Goal: Information Seeking & Learning: Learn about a topic

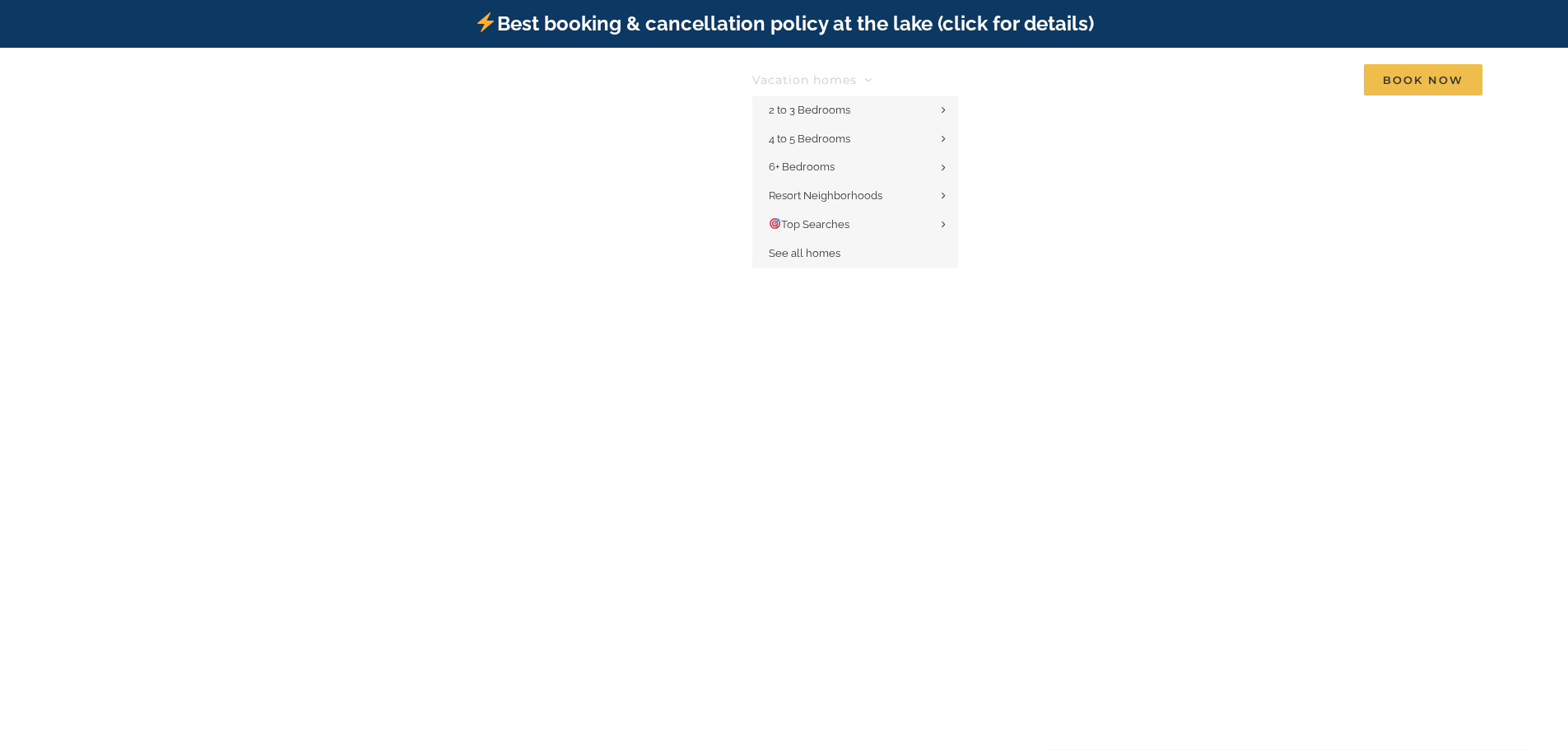
click at [863, 74] on link "Vacation homes" at bounding box center [813, 79] width 120 height 32
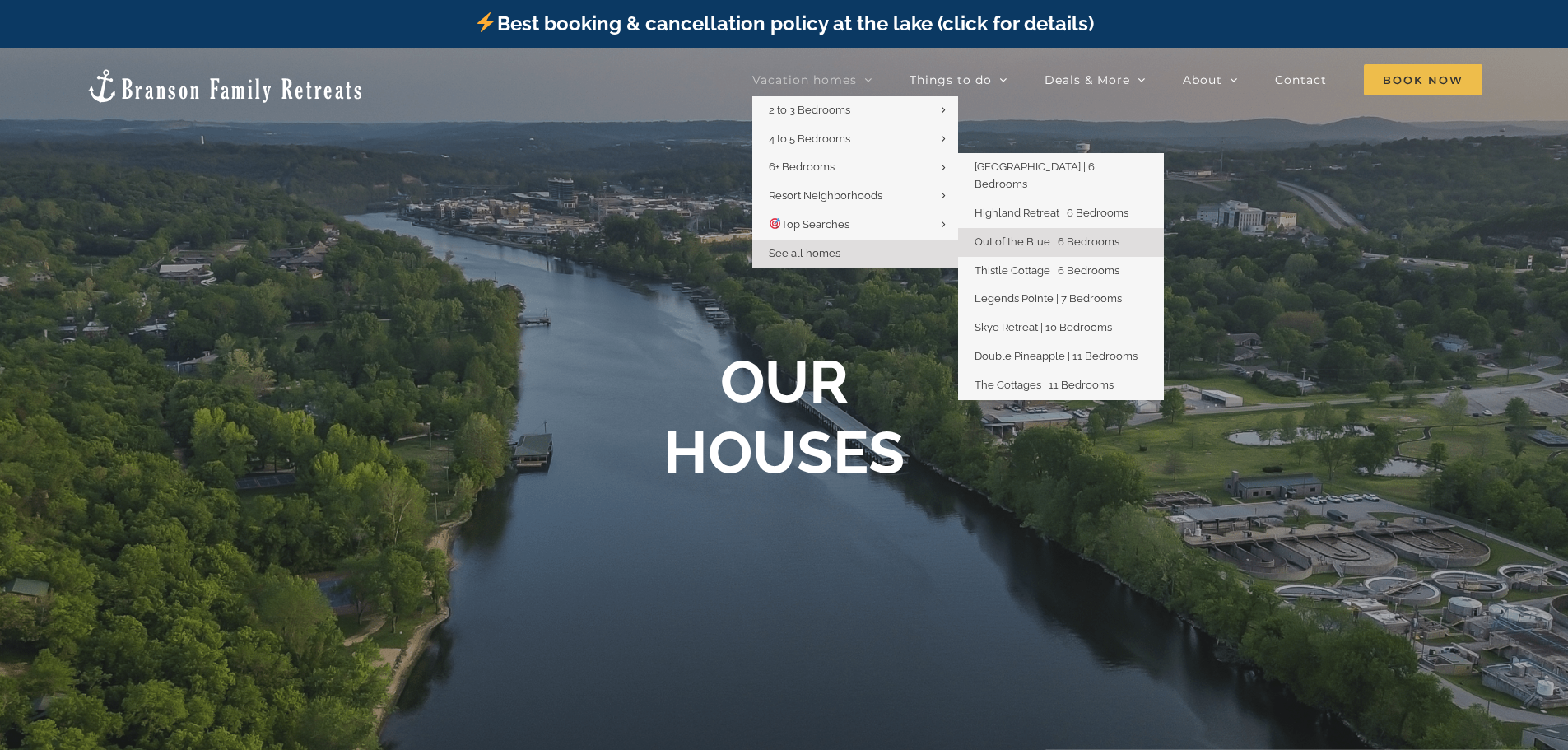
click at [1026, 236] on span "Out of the Blue | 6 Bedrooms" at bounding box center [1048, 242] width 145 height 12
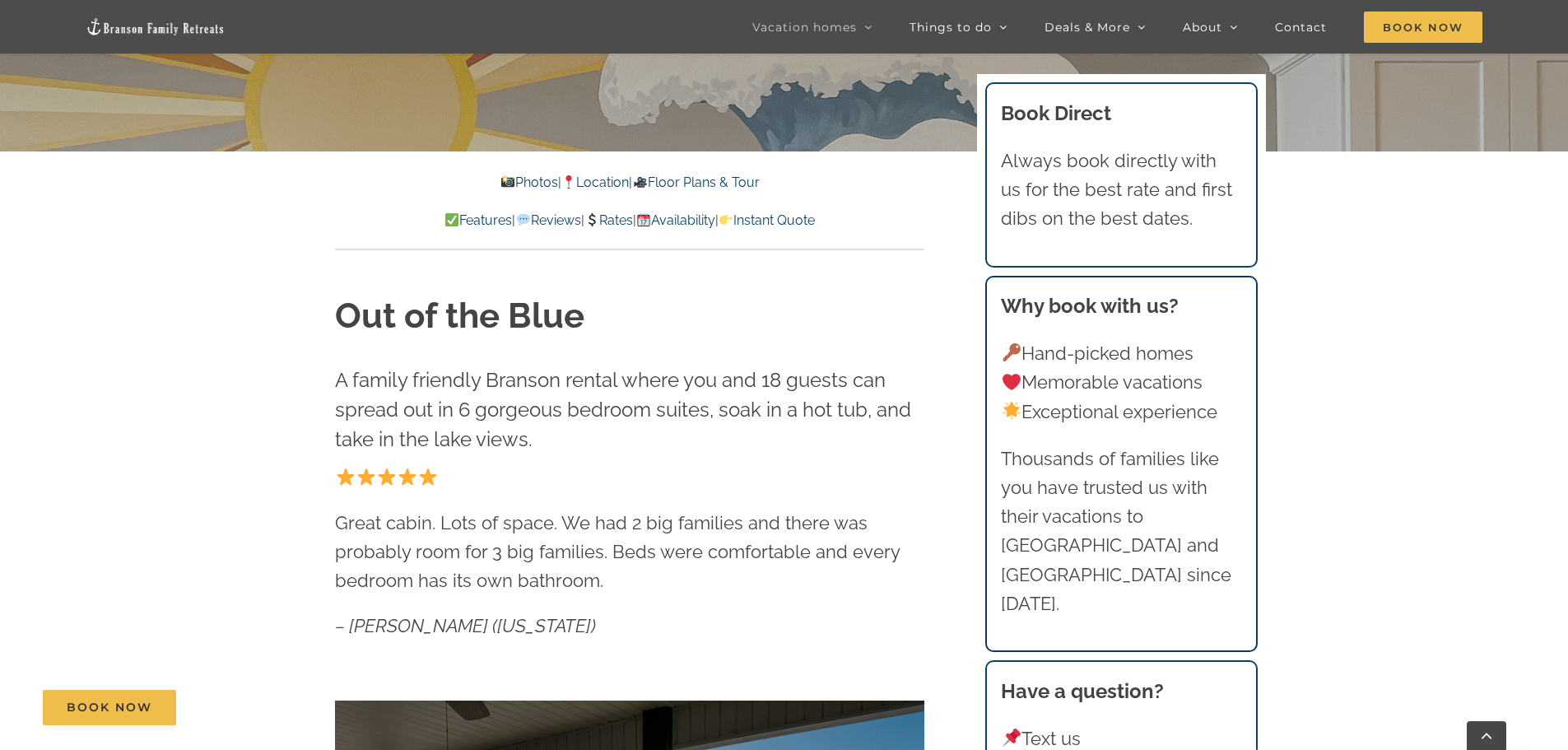
scroll to position [741, 0]
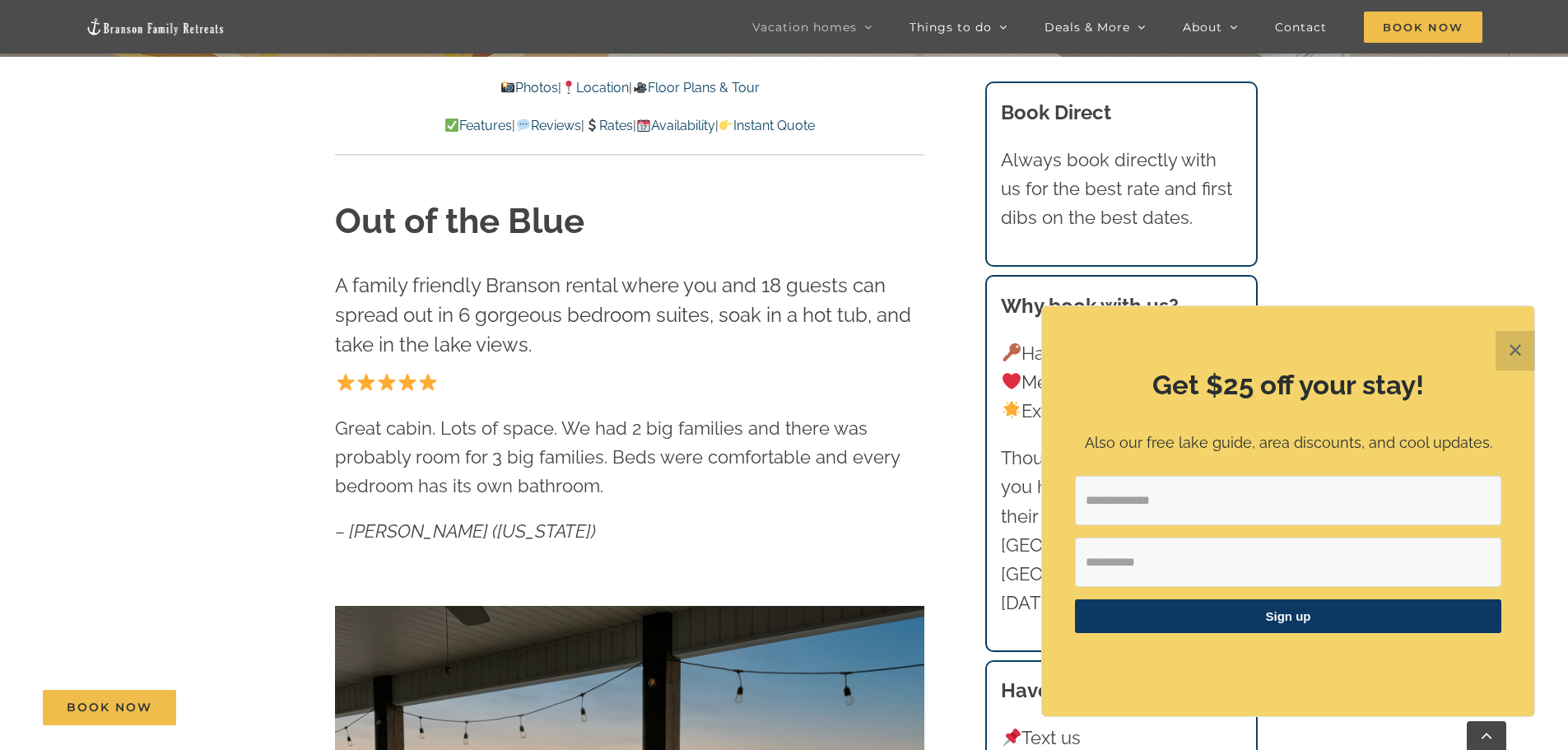
click at [1512, 344] on button "✕" at bounding box center [1515, 350] width 39 height 39
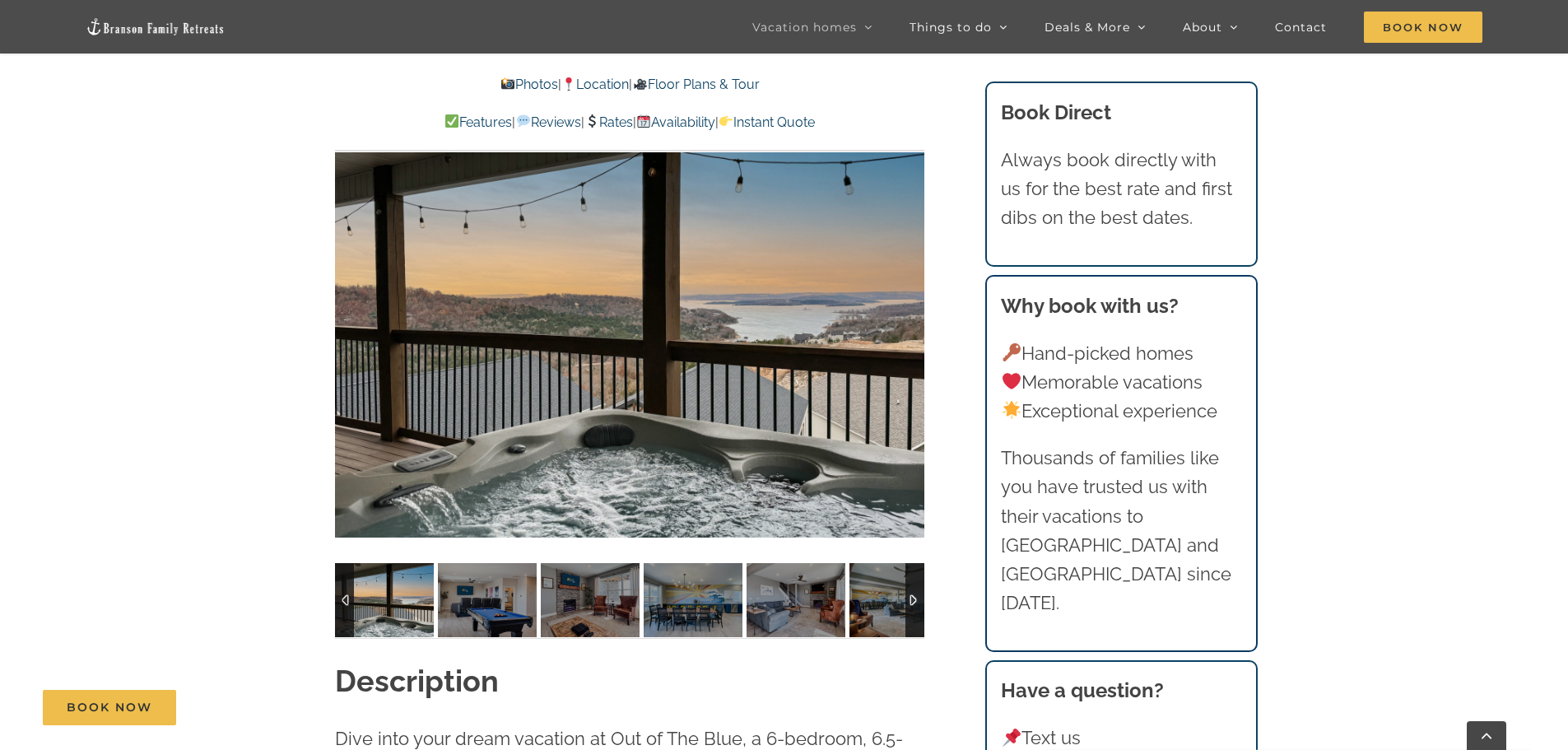
scroll to position [1400, 0]
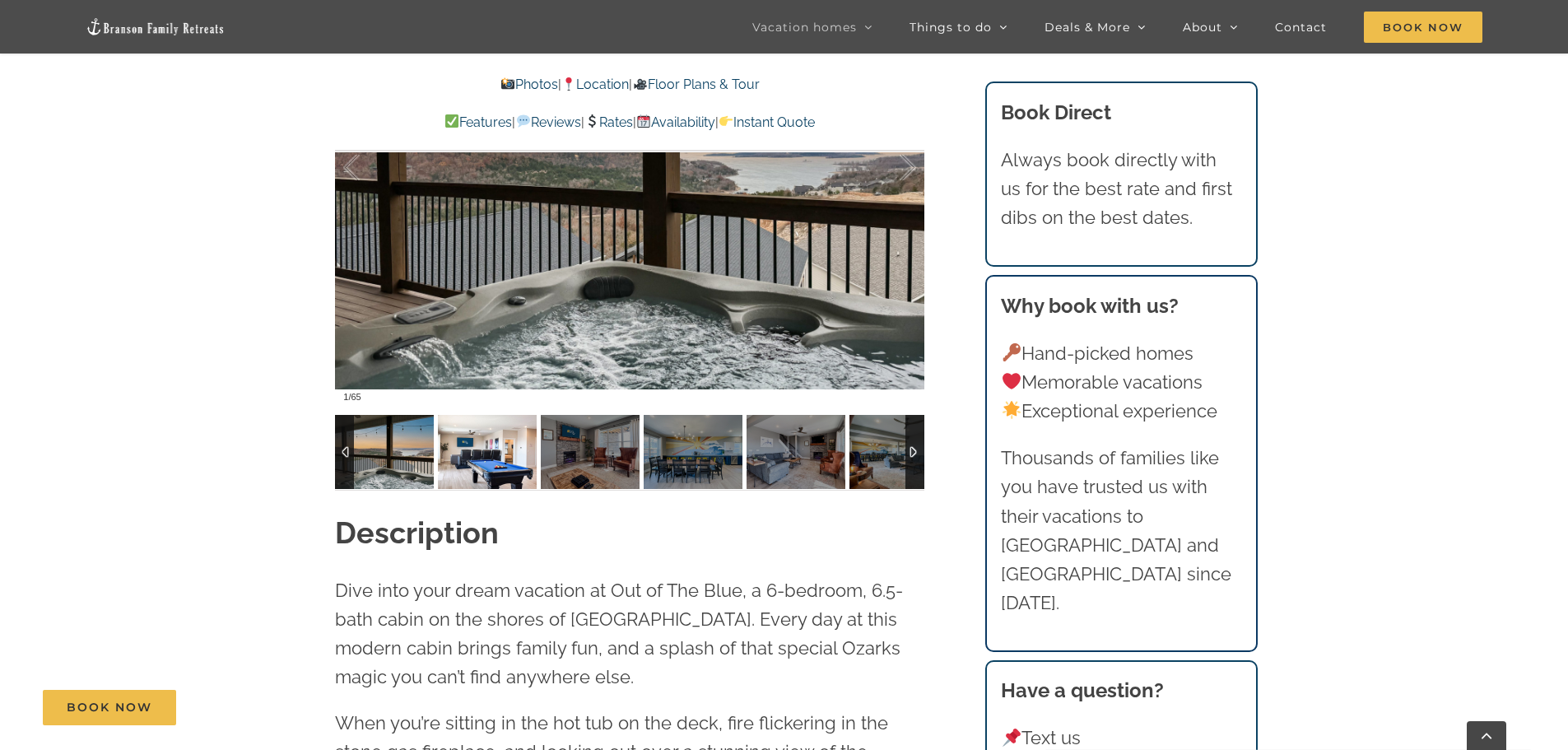
click at [528, 458] on img at bounding box center [487, 452] width 98 height 75
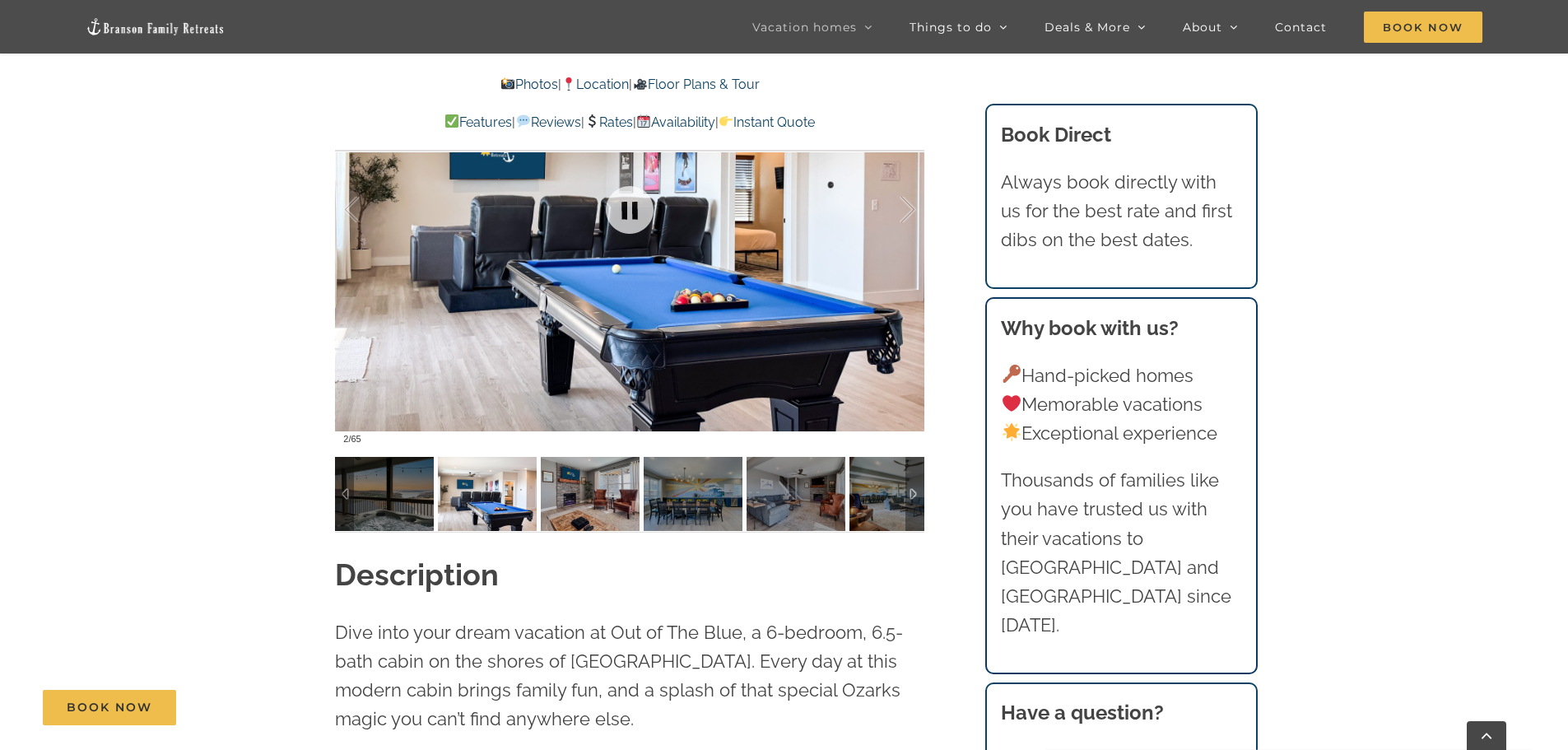
scroll to position [1235, 0]
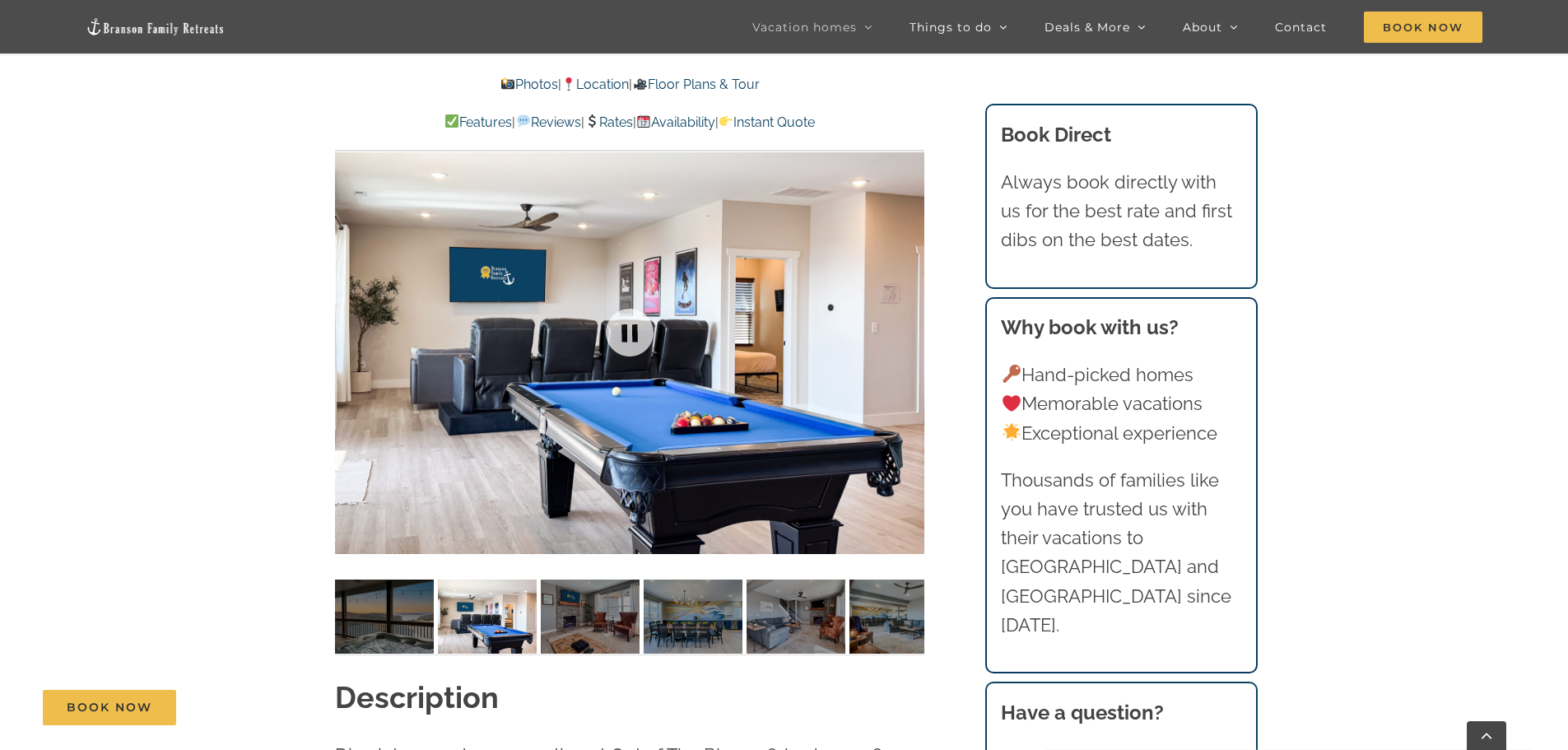
click at [908, 327] on div at bounding box center [629, 332] width 589 height 484
click at [908, 327] on div at bounding box center [890, 332] width 51 height 102
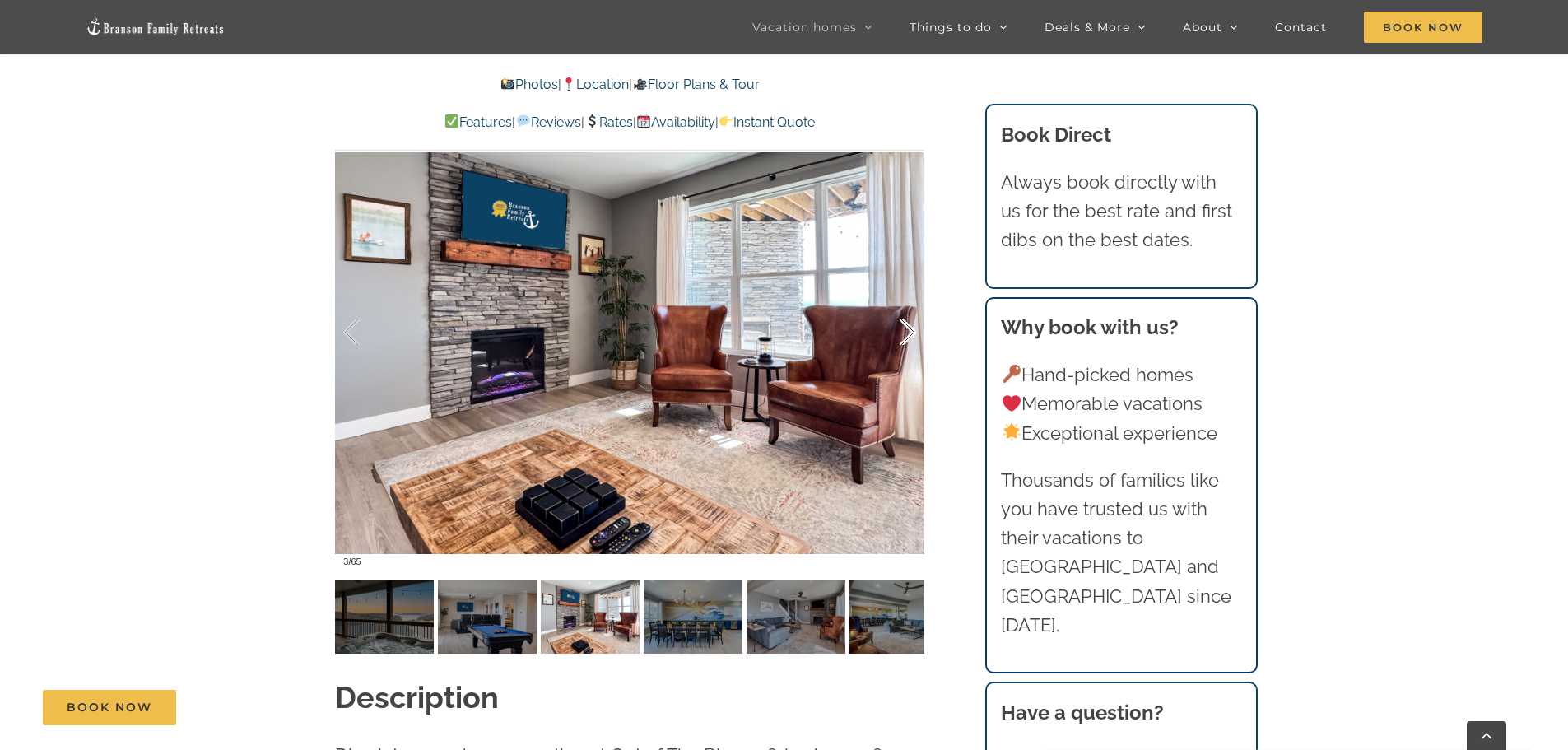
click at [908, 327] on div at bounding box center [890, 332] width 51 height 102
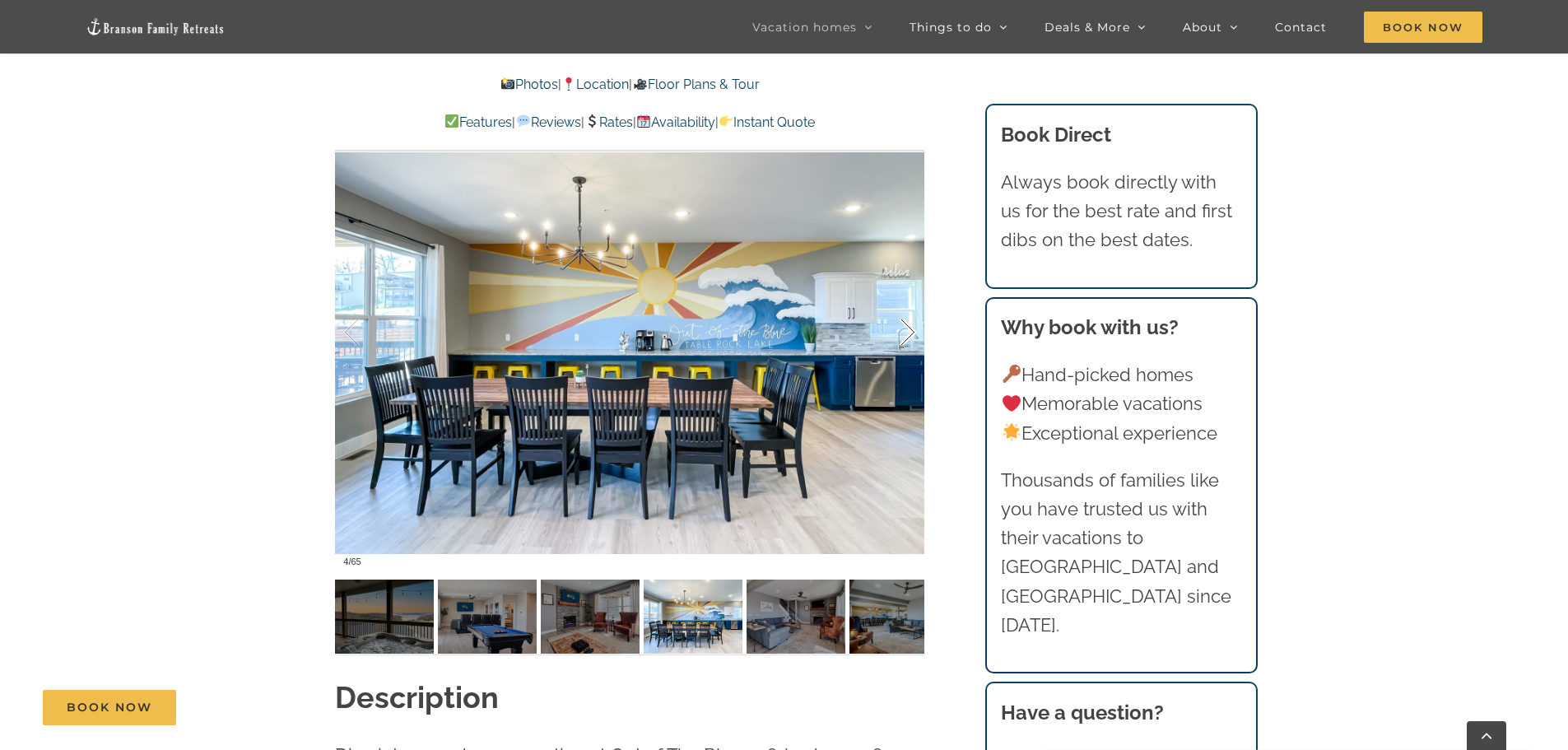
click at [908, 327] on div at bounding box center [890, 332] width 51 height 102
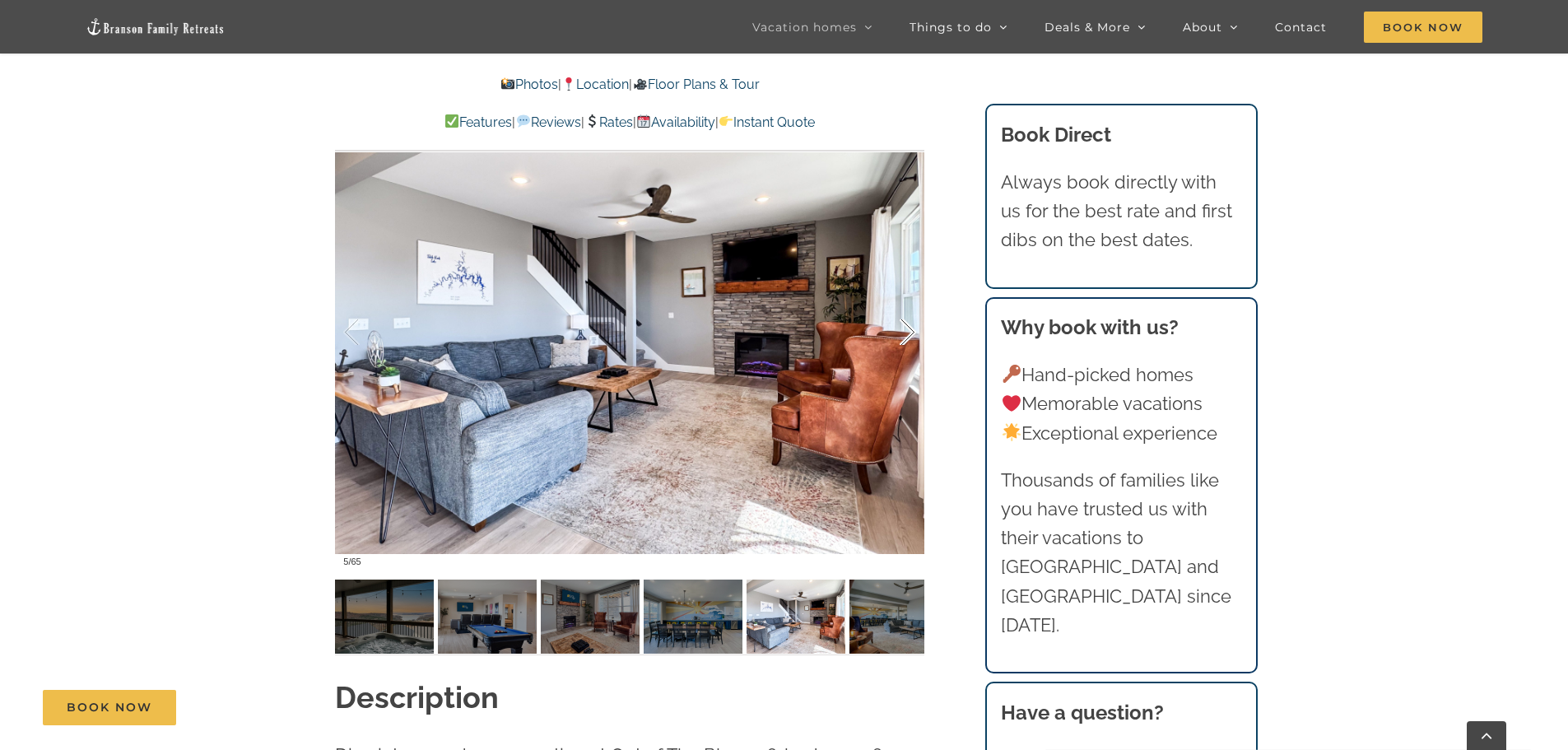
click at [908, 327] on div at bounding box center [890, 332] width 51 height 102
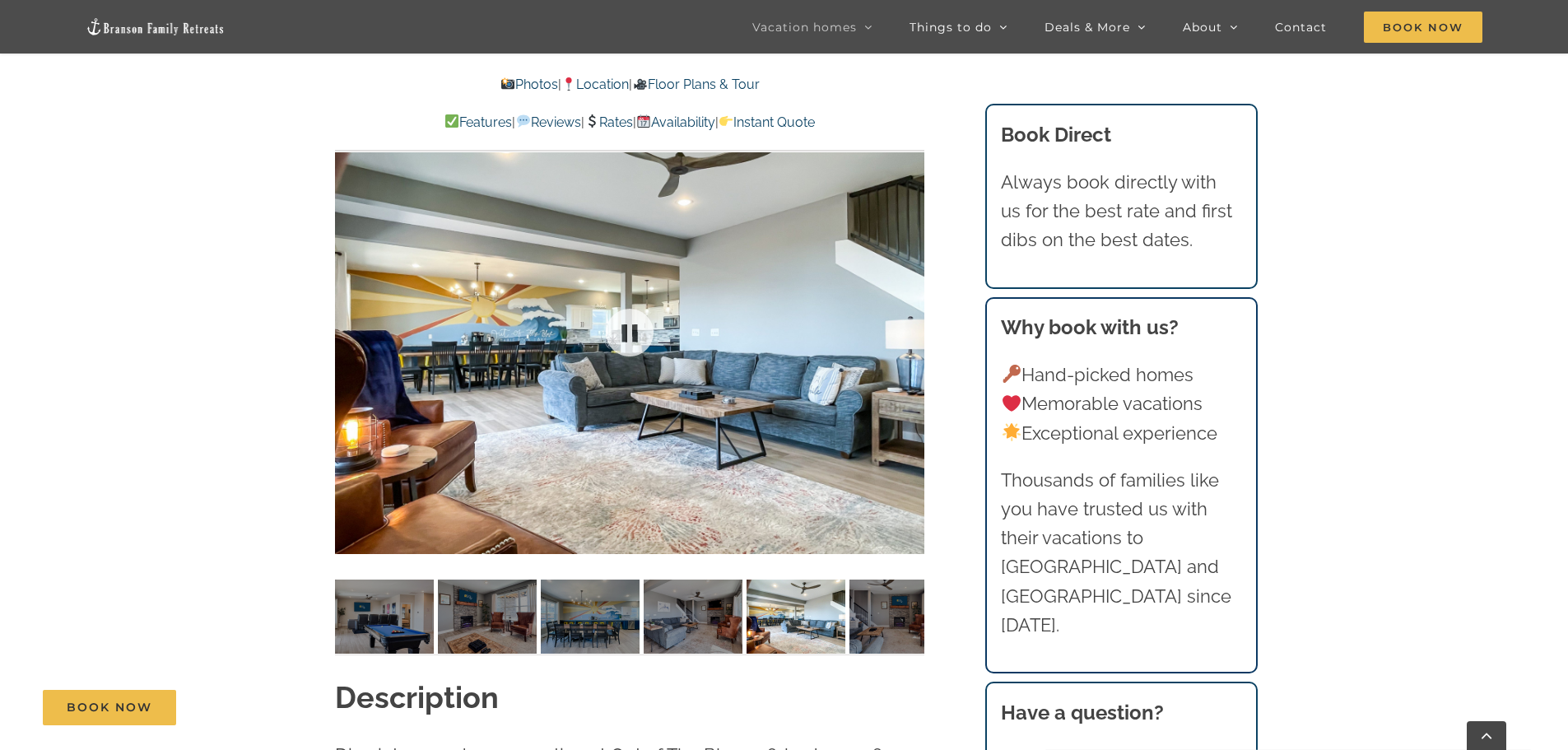
click at [908, 327] on div at bounding box center [629, 332] width 589 height 484
click at [908, 327] on div at bounding box center [890, 332] width 51 height 102
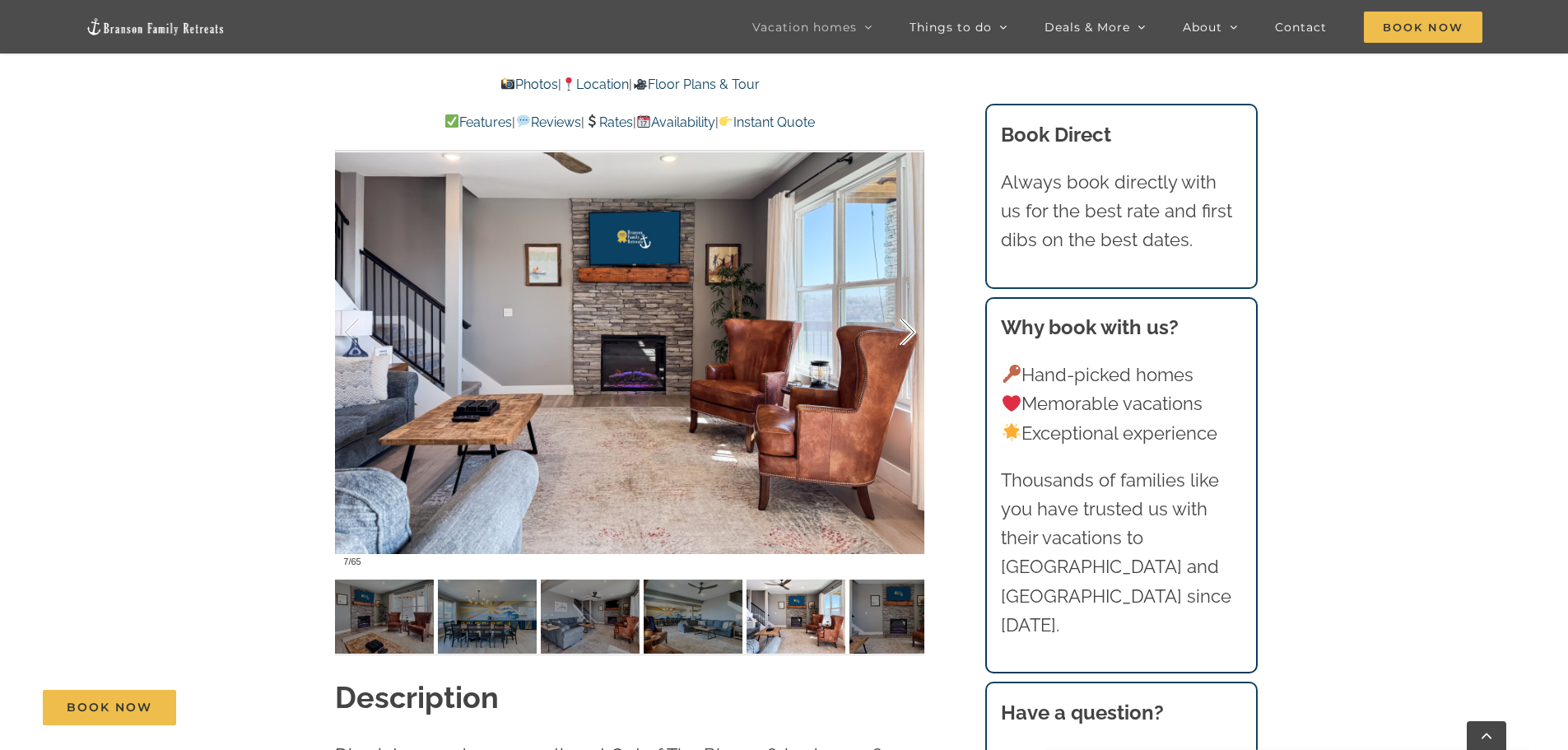
click at [908, 327] on div at bounding box center [890, 332] width 51 height 102
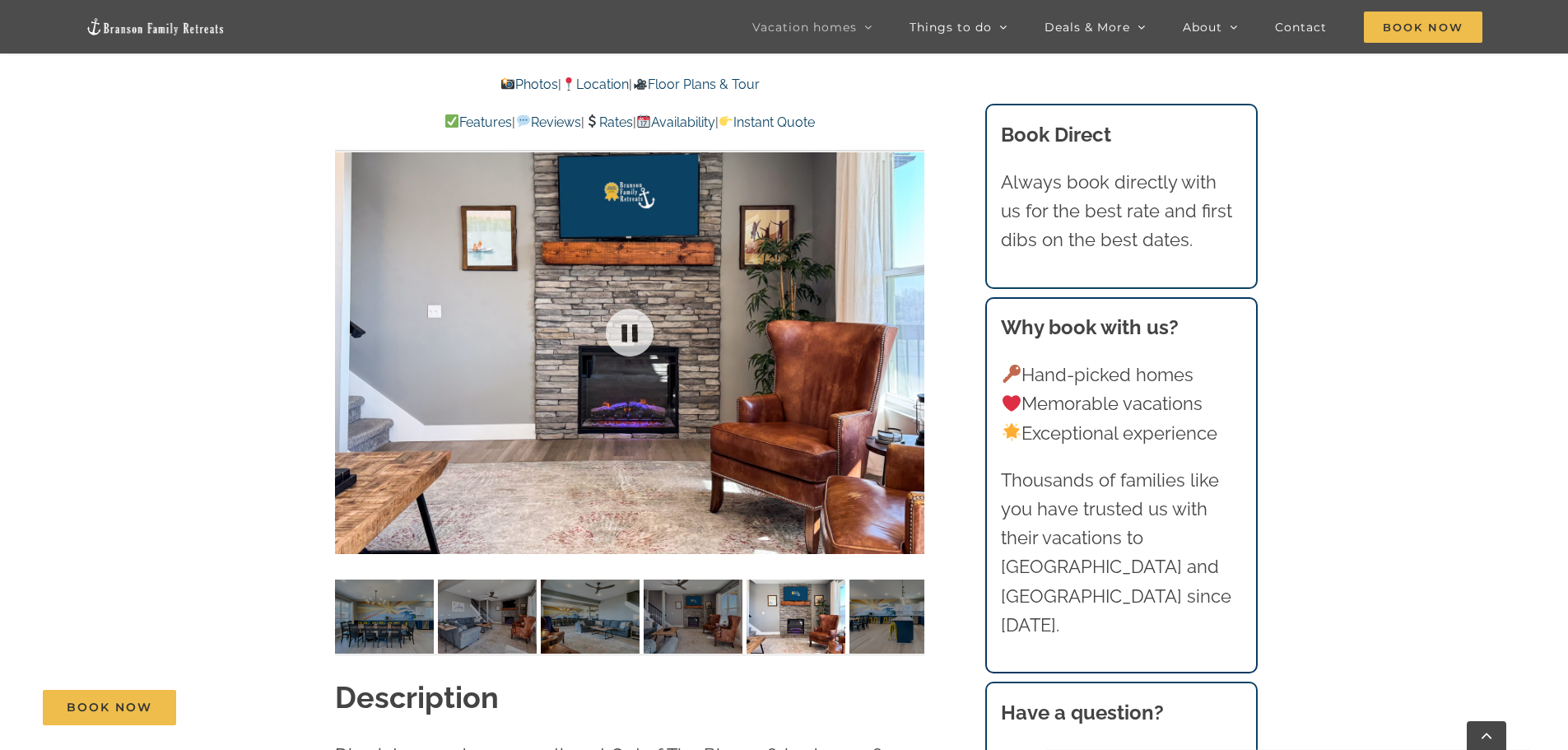
click at [908, 327] on div "8 / 65" at bounding box center [629, 332] width 589 height 484
click at [908, 327] on div at bounding box center [890, 332] width 51 height 102
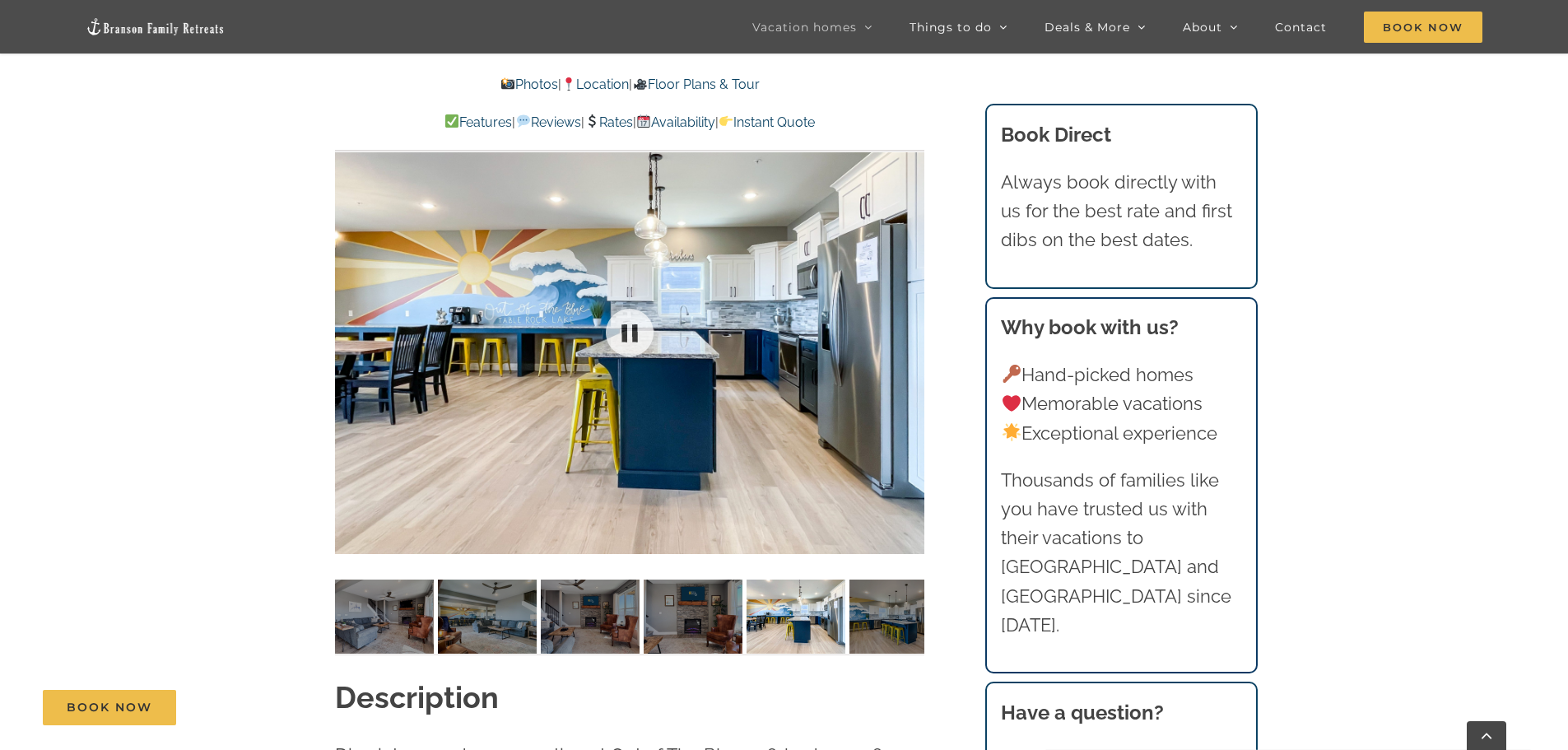
click at [908, 327] on div at bounding box center [629, 332] width 589 height 484
click at [908, 327] on div at bounding box center [890, 332] width 51 height 102
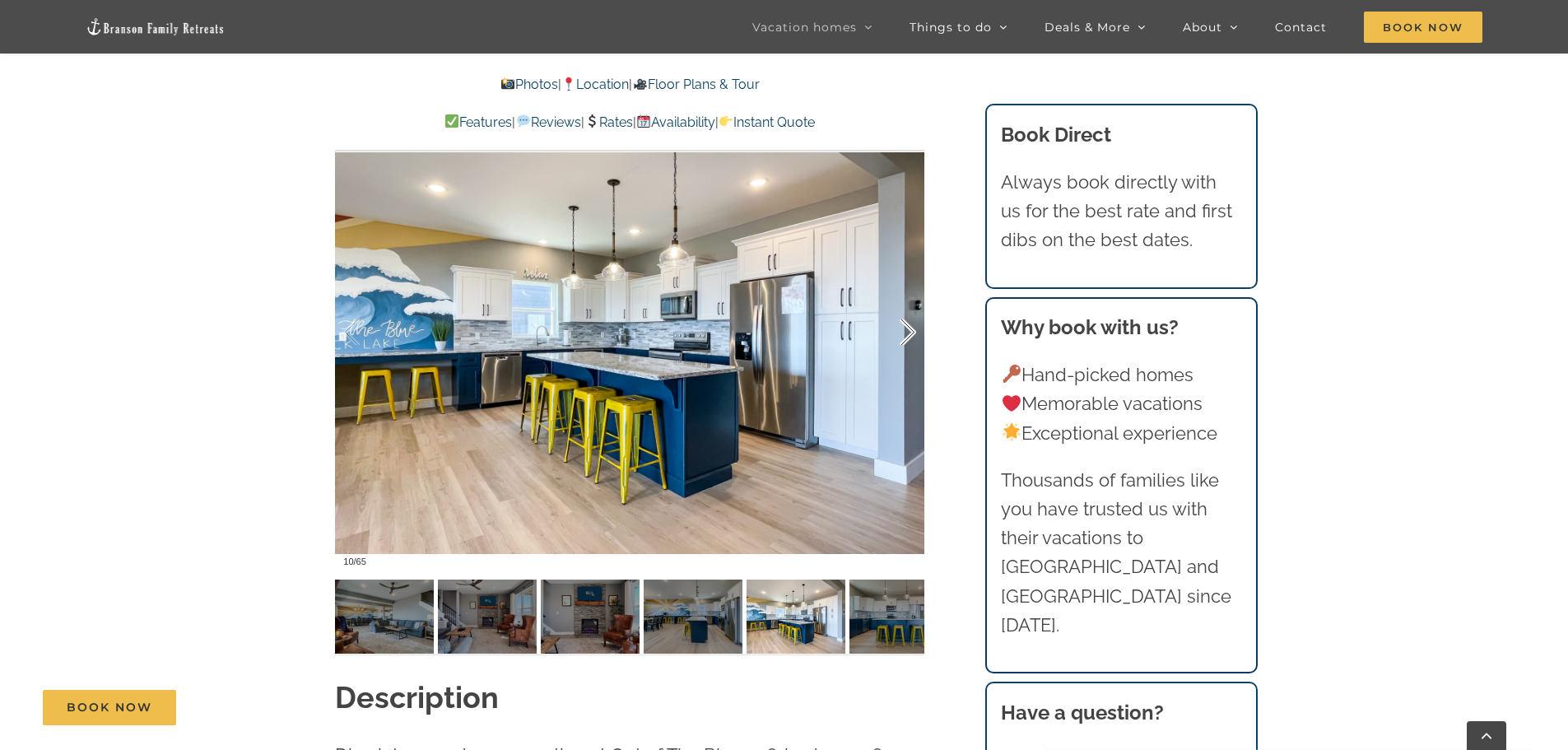
click at [908, 327] on div at bounding box center [890, 332] width 51 height 102
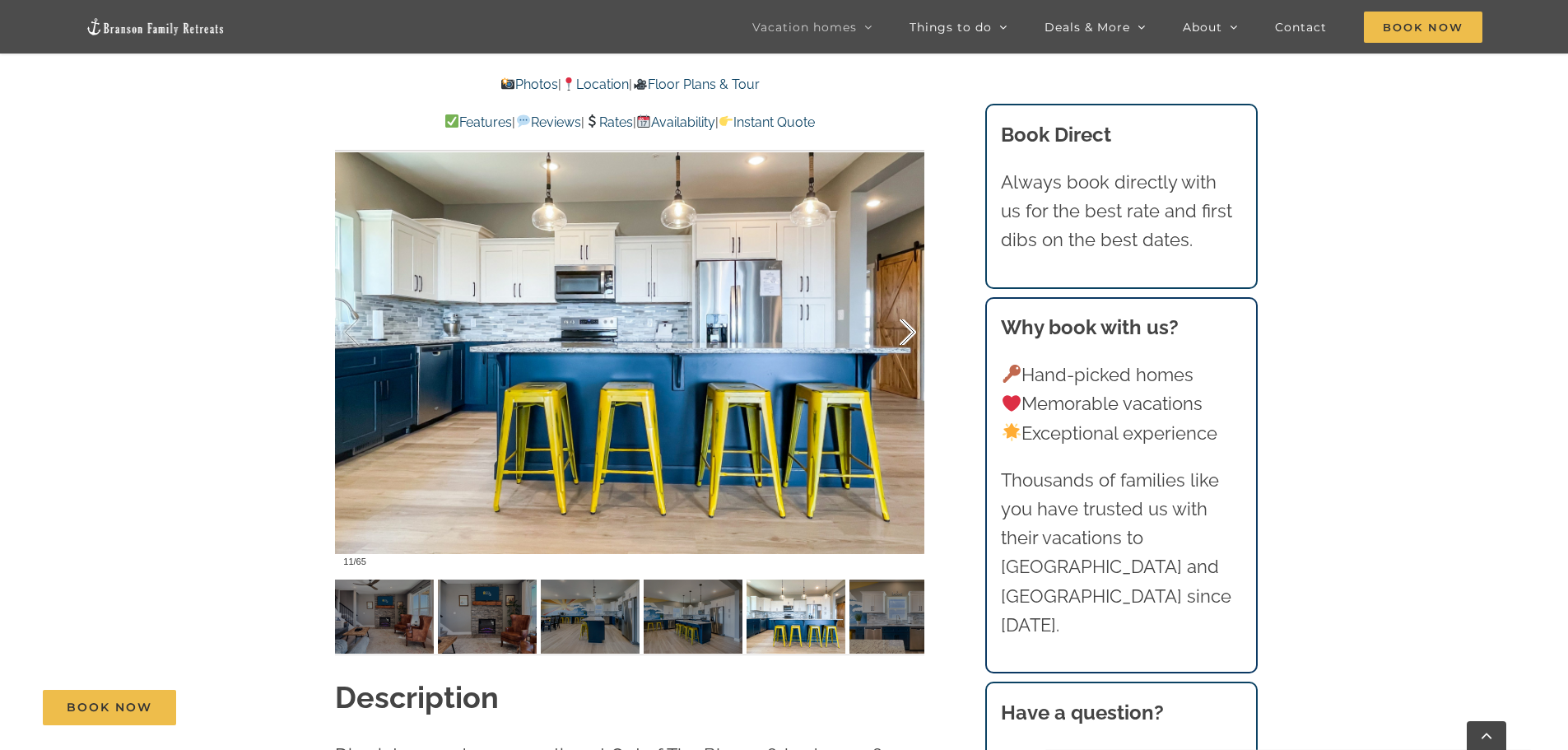
click at [908, 327] on div at bounding box center [890, 332] width 51 height 102
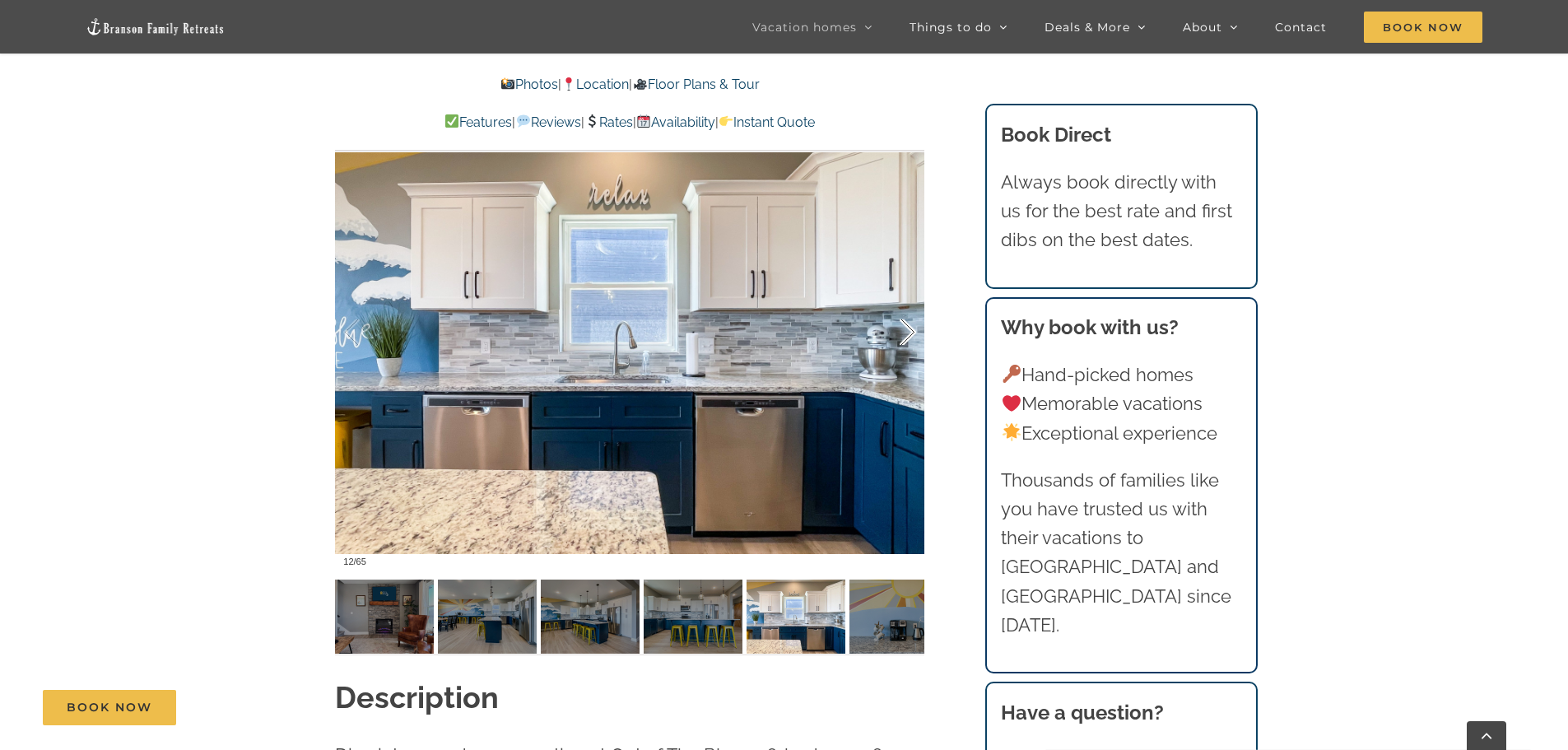
click at [908, 327] on div at bounding box center [890, 332] width 51 height 102
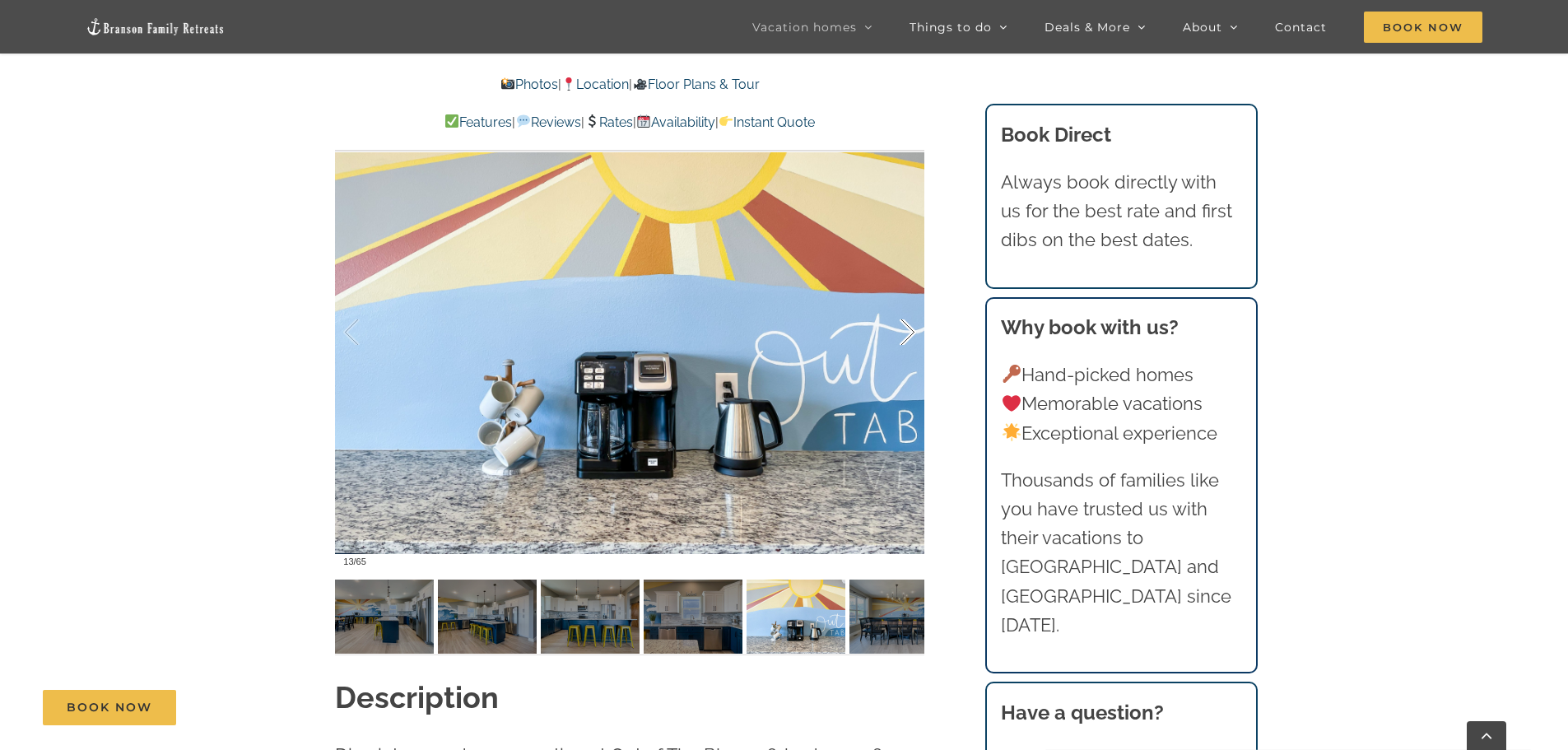
click at [908, 327] on div at bounding box center [890, 332] width 51 height 102
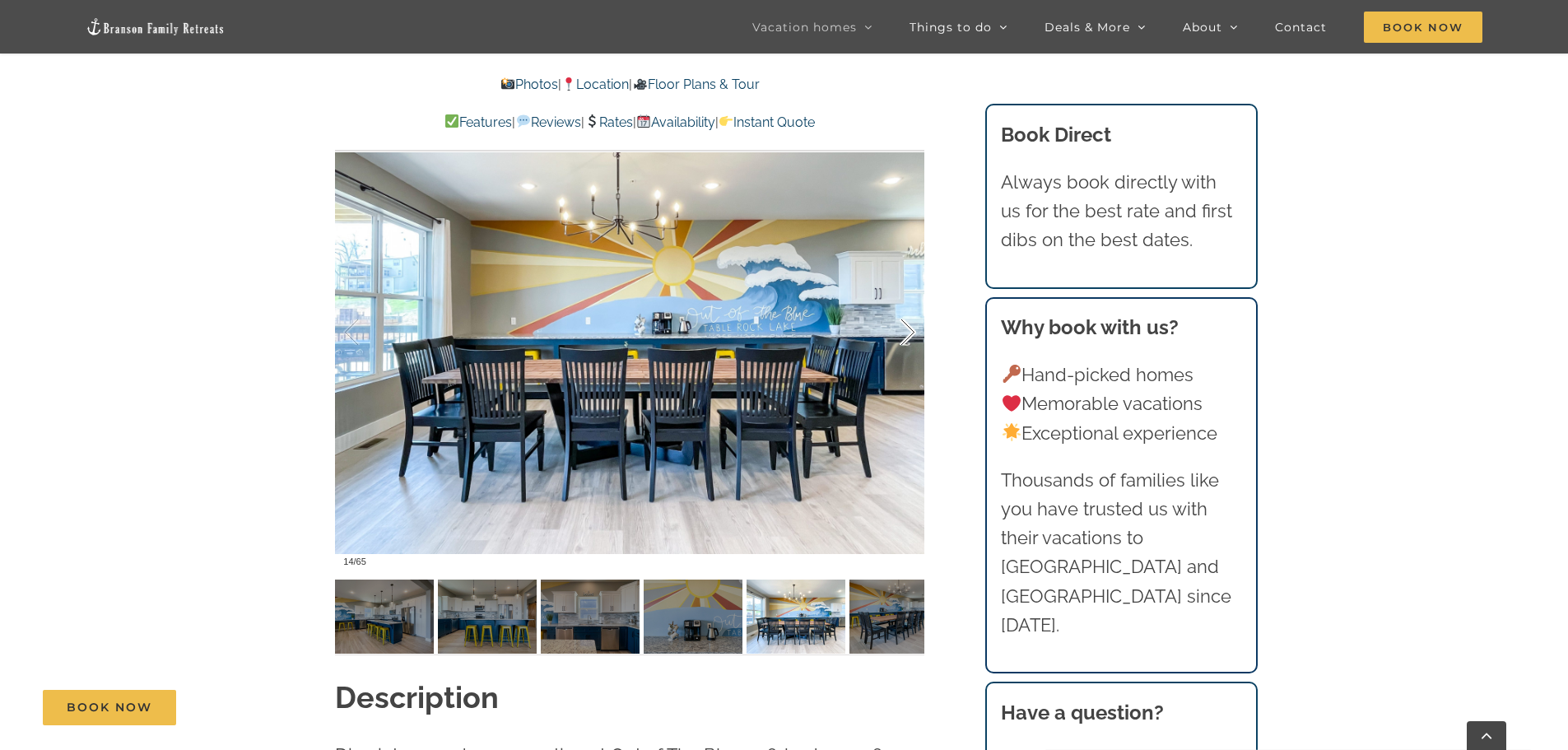
click at [908, 327] on div at bounding box center [890, 332] width 51 height 102
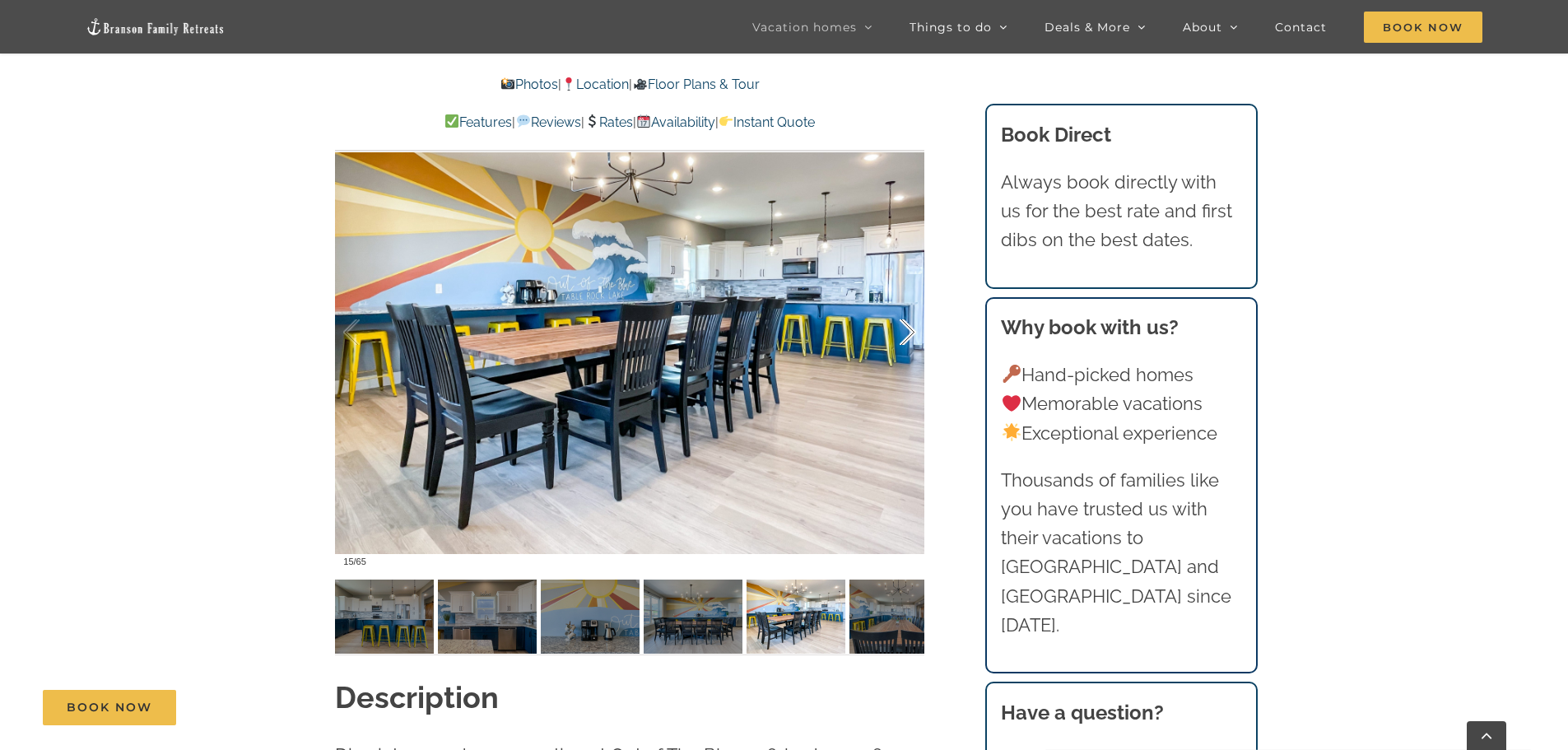
click at [908, 327] on div at bounding box center [890, 332] width 51 height 102
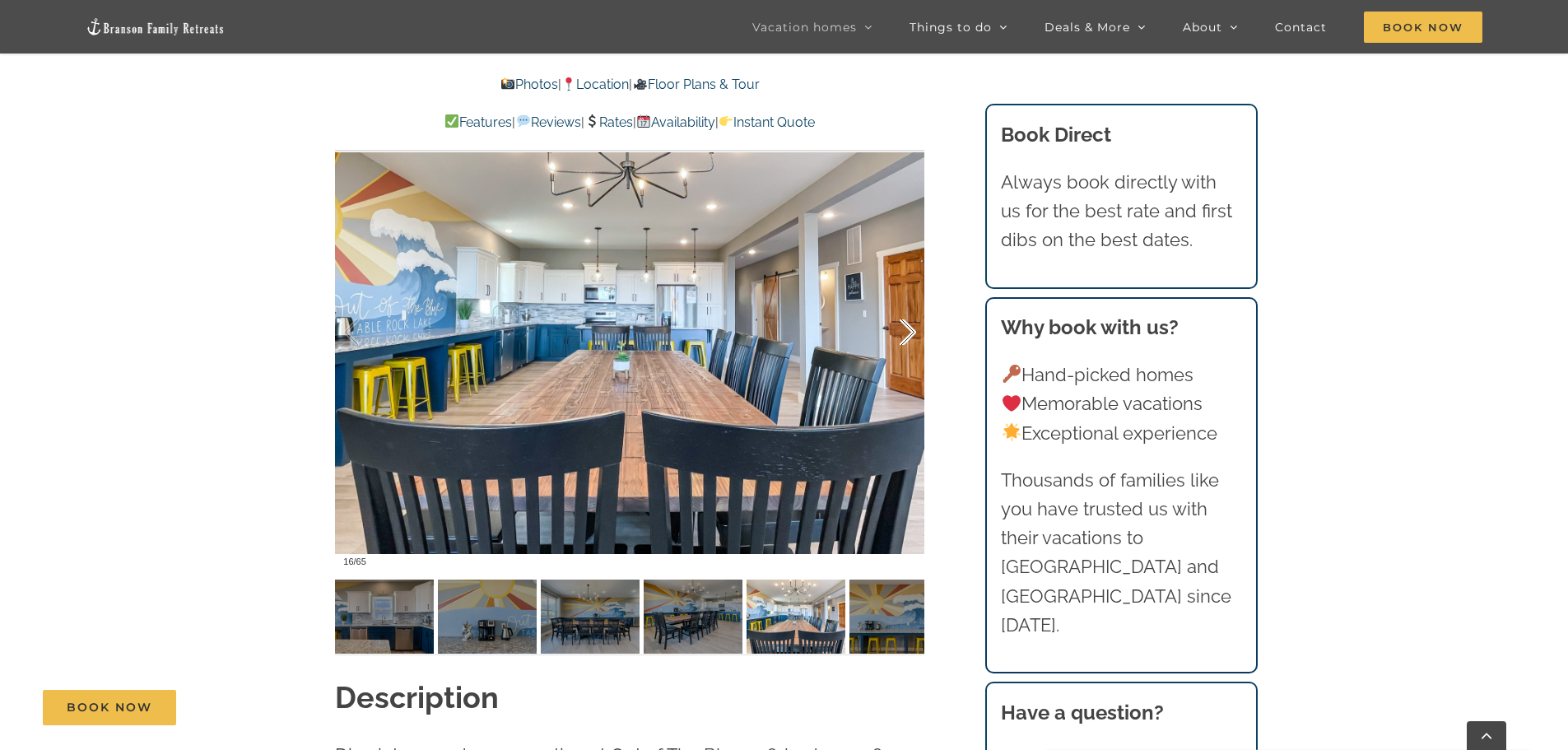
click at [908, 327] on div at bounding box center [890, 332] width 51 height 102
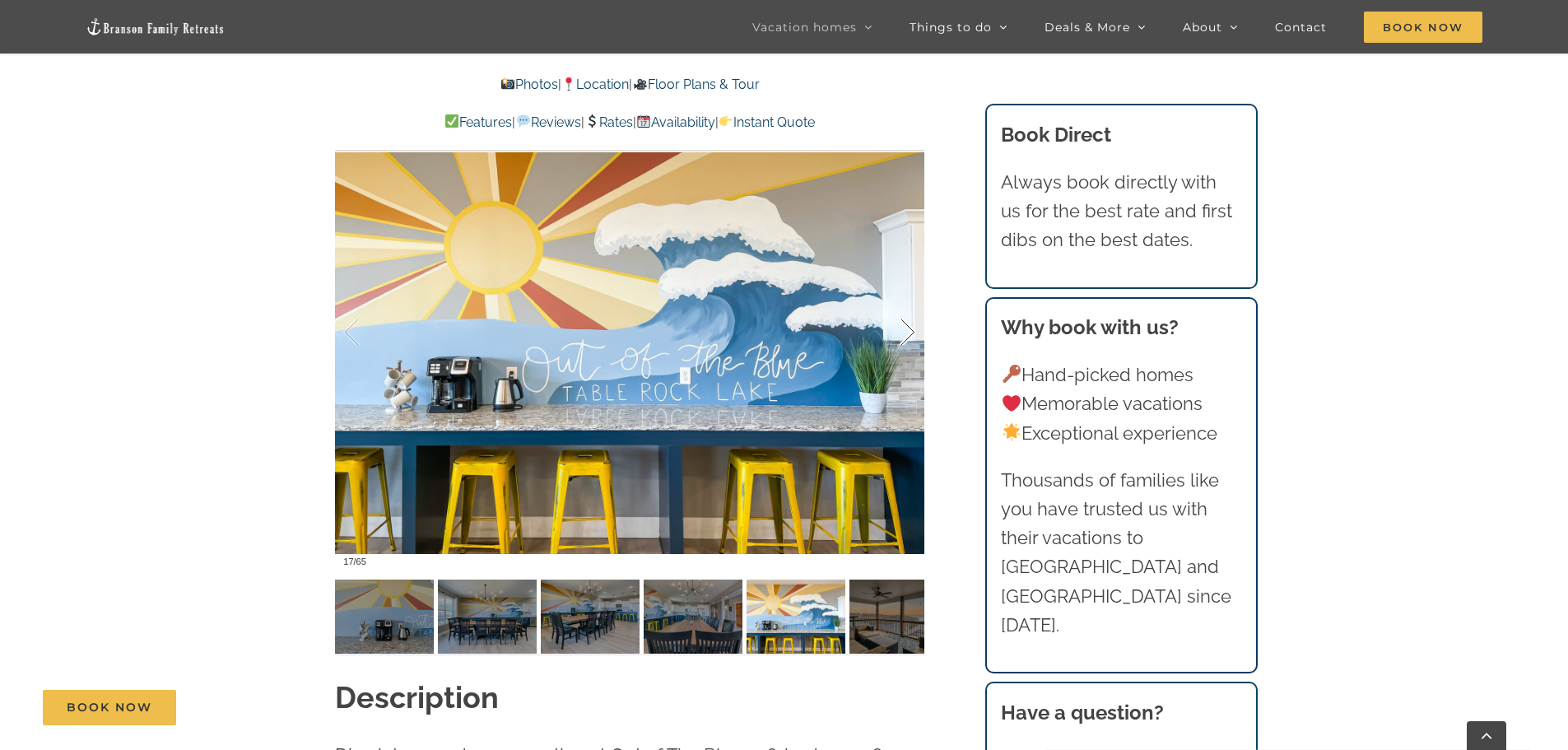
click at [908, 327] on div at bounding box center [890, 332] width 51 height 102
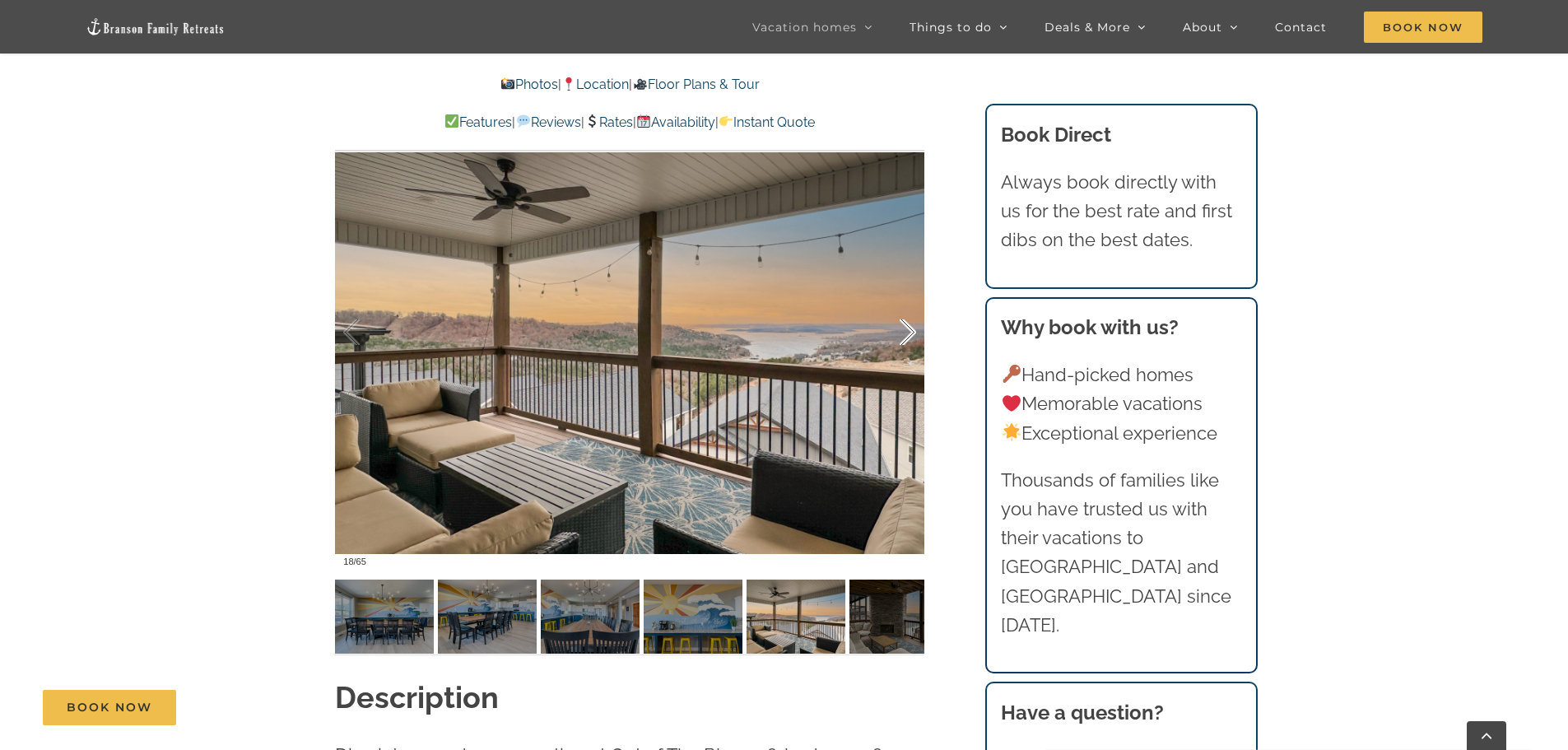
click at [908, 327] on div at bounding box center [890, 332] width 51 height 102
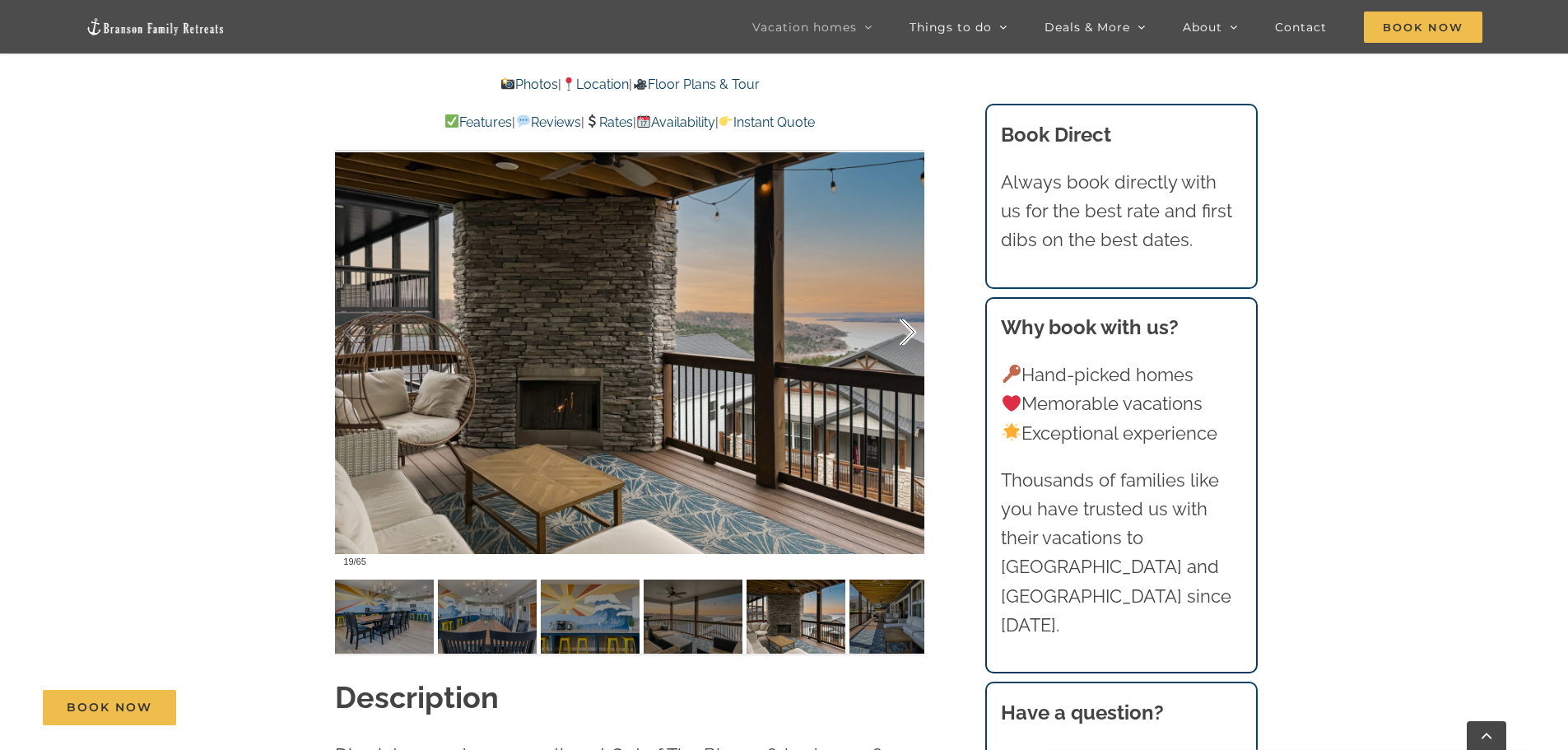
click at [908, 327] on div at bounding box center [890, 332] width 51 height 102
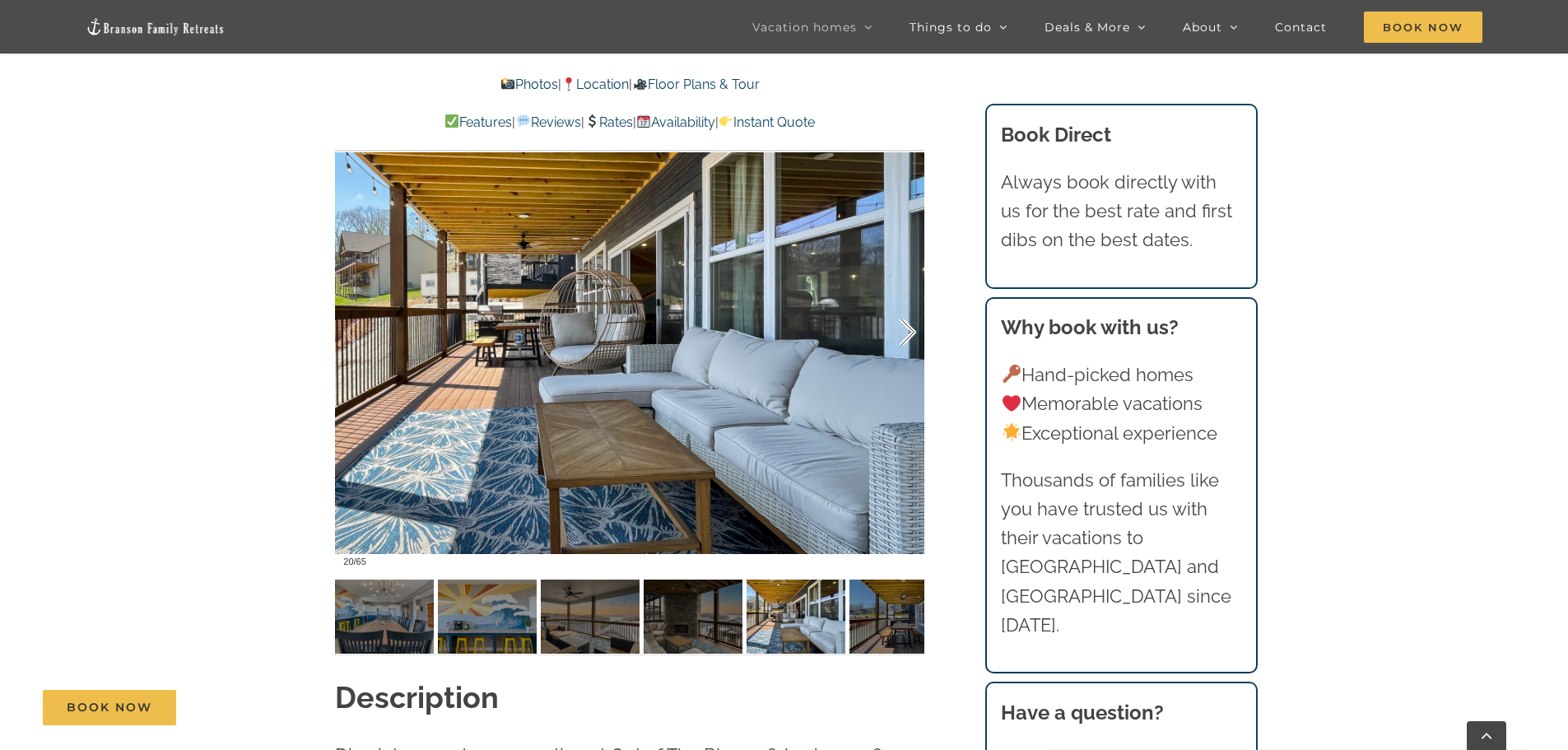
click at [908, 327] on div at bounding box center [890, 332] width 51 height 102
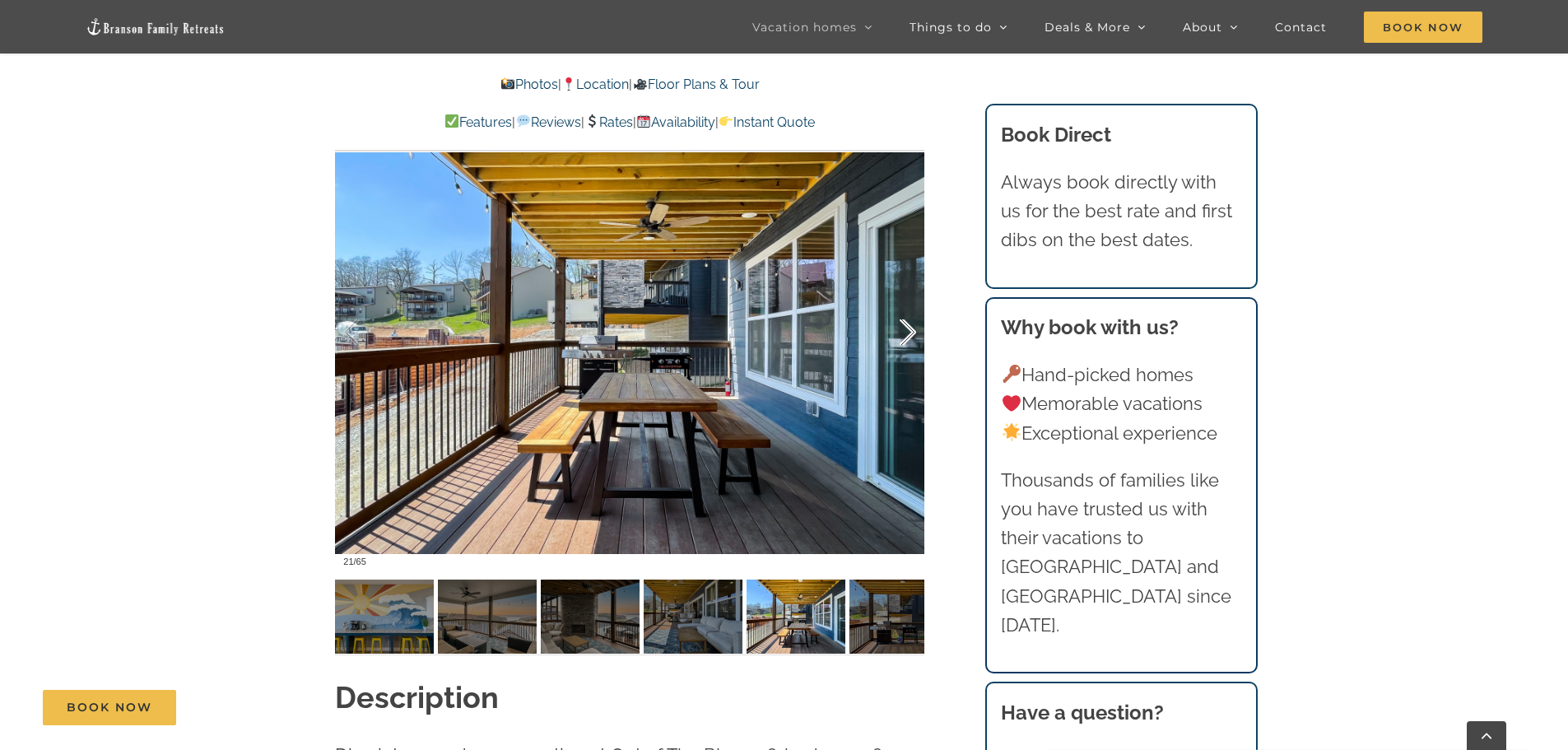
click at [908, 327] on div at bounding box center [890, 332] width 51 height 102
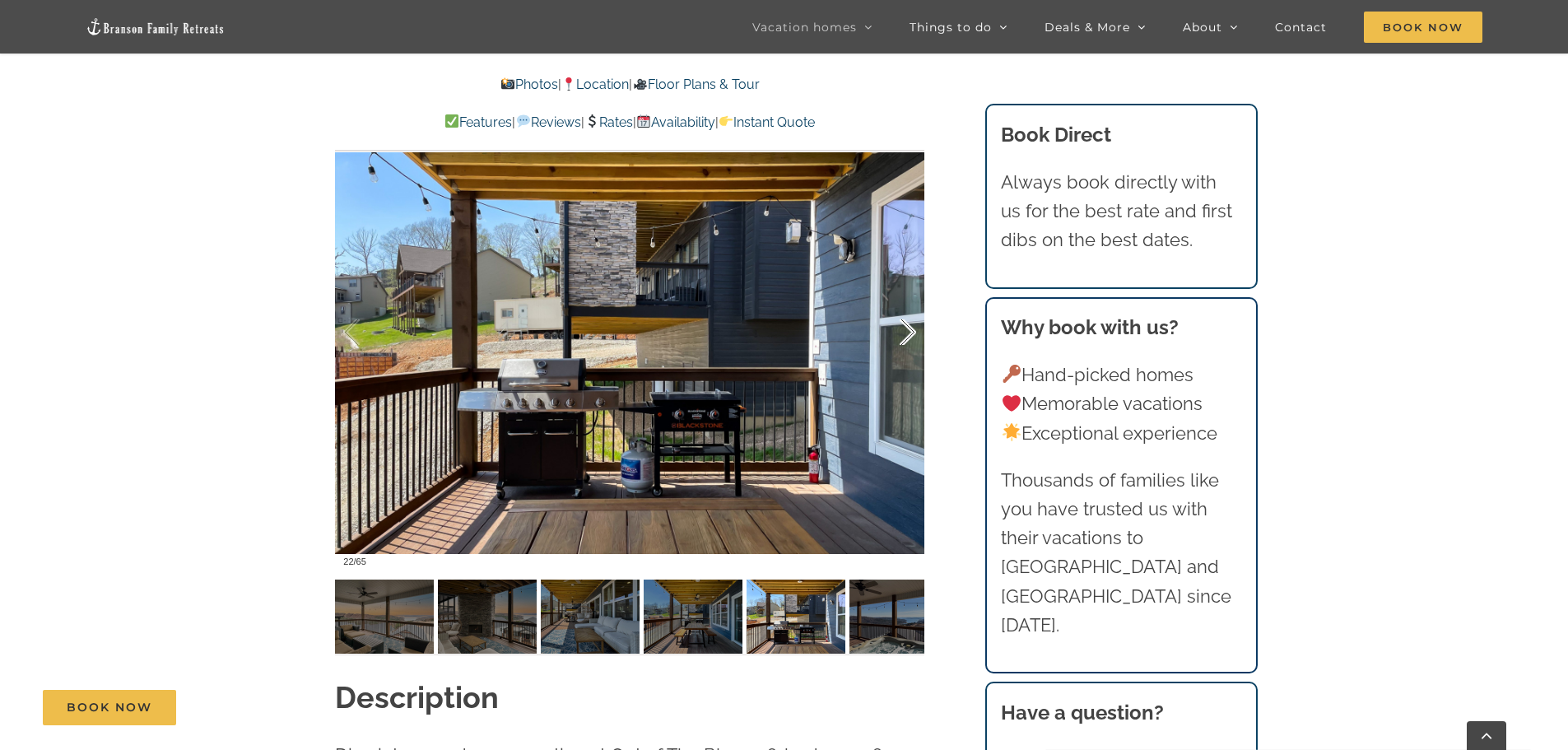
click at [908, 327] on div at bounding box center [890, 332] width 51 height 102
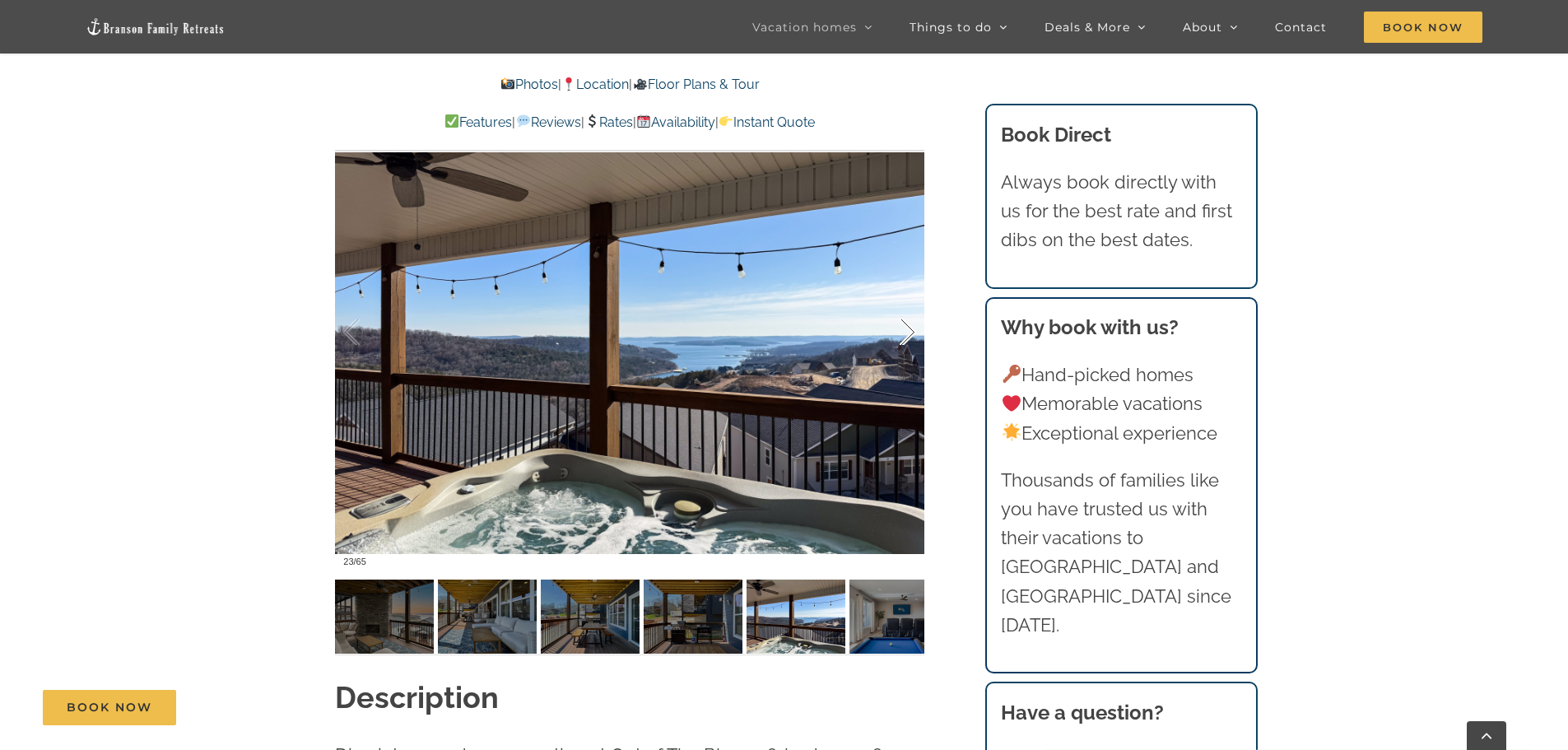
click at [908, 327] on div at bounding box center [890, 332] width 51 height 102
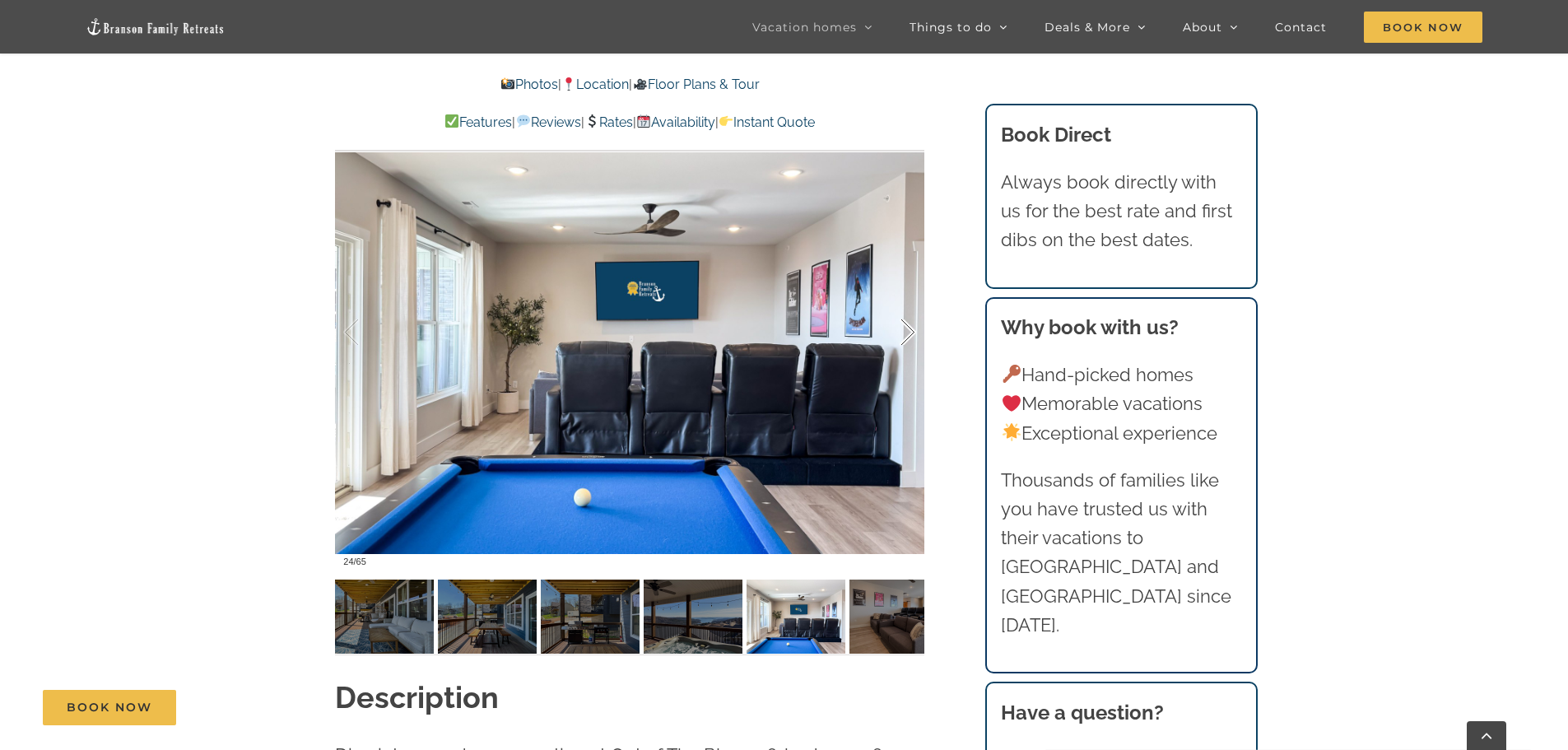
click at [908, 327] on div at bounding box center [890, 332] width 51 height 102
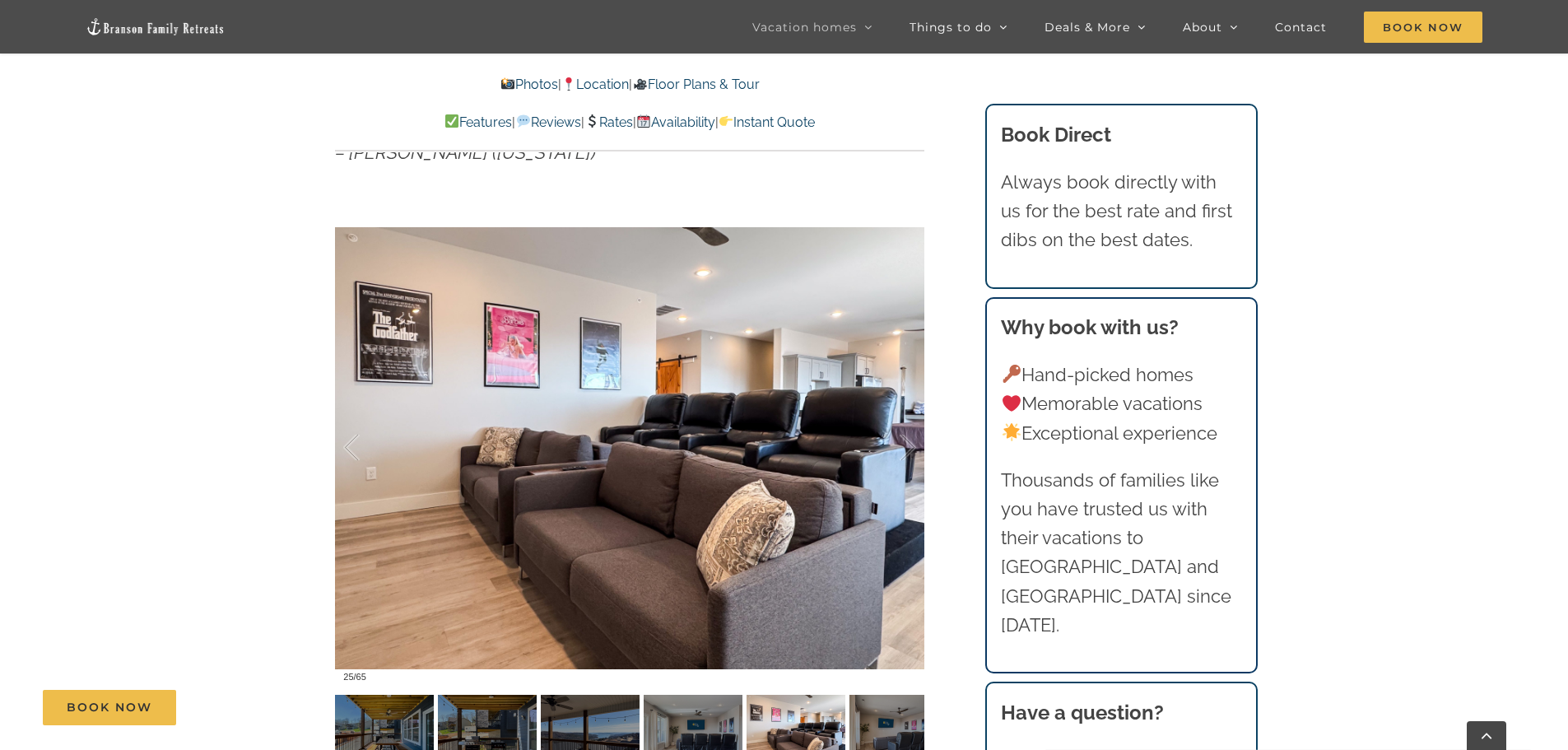
scroll to position [1071, 0]
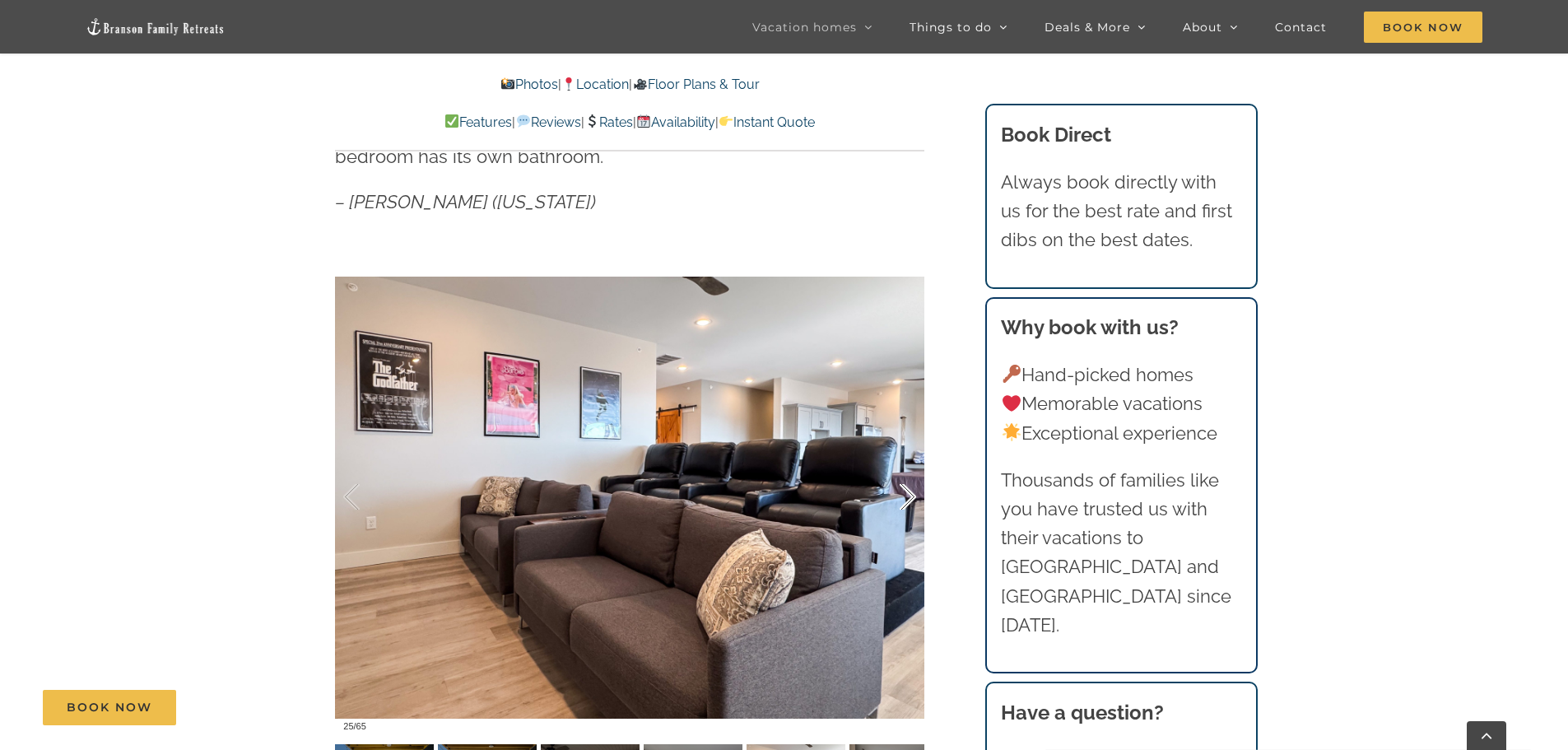
click at [913, 498] on div at bounding box center [890, 497] width 51 height 102
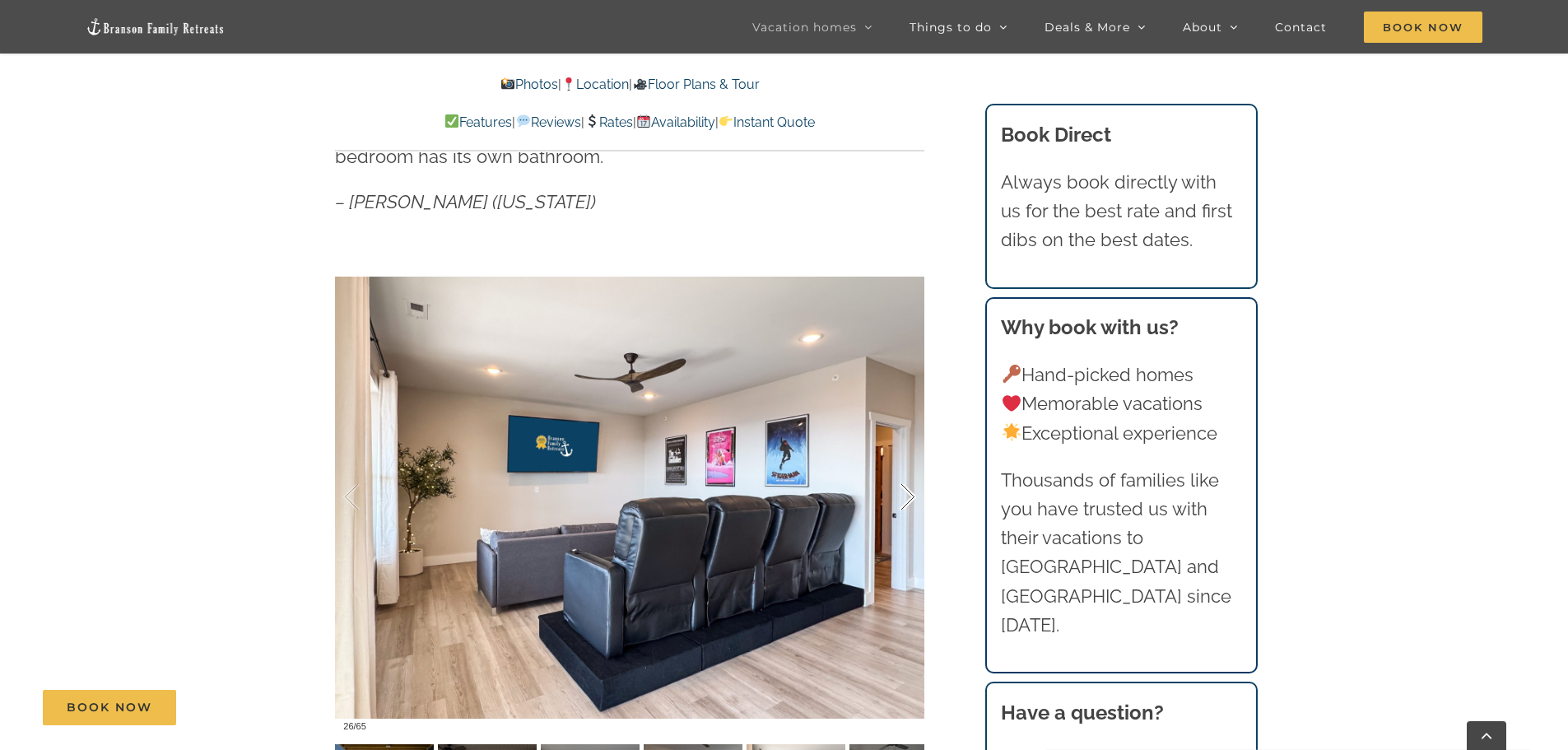
click at [913, 498] on div at bounding box center [890, 497] width 51 height 102
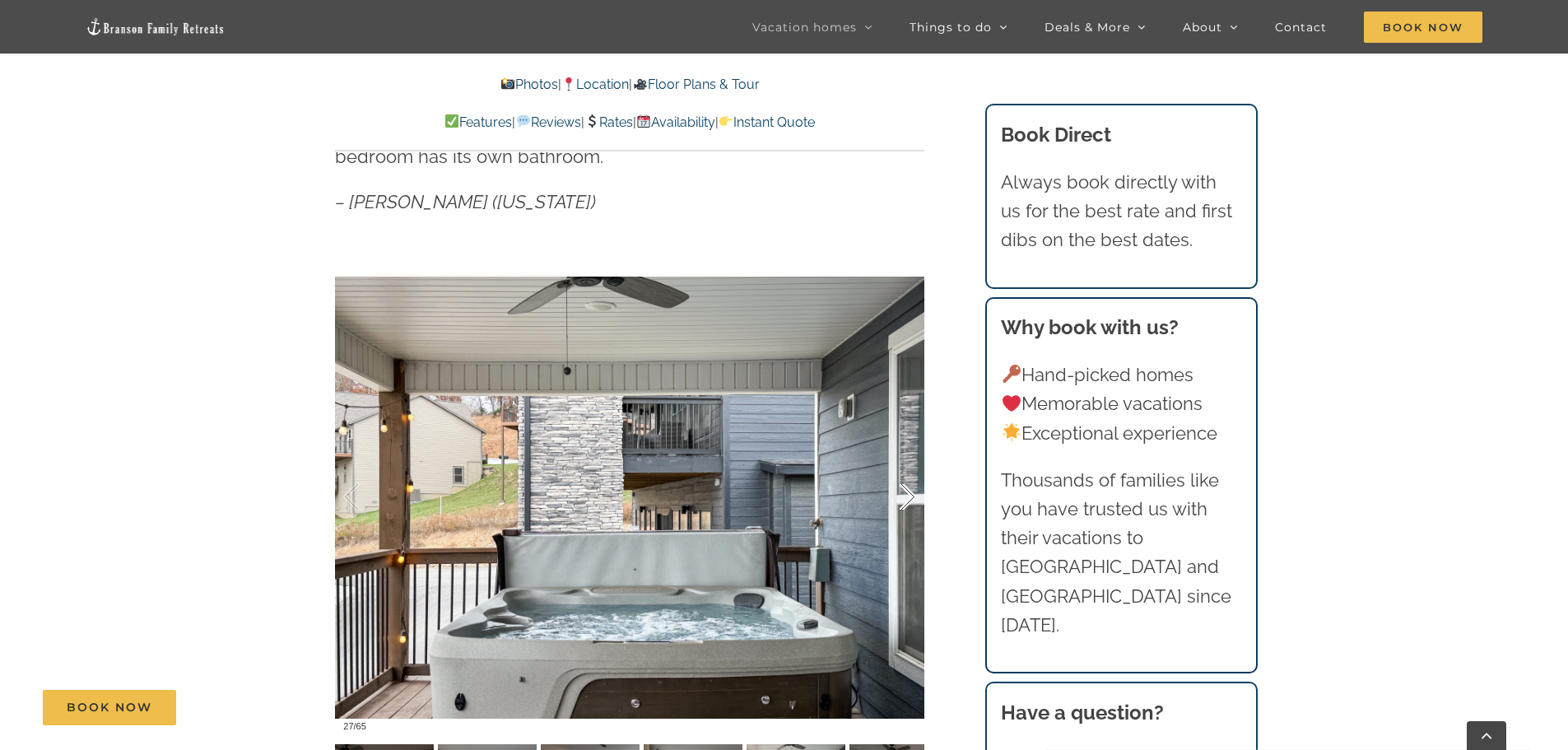
click at [913, 498] on div at bounding box center [890, 497] width 51 height 102
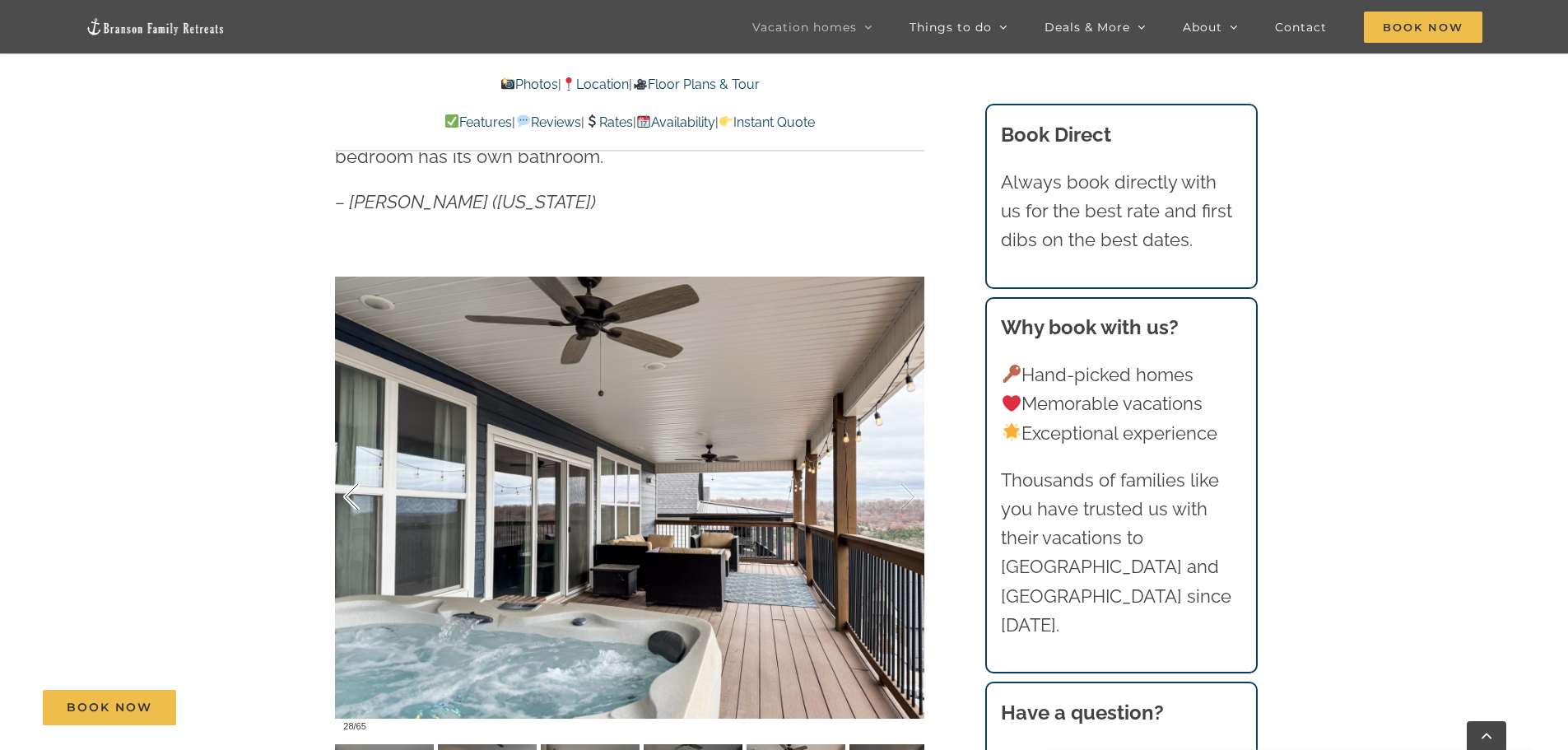
click at [342, 499] on div at bounding box center [629, 497] width 589 height 484
click at [357, 492] on div at bounding box center [368, 497] width 51 height 102
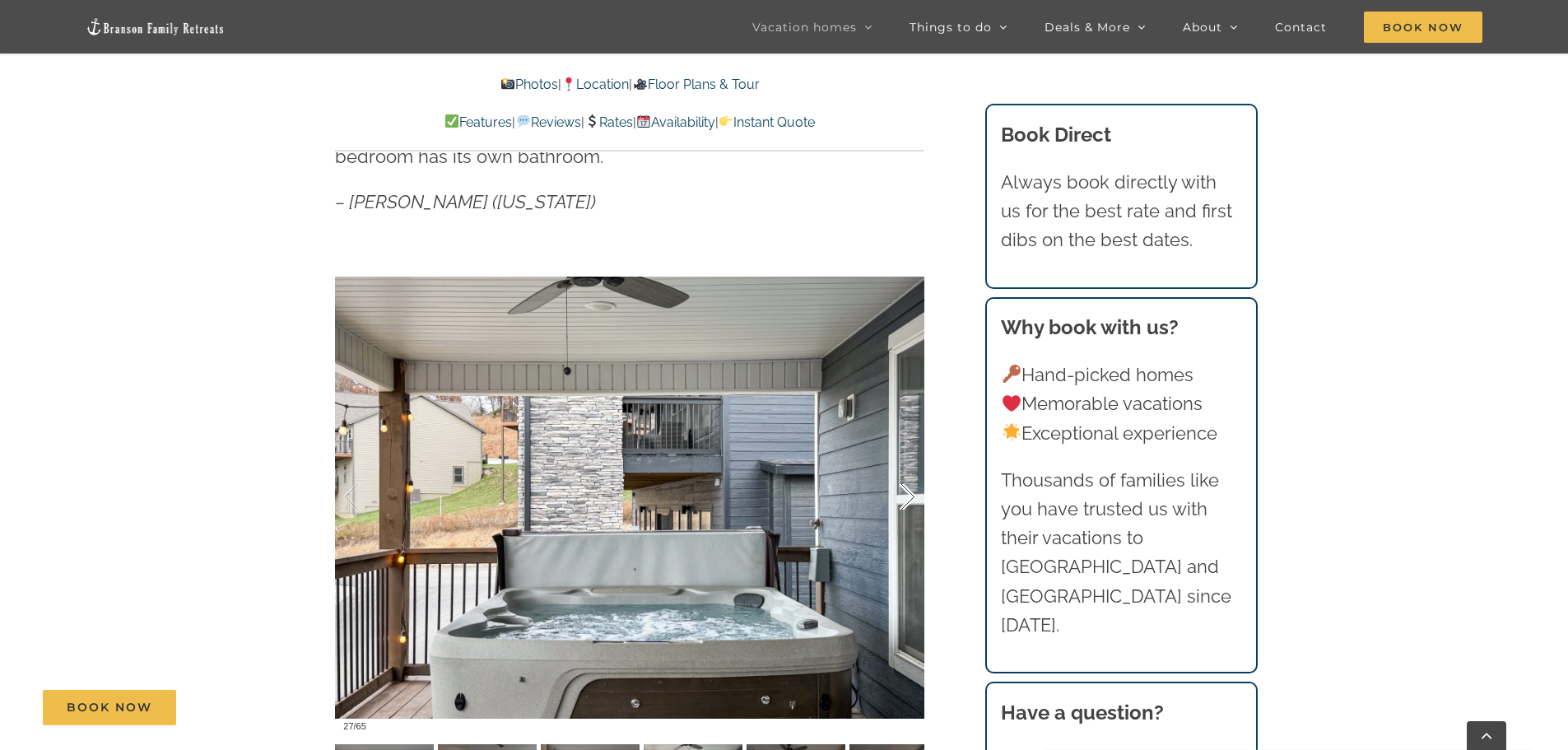
click at [914, 498] on div at bounding box center [890, 497] width 51 height 102
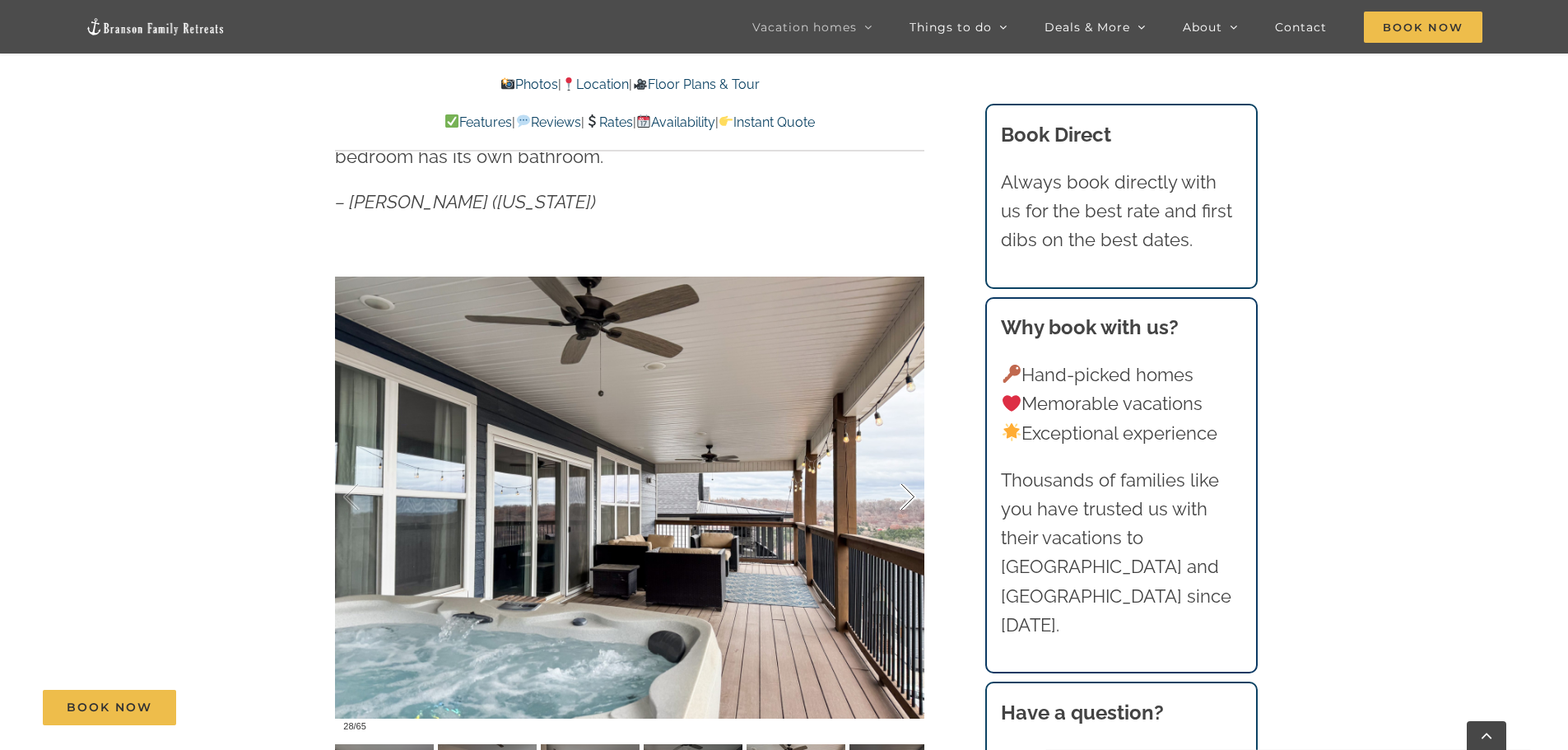
click at [914, 498] on div at bounding box center [890, 497] width 51 height 102
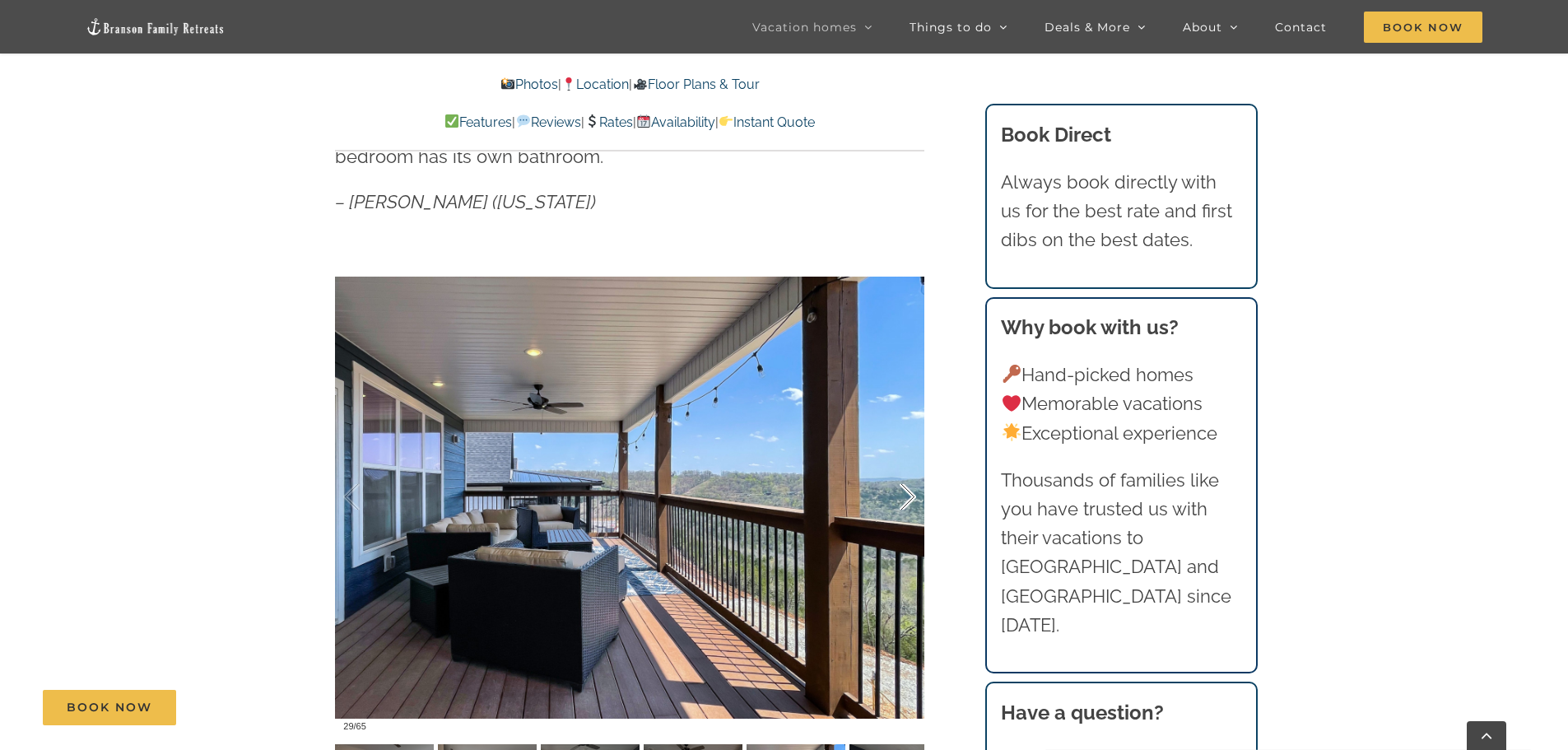
click at [914, 498] on div at bounding box center [890, 497] width 51 height 102
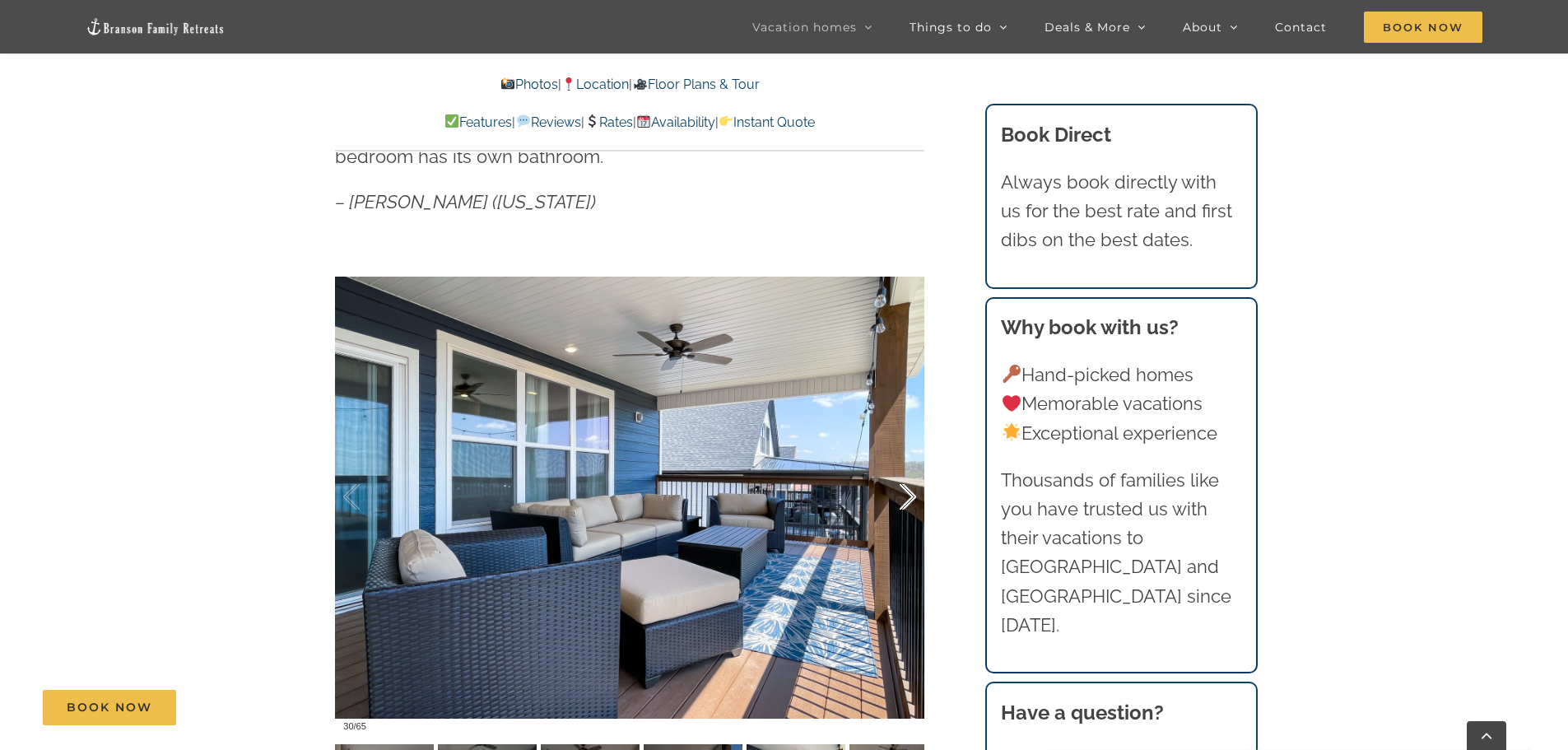
click at [914, 498] on div at bounding box center [890, 497] width 51 height 102
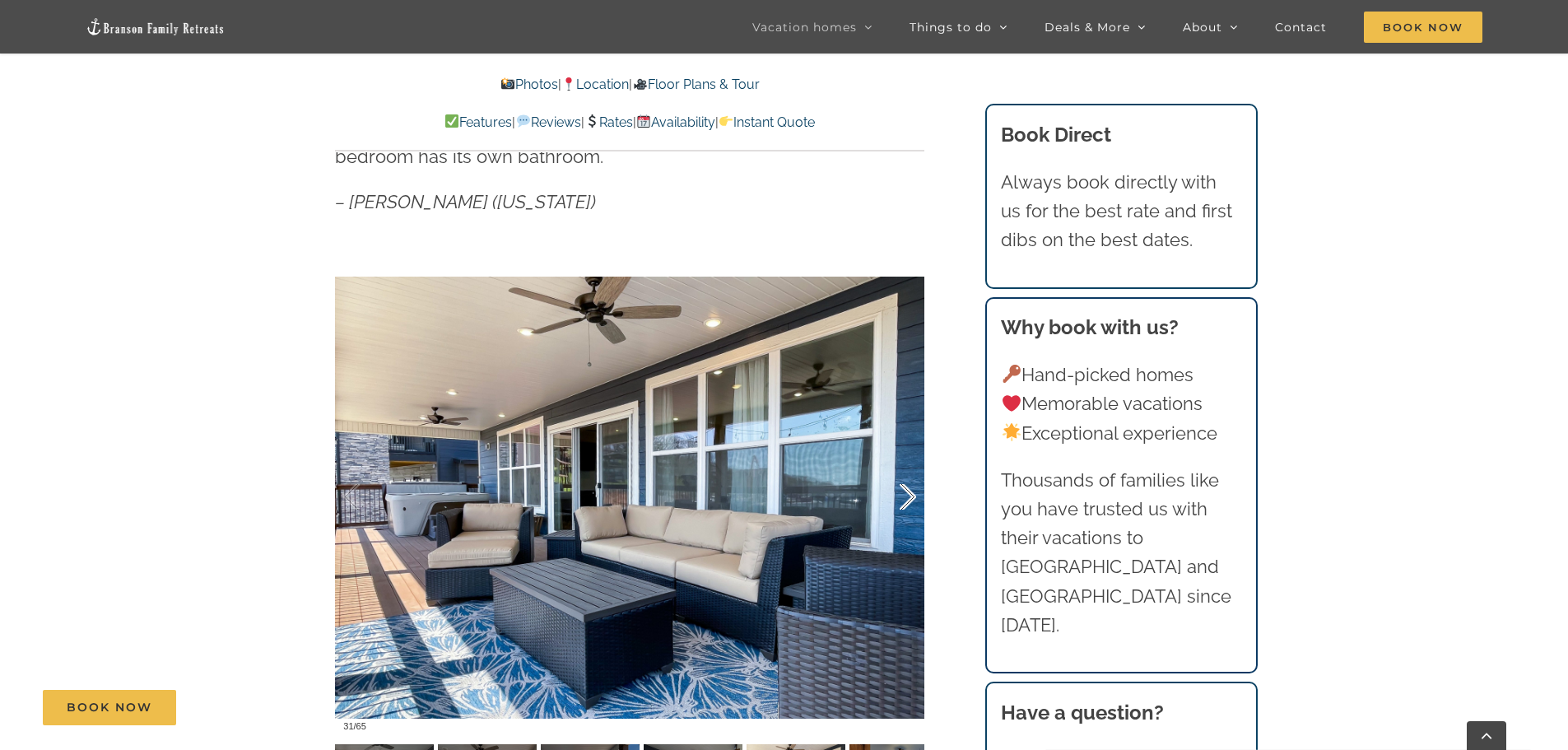
click at [914, 498] on div at bounding box center [890, 497] width 51 height 102
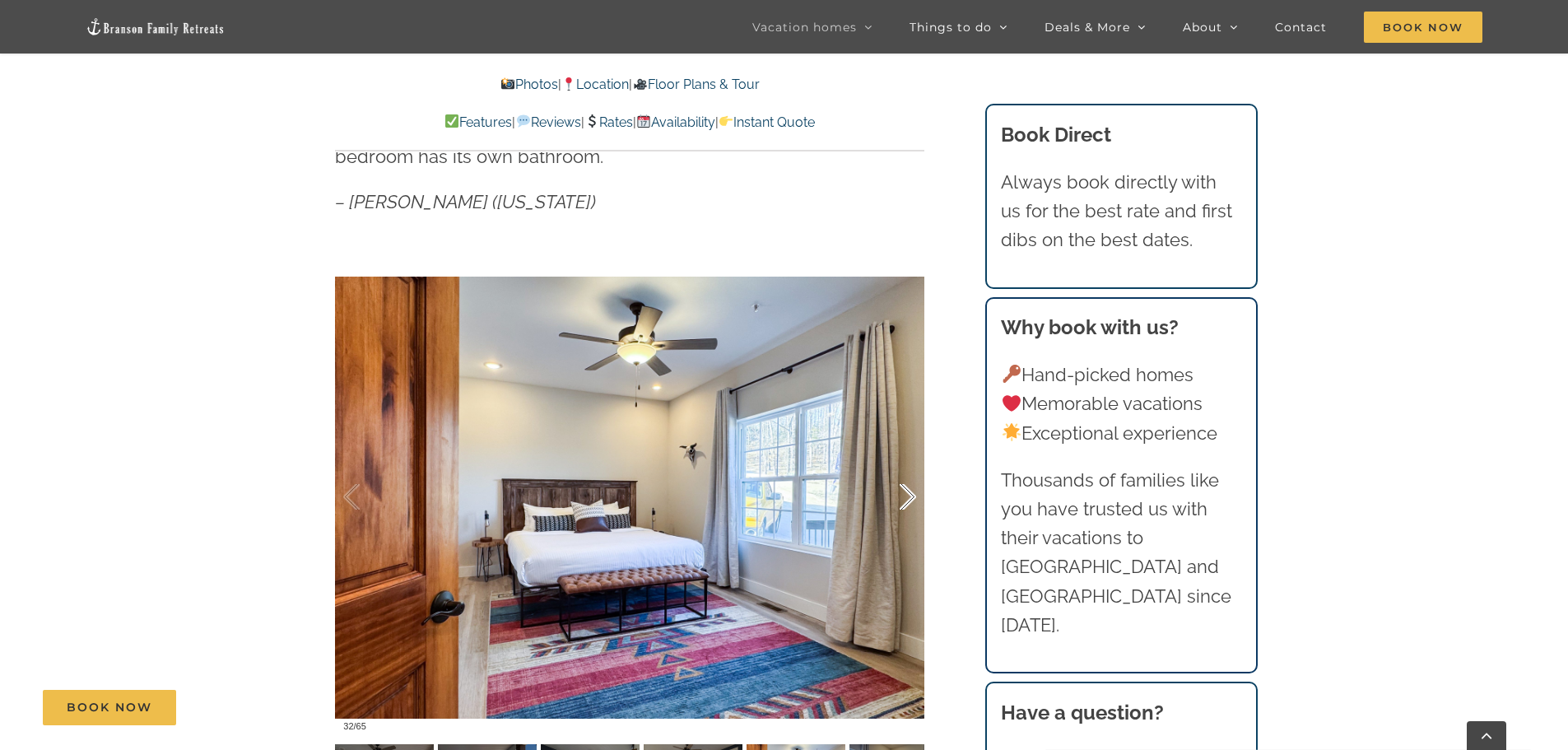
click at [914, 498] on div at bounding box center [890, 497] width 51 height 102
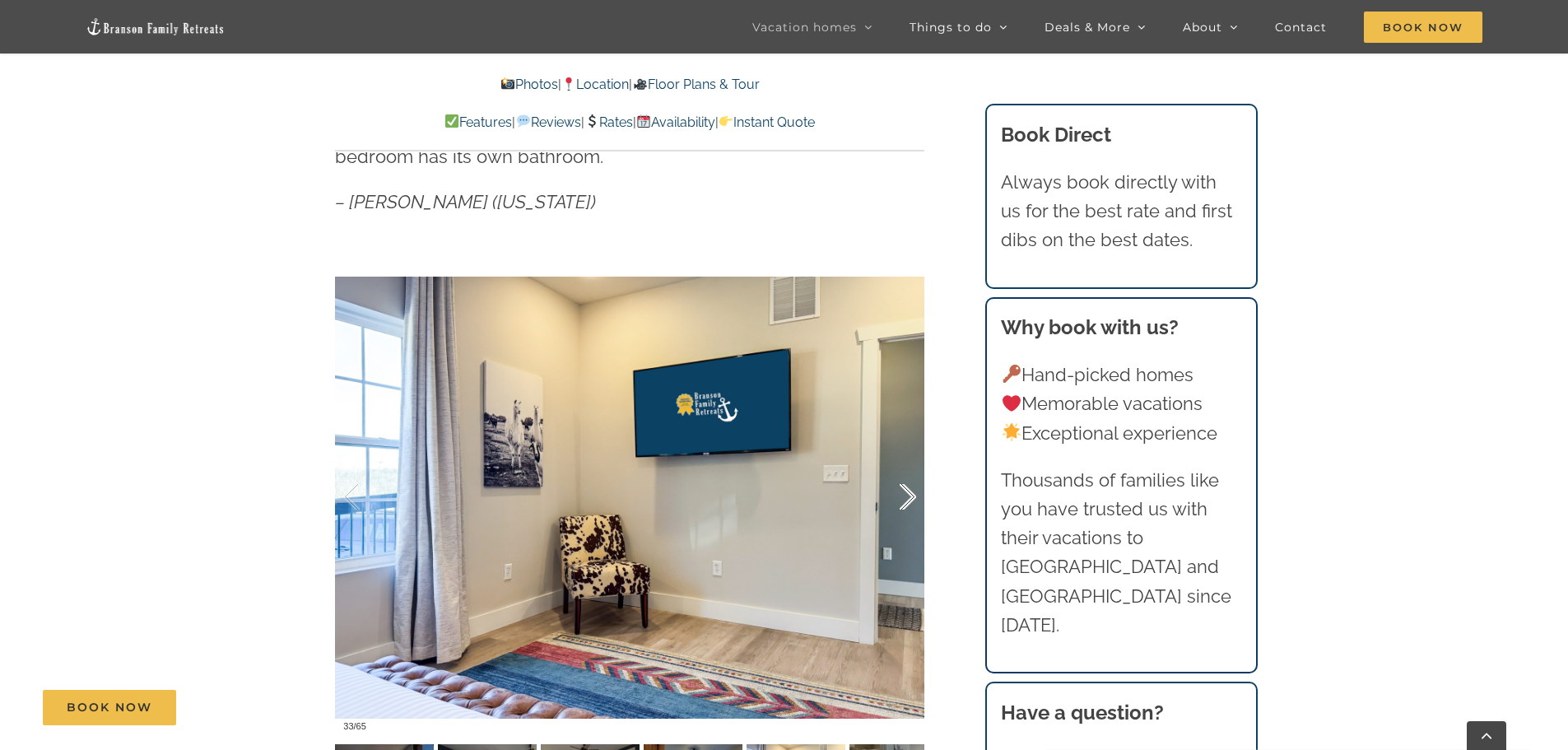
click at [914, 498] on div at bounding box center [890, 497] width 51 height 102
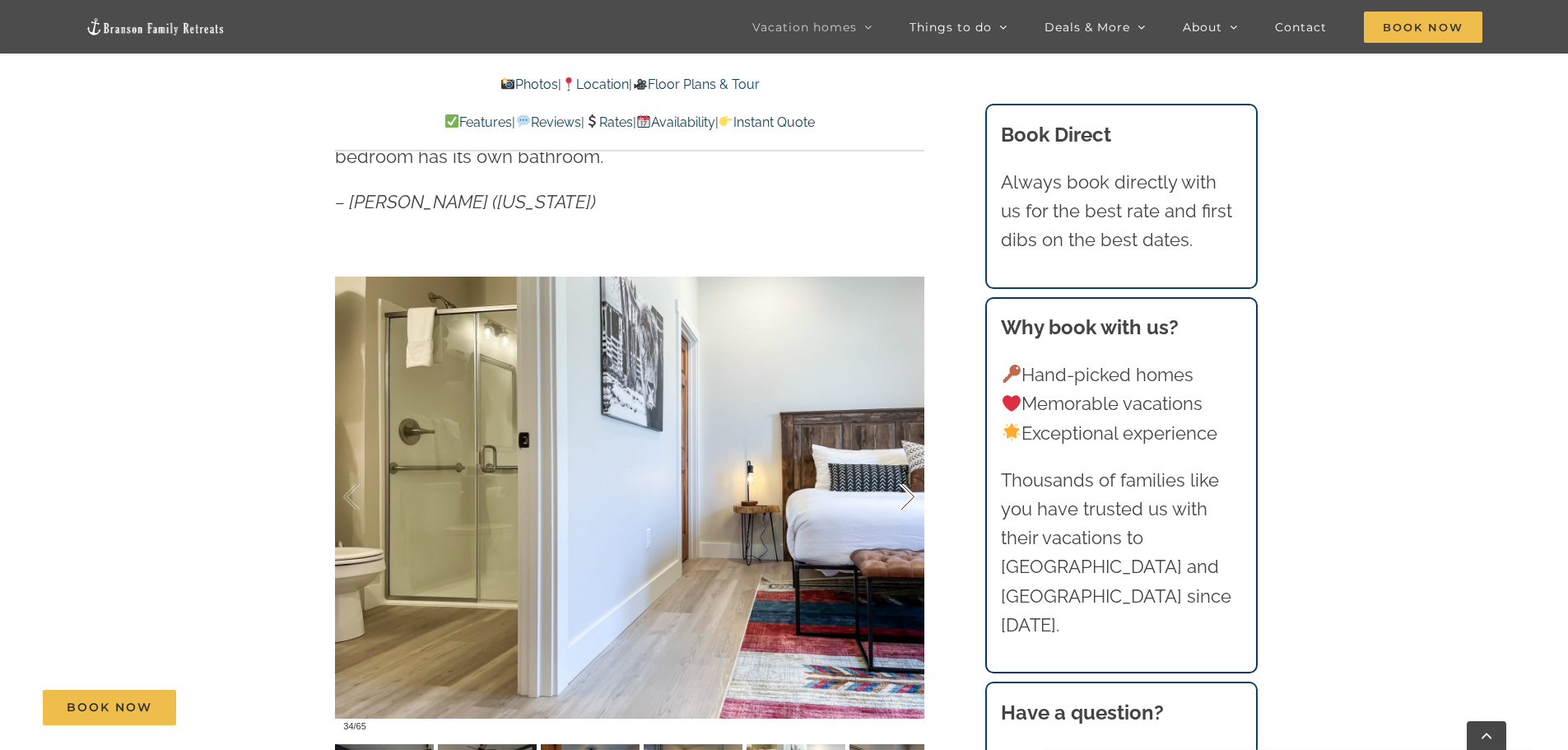
click at [914, 498] on div at bounding box center [890, 497] width 51 height 102
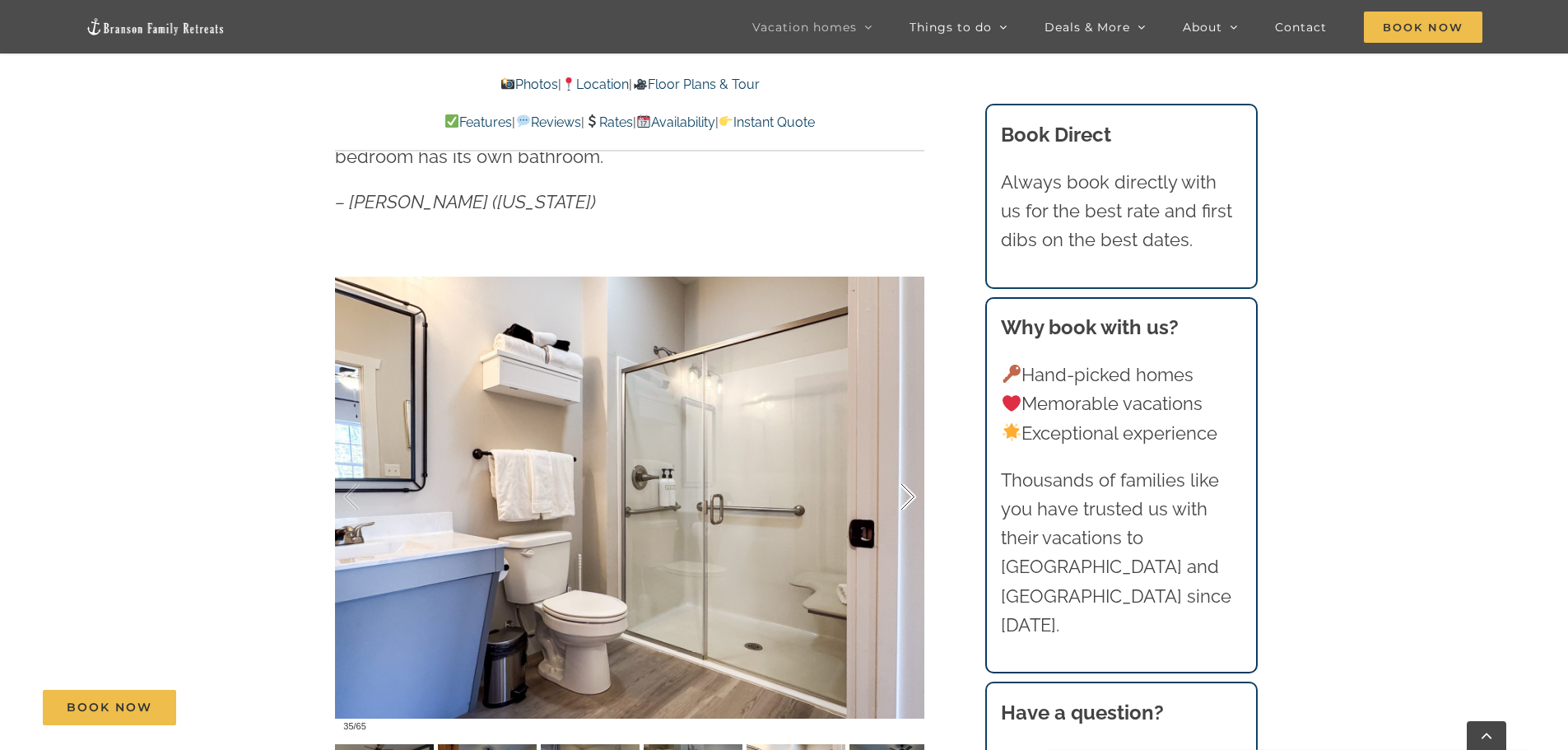
click at [914, 498] on div at bounding box center [890, 497] width 51 height 102
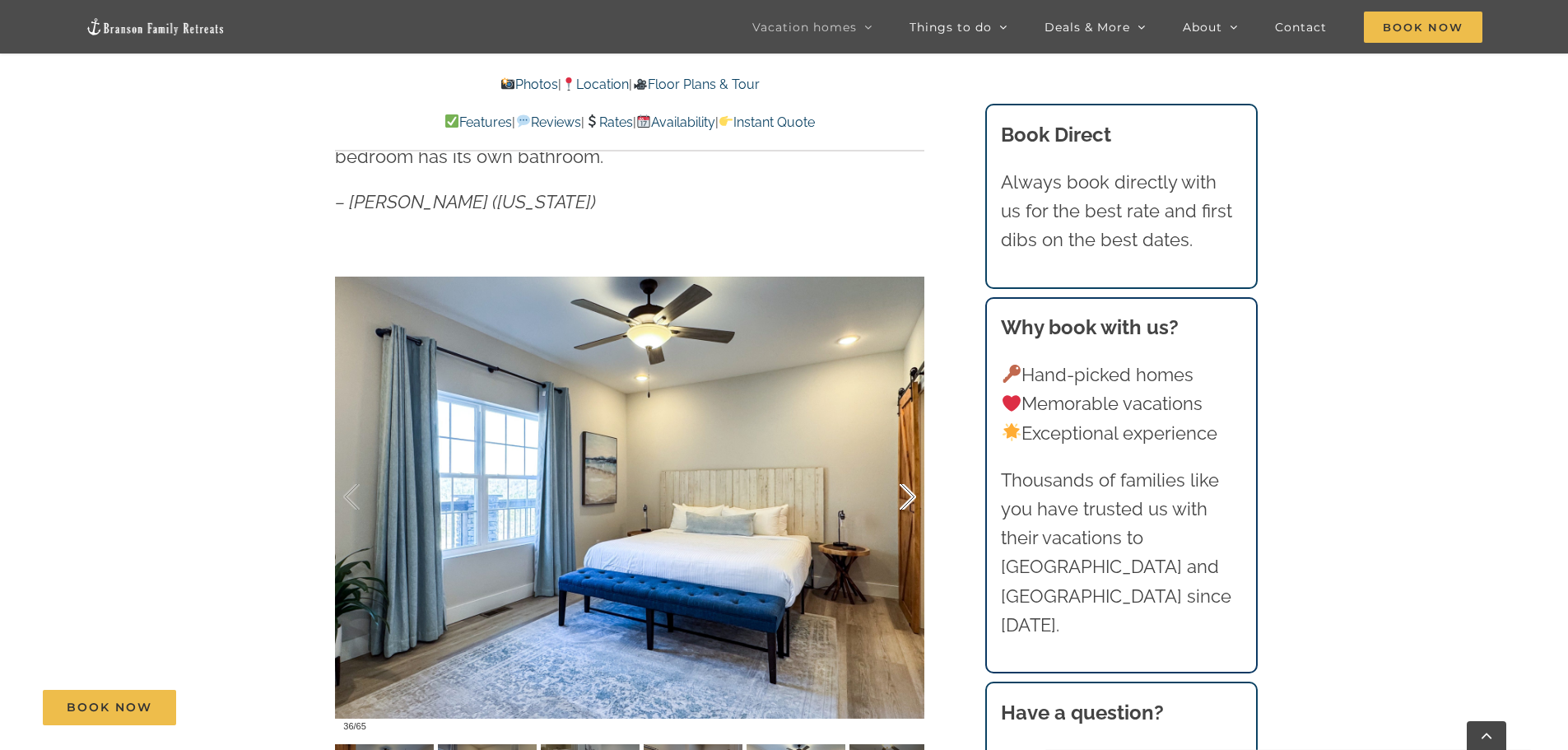
click at [914, 498] on div at bounding box center [890, 497] width 51 height 102
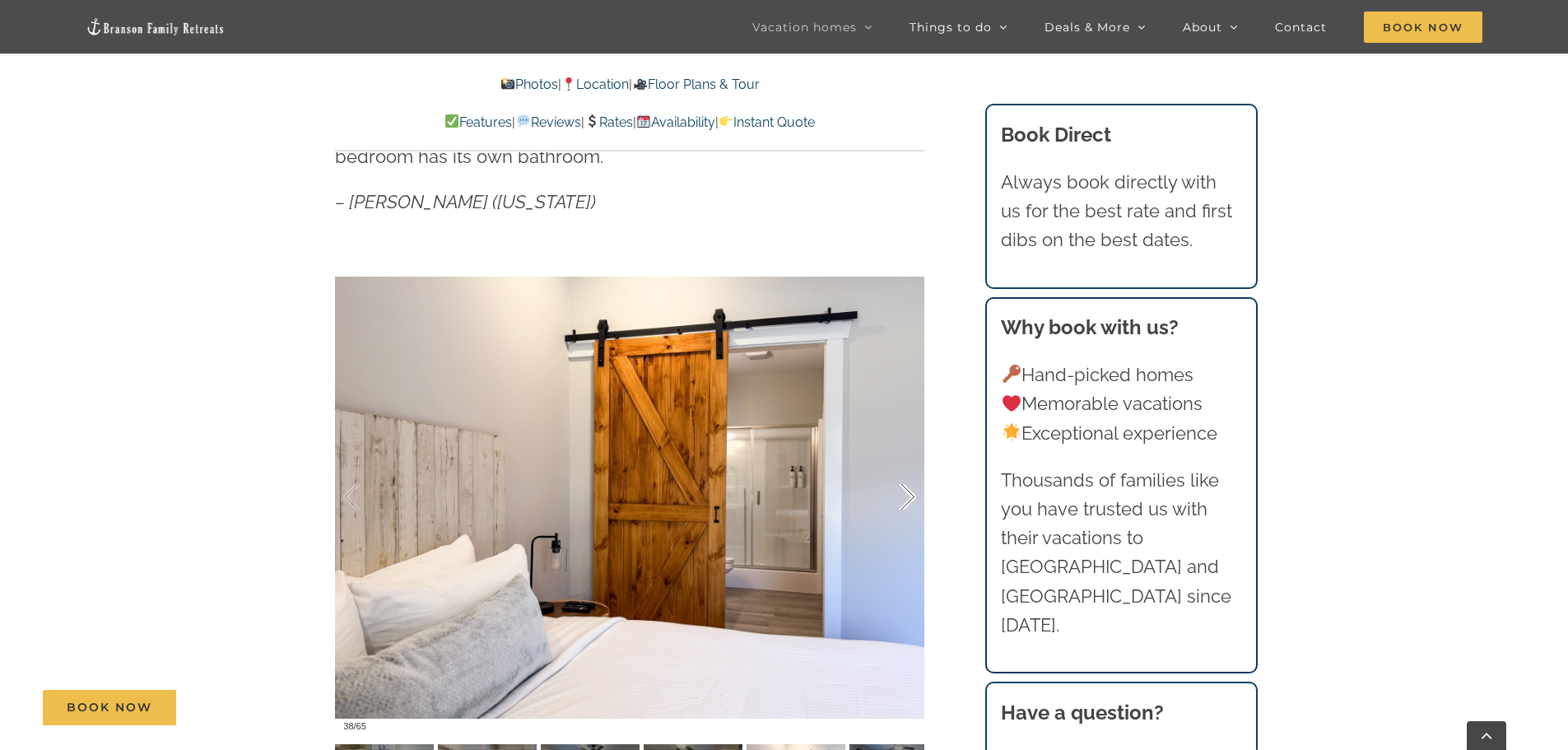
click at [914, 498] on div at bounding box center [890, 497] width 51 height 102
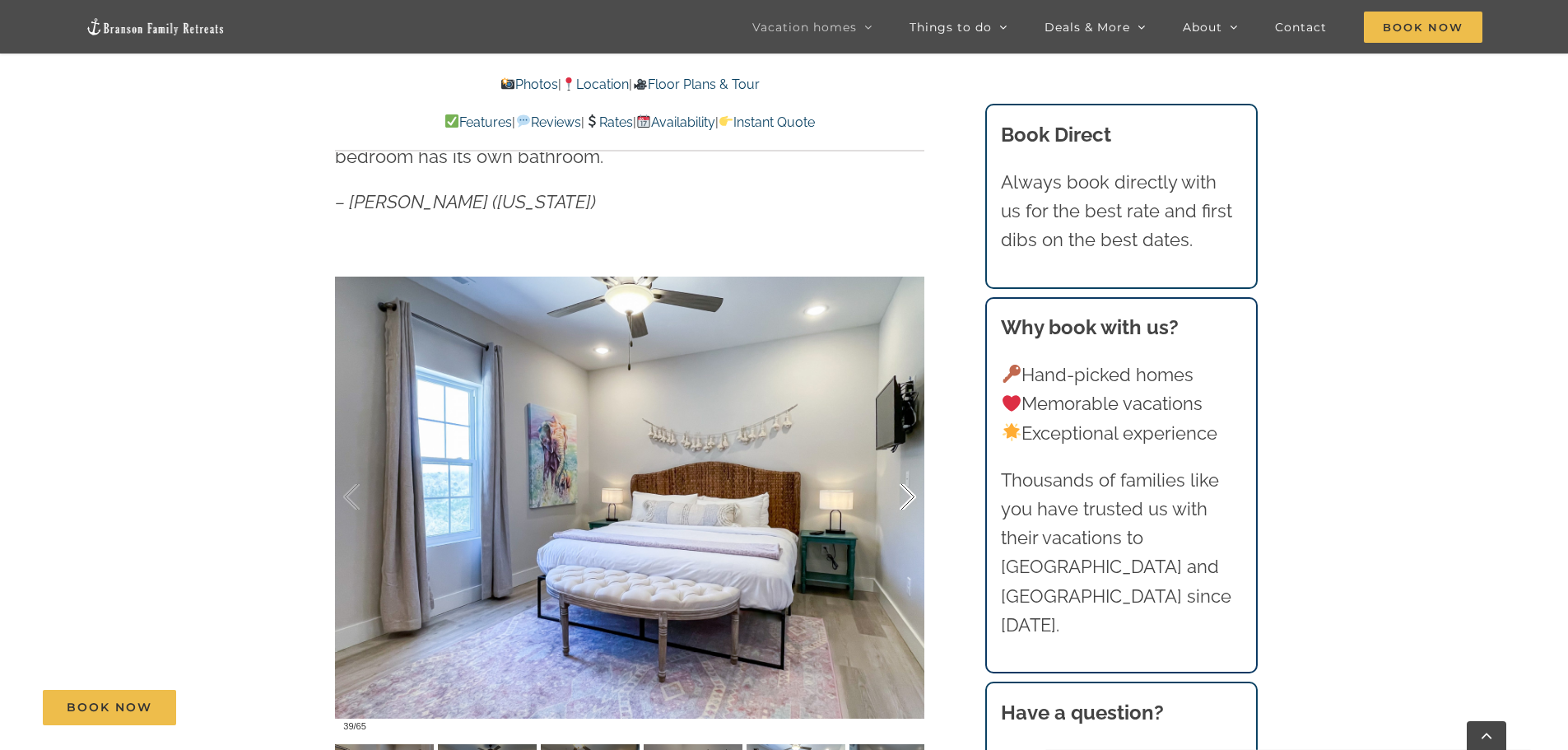
click at [914, 498] on div at bounding box center [890, 497] width 51 height 102
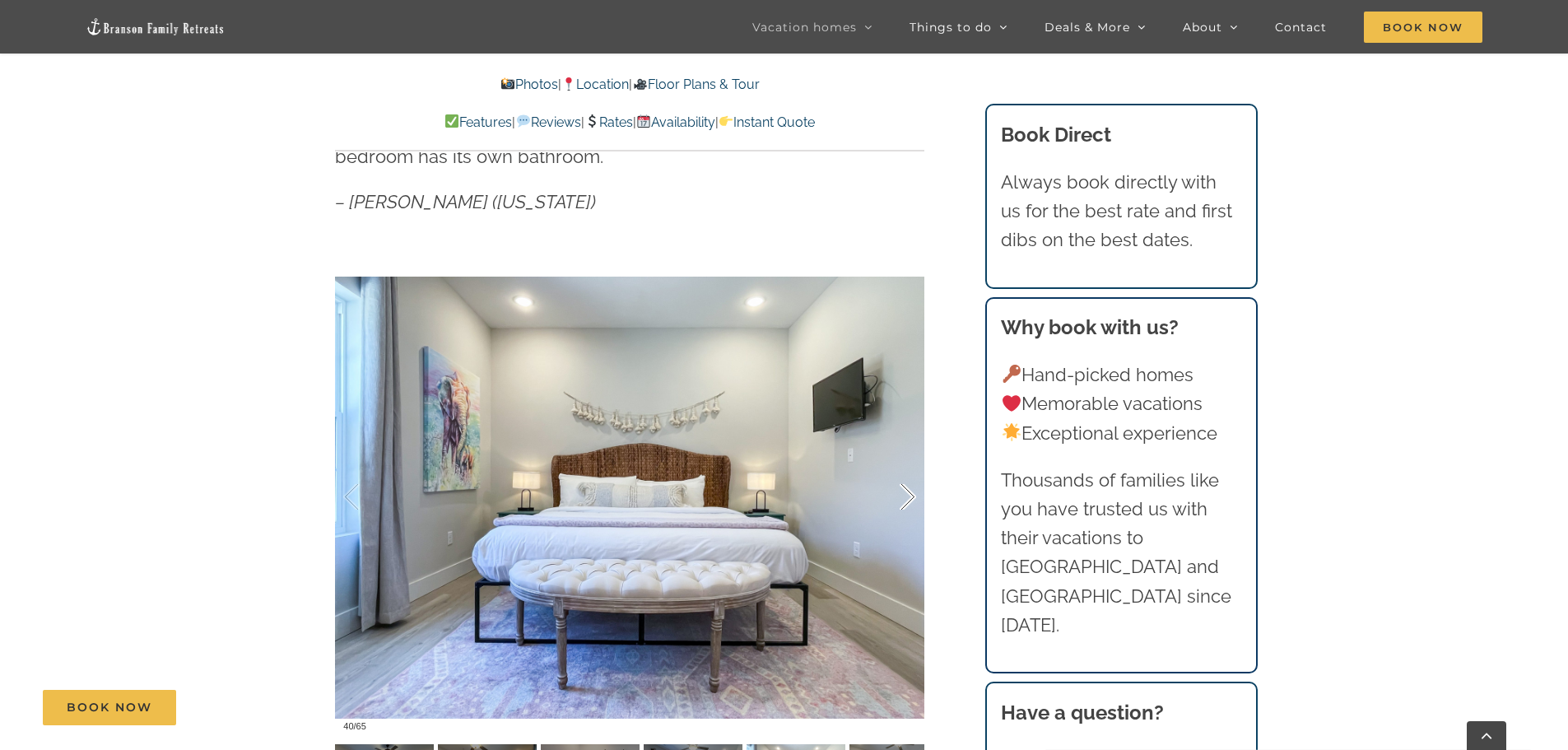
click at [915, 497] on div at bounding box center [890, 497] width 51 height 102
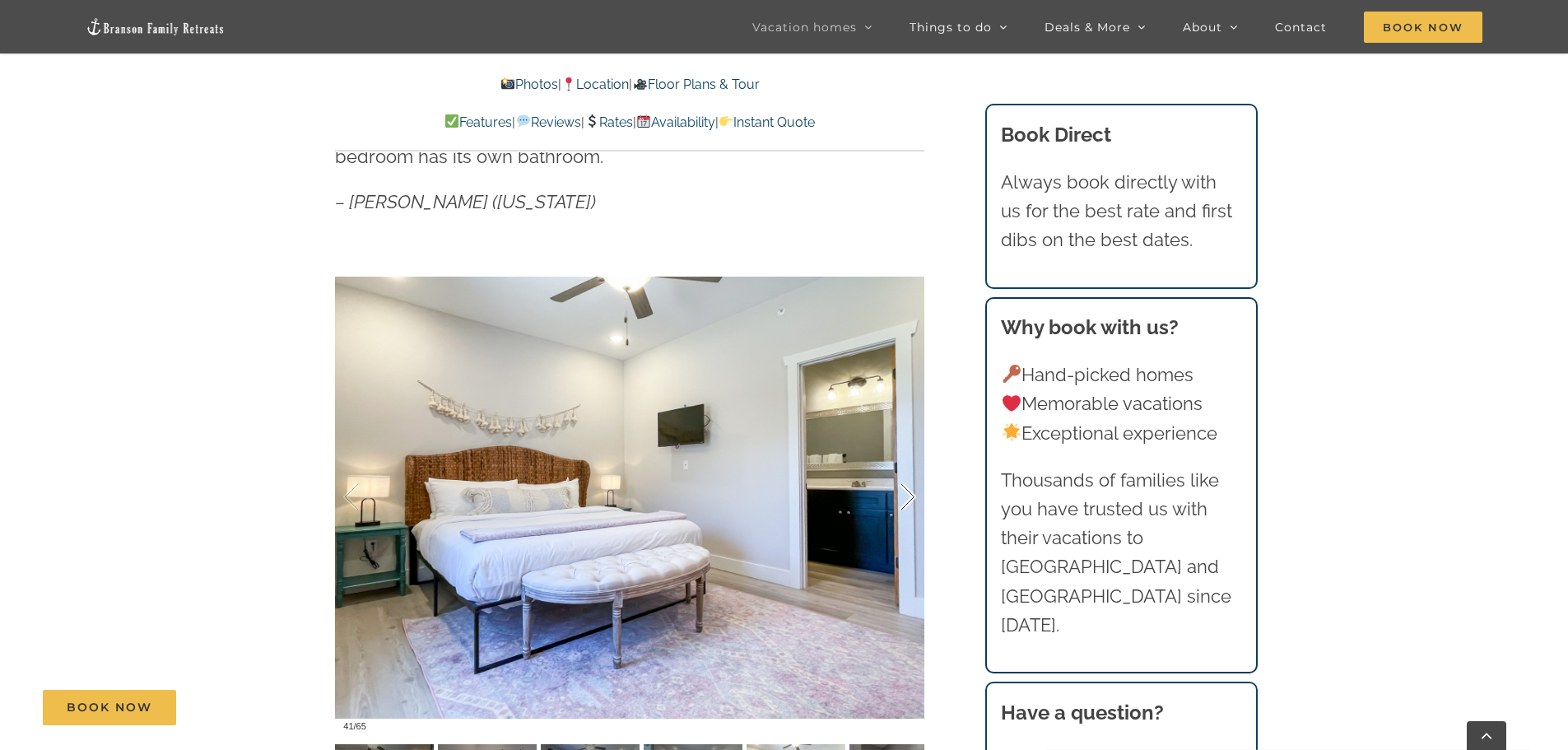
click at [915, 497] on div at bounding box center [890, 497] width 51 height 102
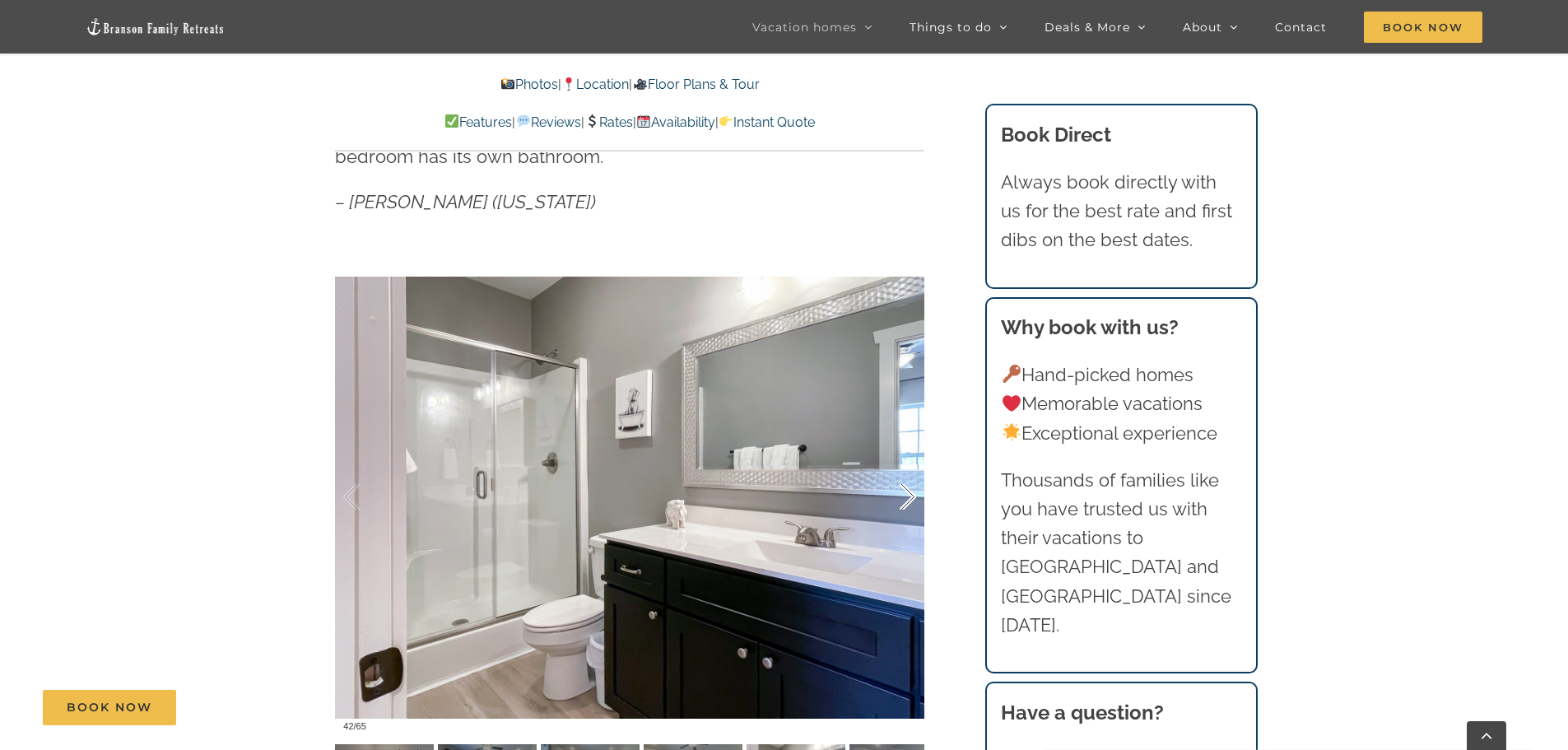
click at [915, 497] on div at bounding box center [890, 497] width 51 height 102
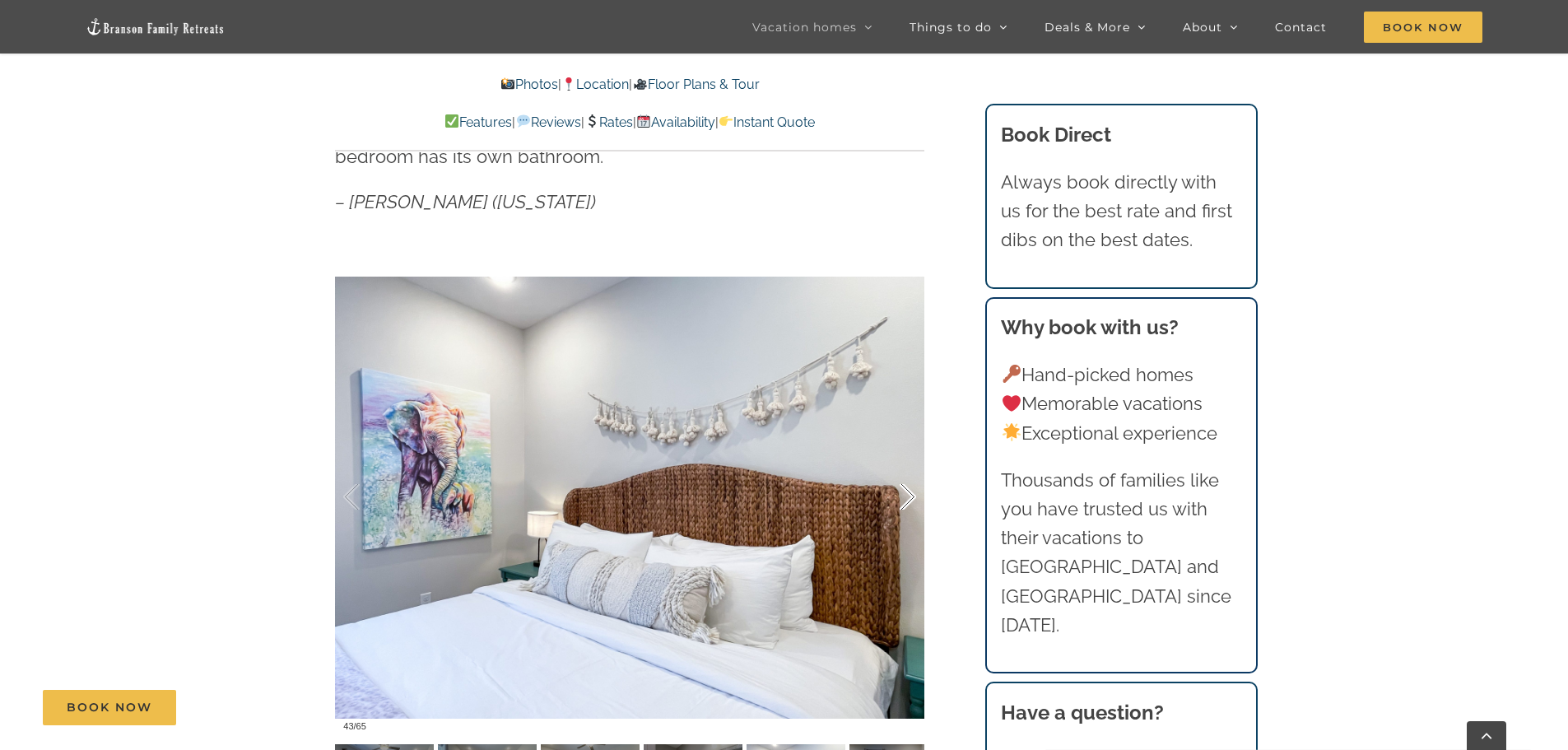
click at [915, 497] on div at bounding box center [890, 497] width 51 height 102
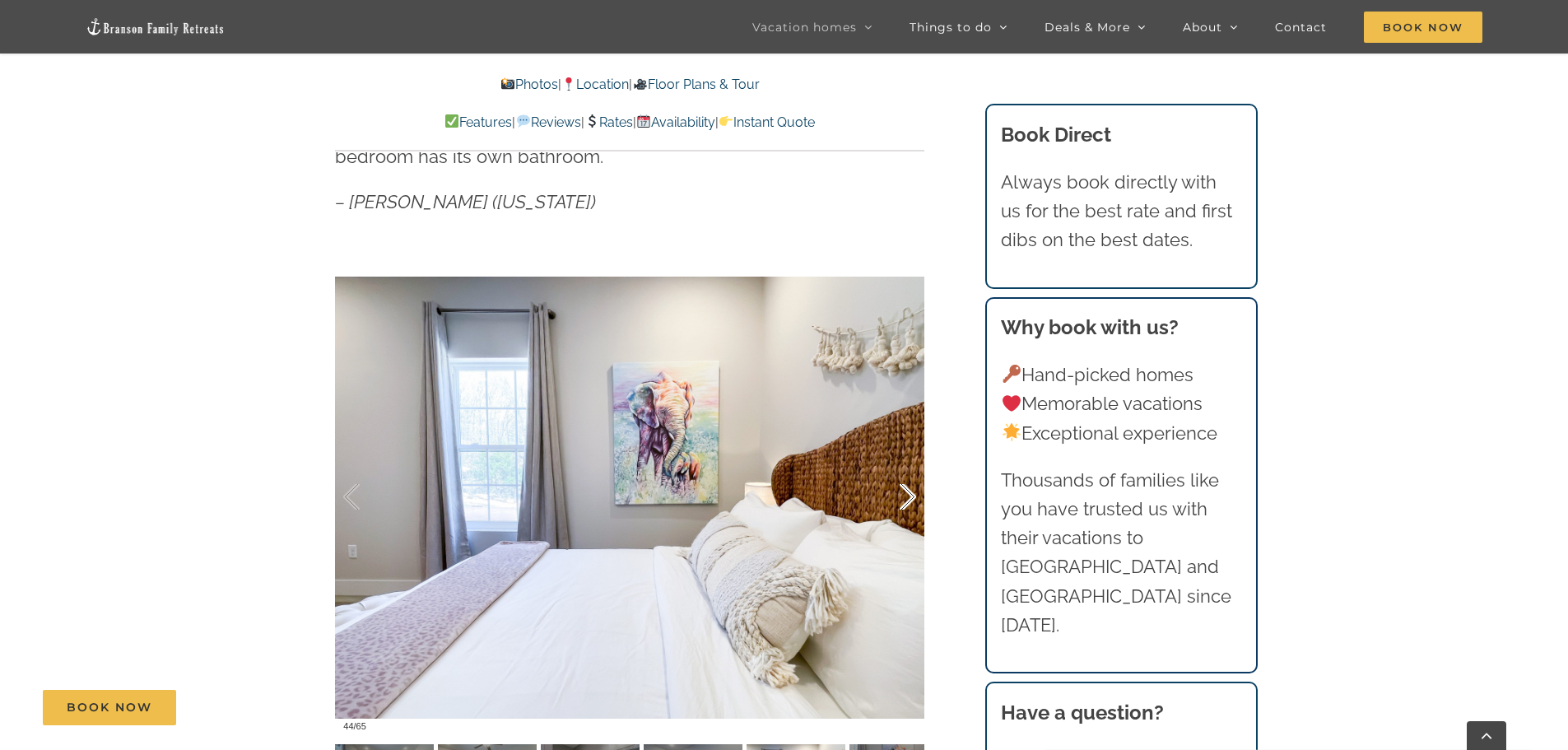
click at [915, 497] on div at bounding box center [890, 497] width 51 height 102
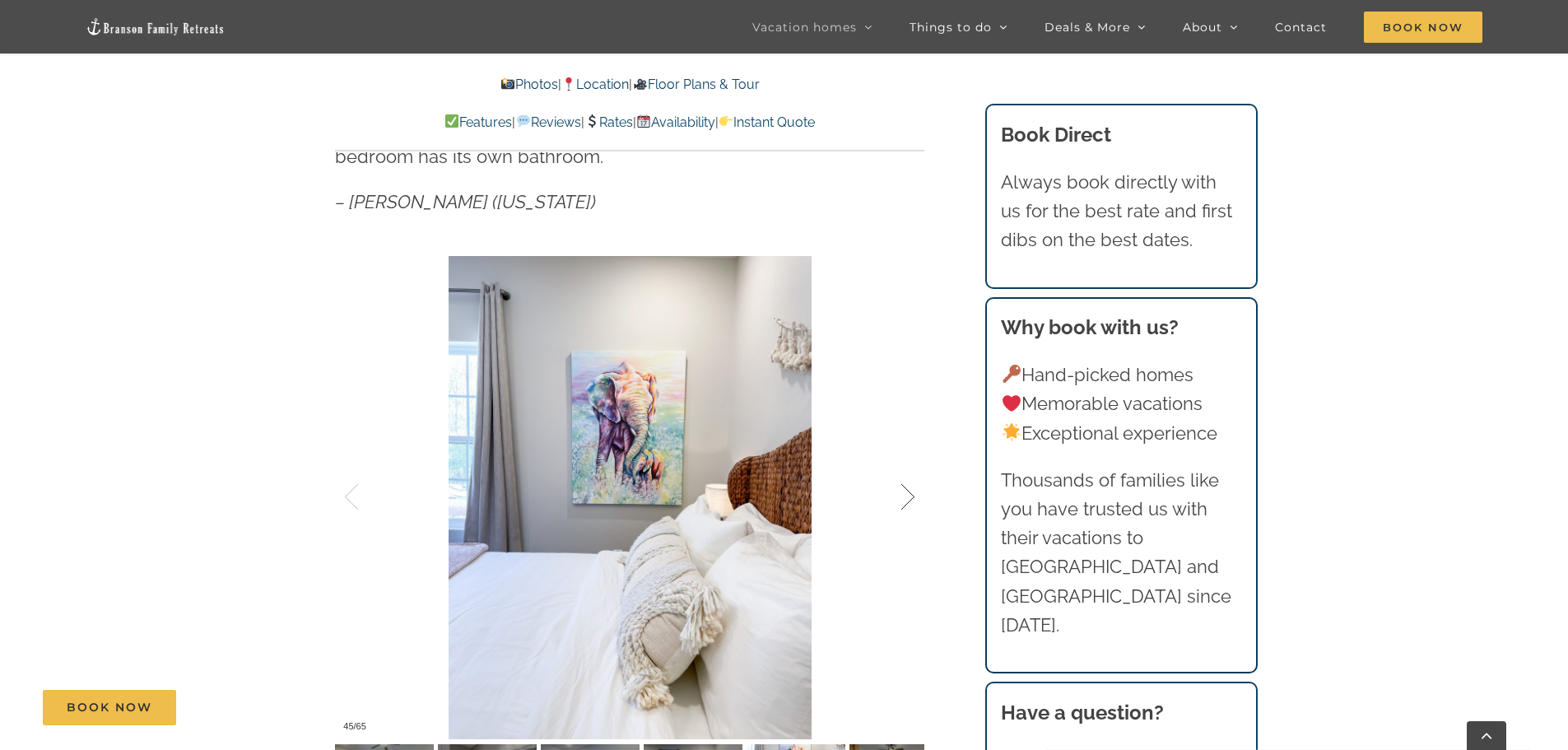
click at [915, 497] on div at bounding box center [890, 497] width 51 height 102
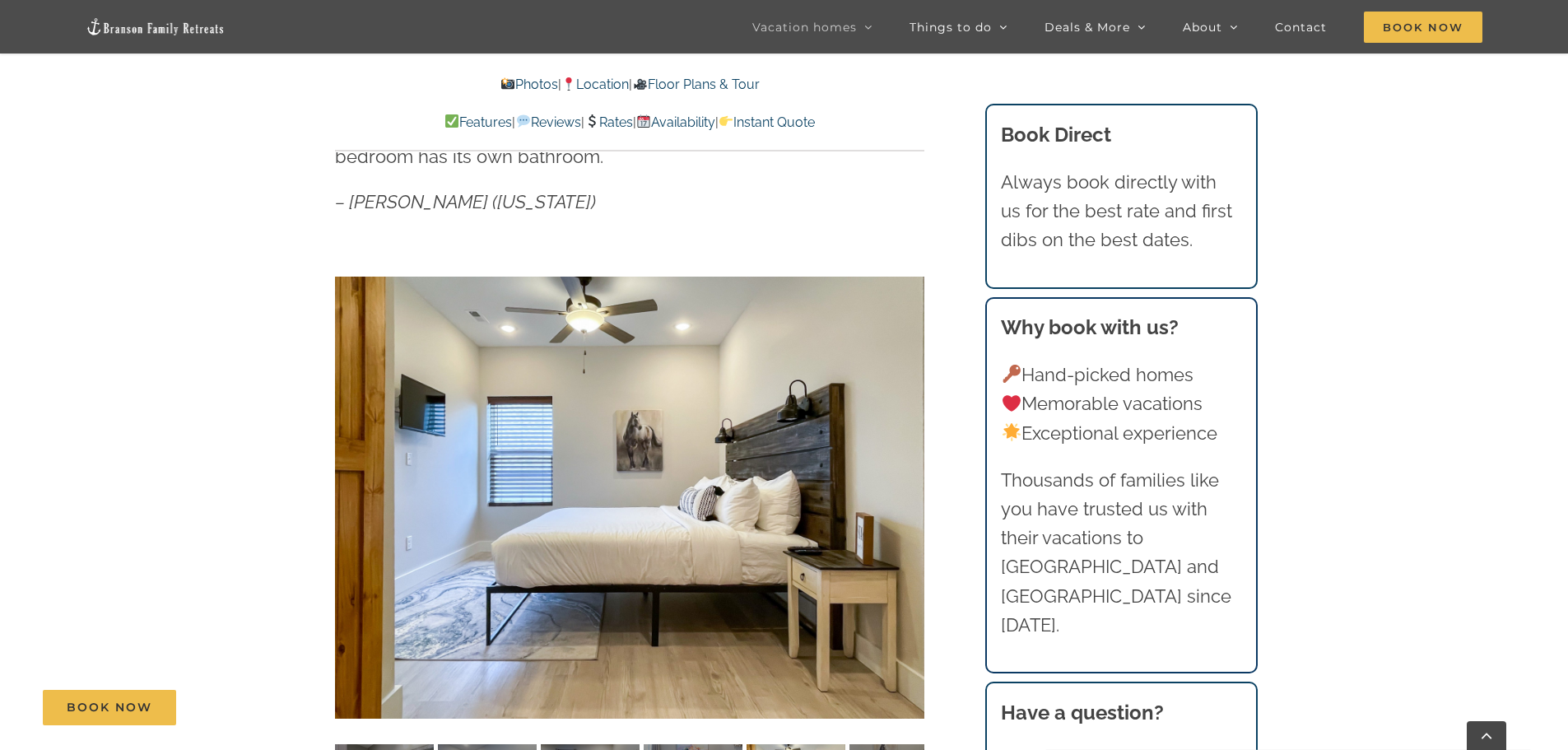
click at [915, 497] on div at bounding box center [940, 497] width 51 height 102
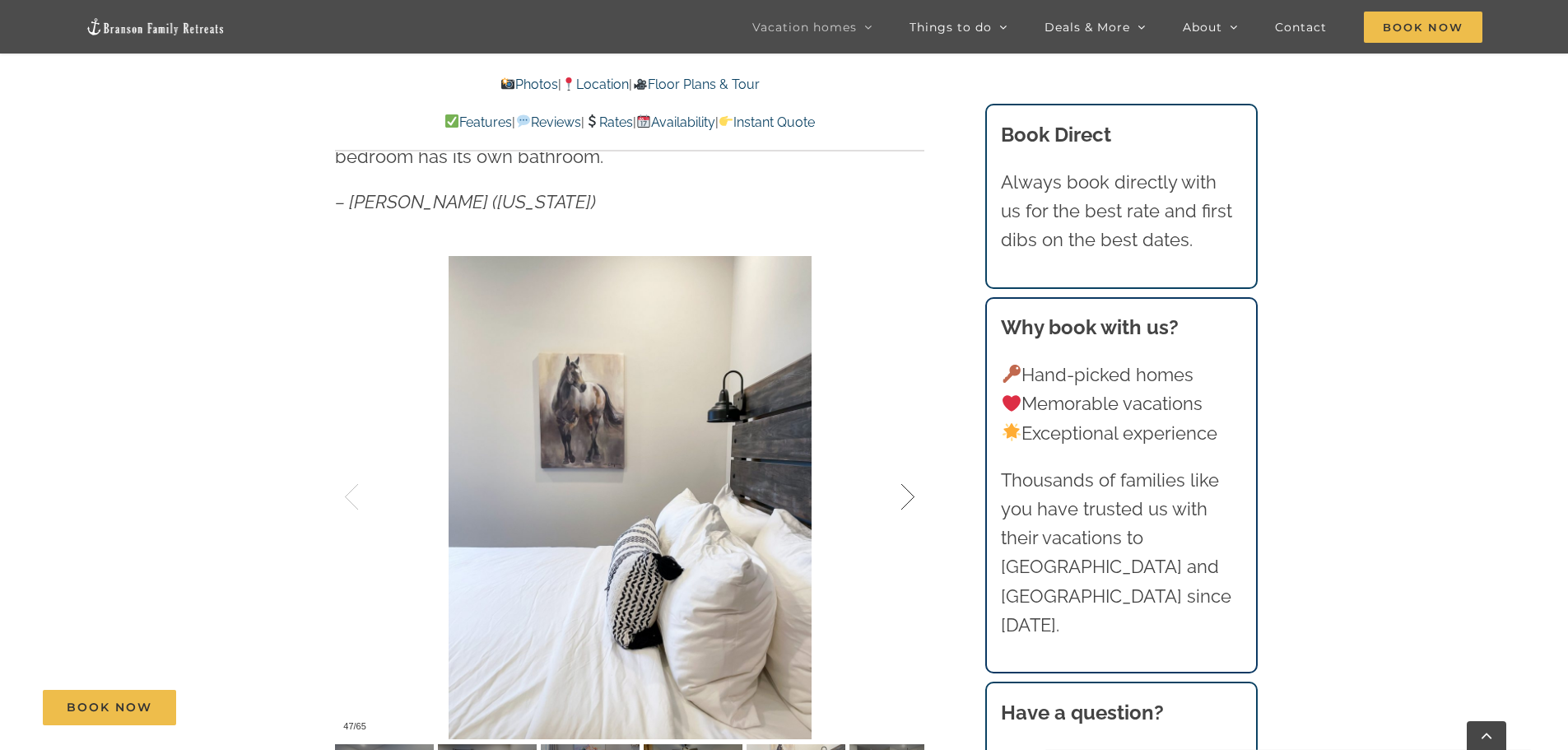
click at [915, 497] on div at bounding box center [890, 497] width 51 height 102
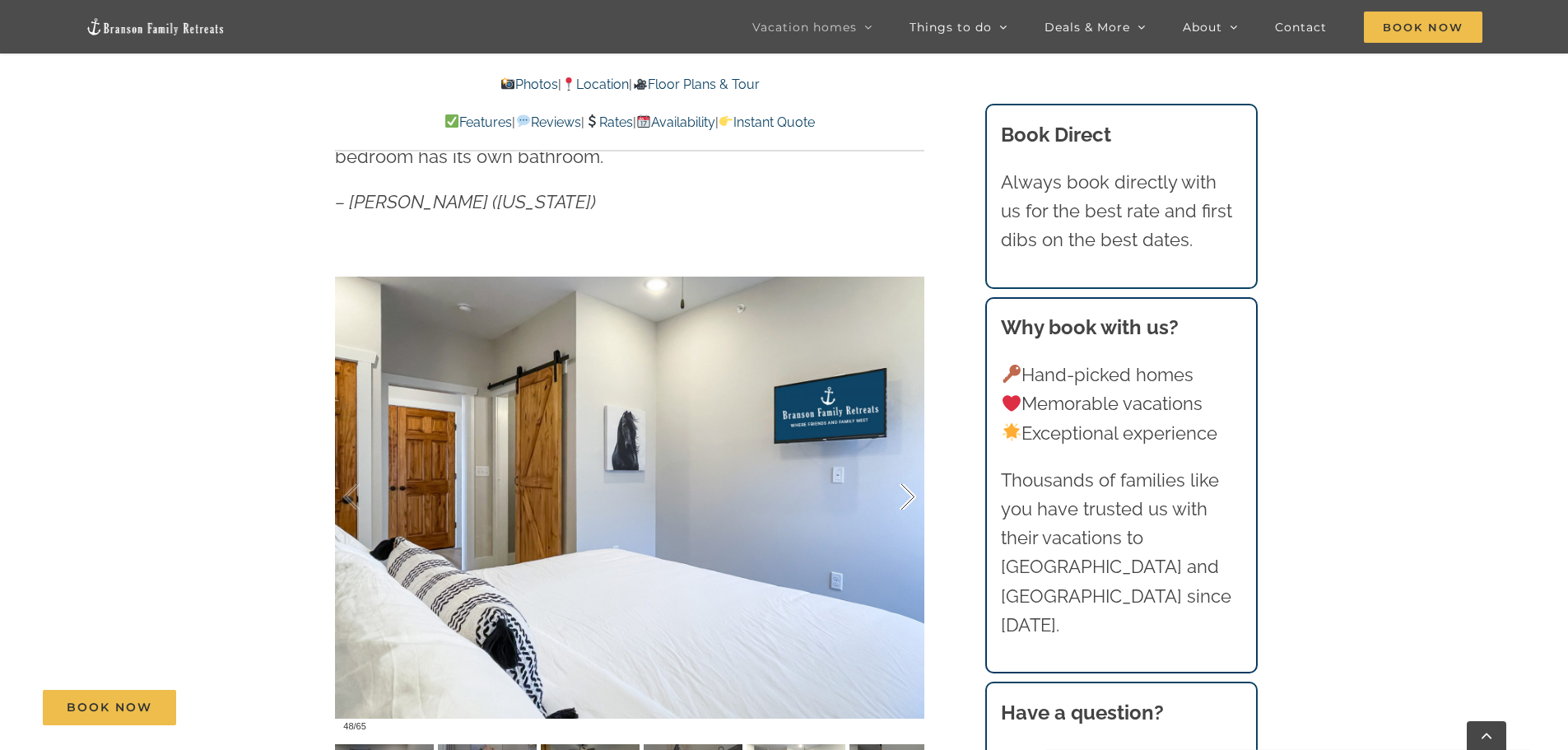
click at [914, 498] on div at bounding box center [890, 497] width 51 height 102
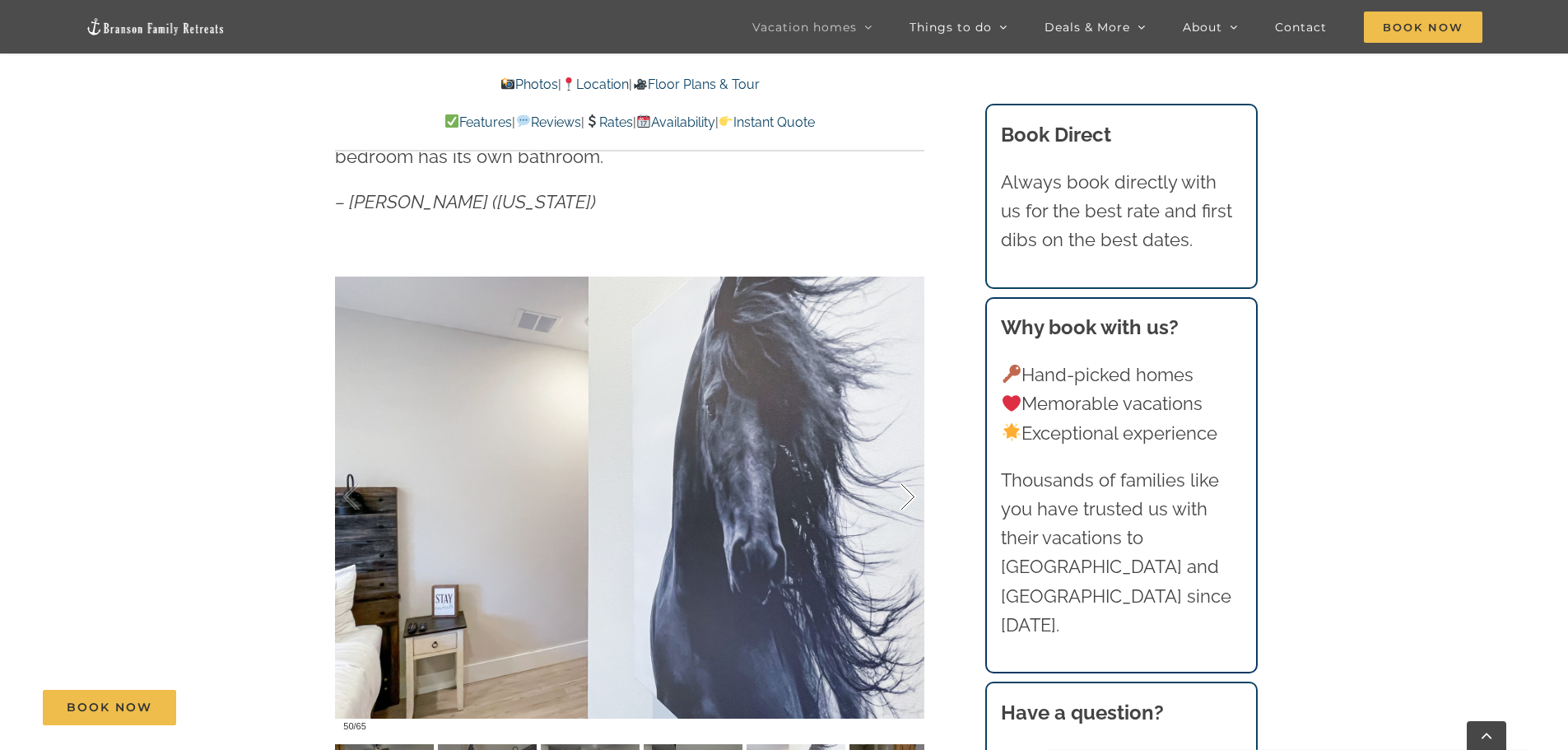
click at [914, 498] on div at bounding box center [890, 497] width 51 height 102
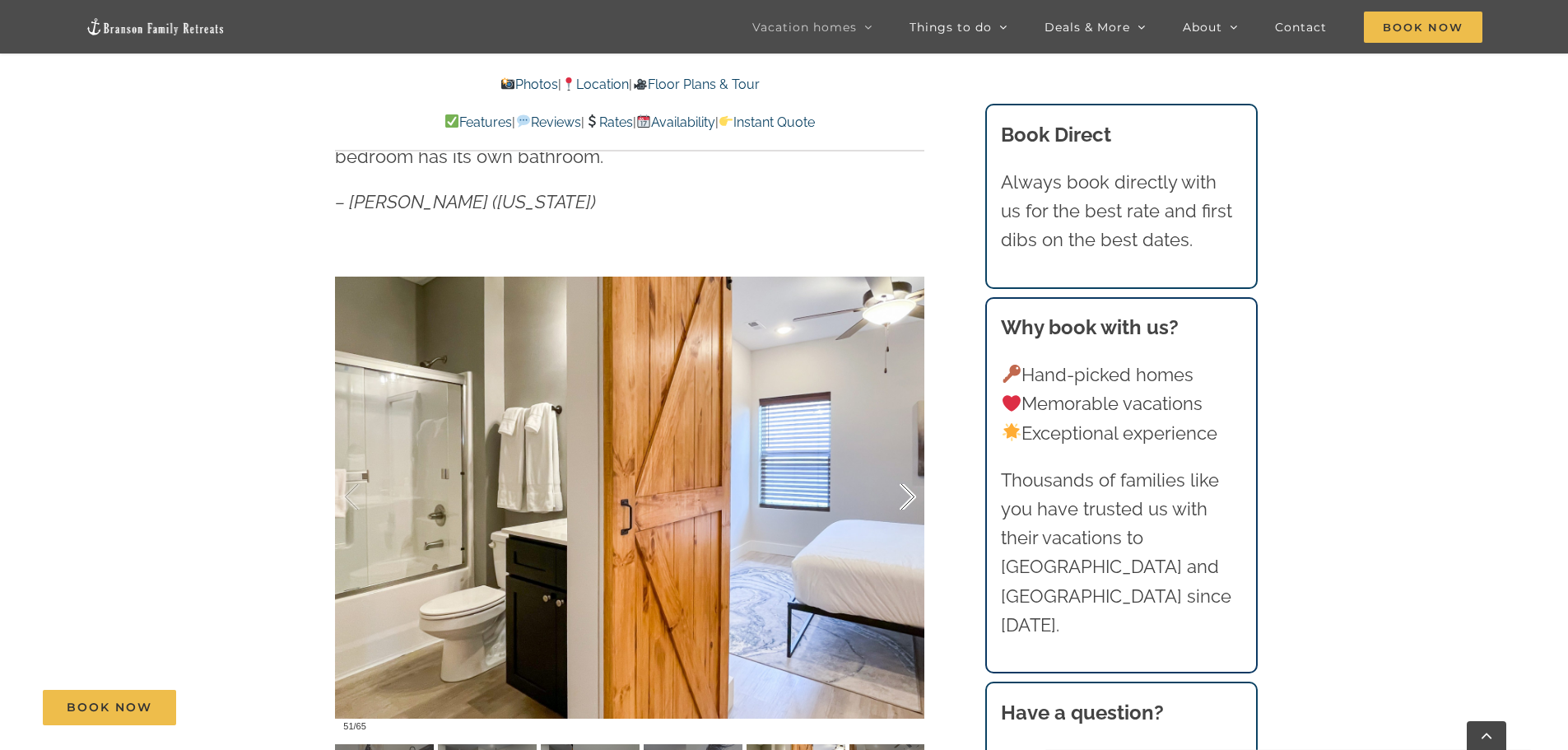
click at [915, 497] on div at bounding box center [890, 497] width 51 height 102
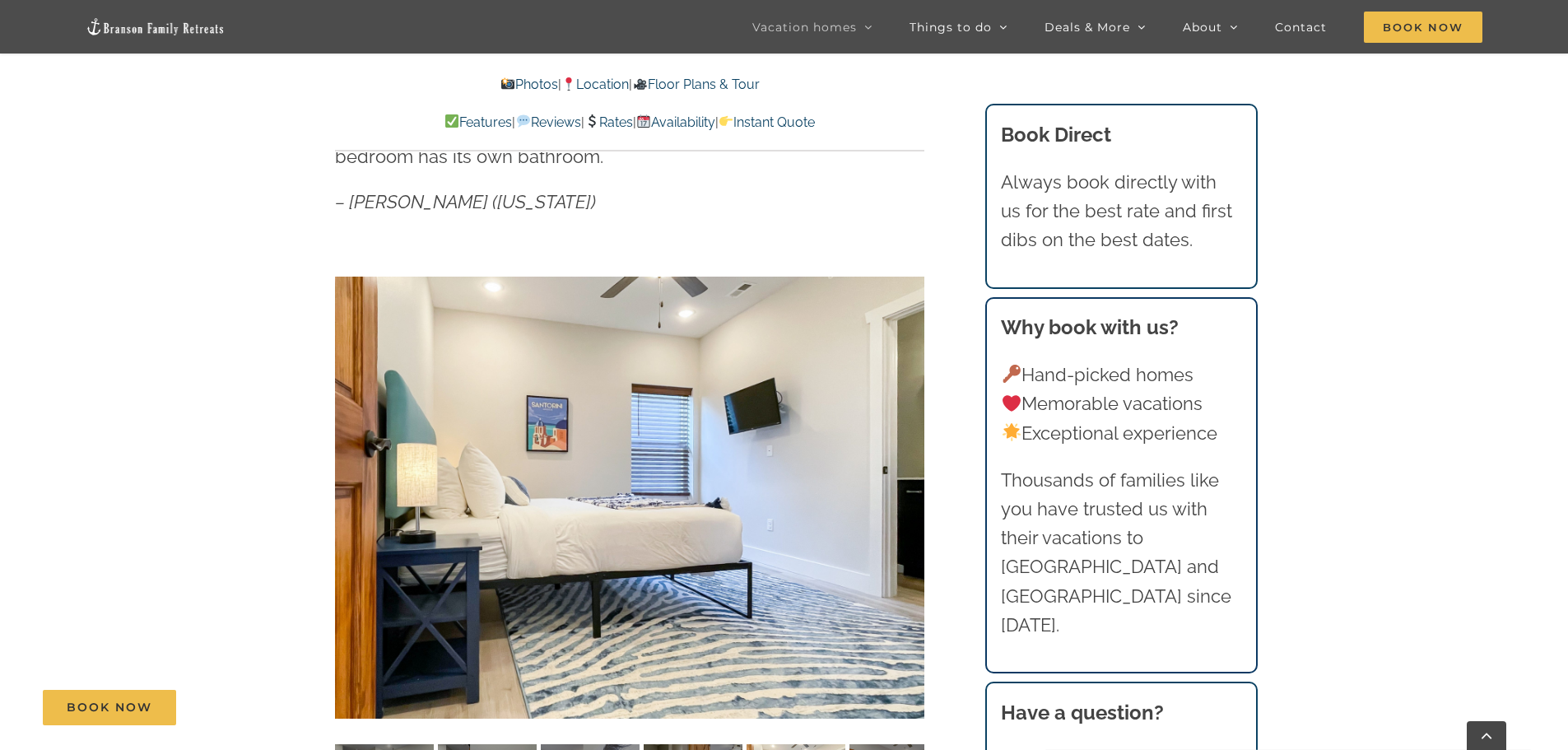
click at [915, 497] on div at bounding box center [940, 497] width 51 height 102
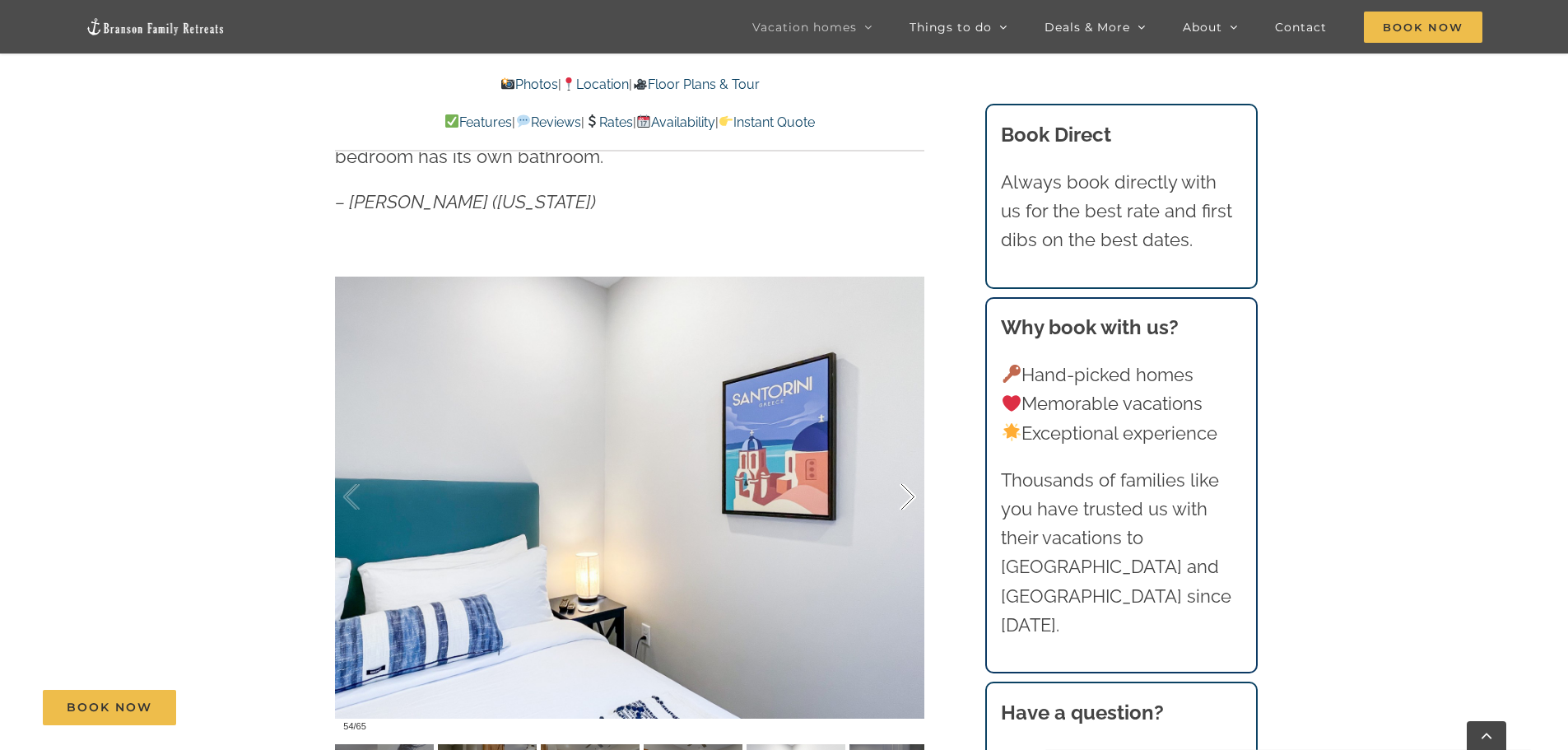
click at [915, 497] on div at bounding box center [890, 497] width 51 height 102
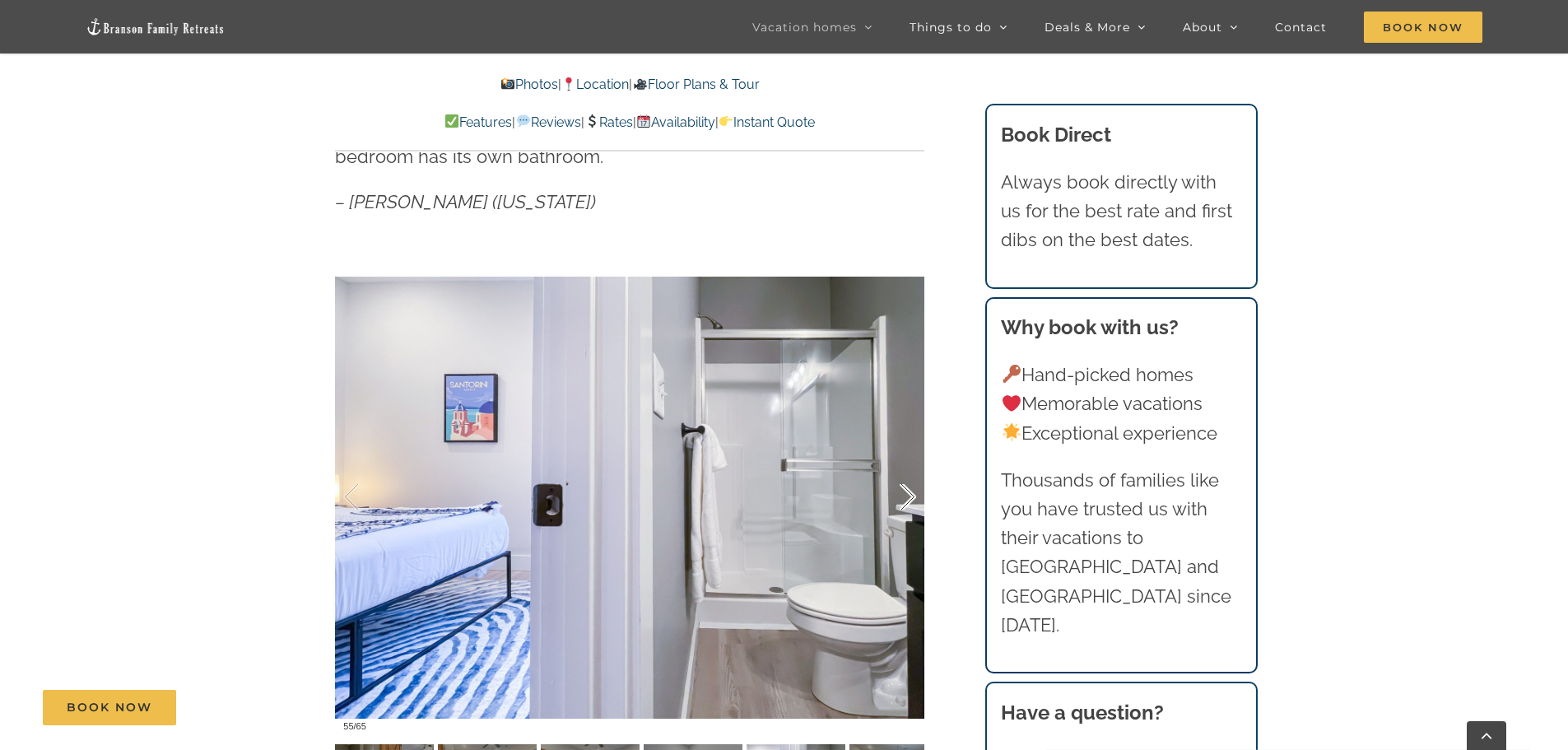
click at [915, 497] on div at bounding box center [890, 497] width 51 height 102
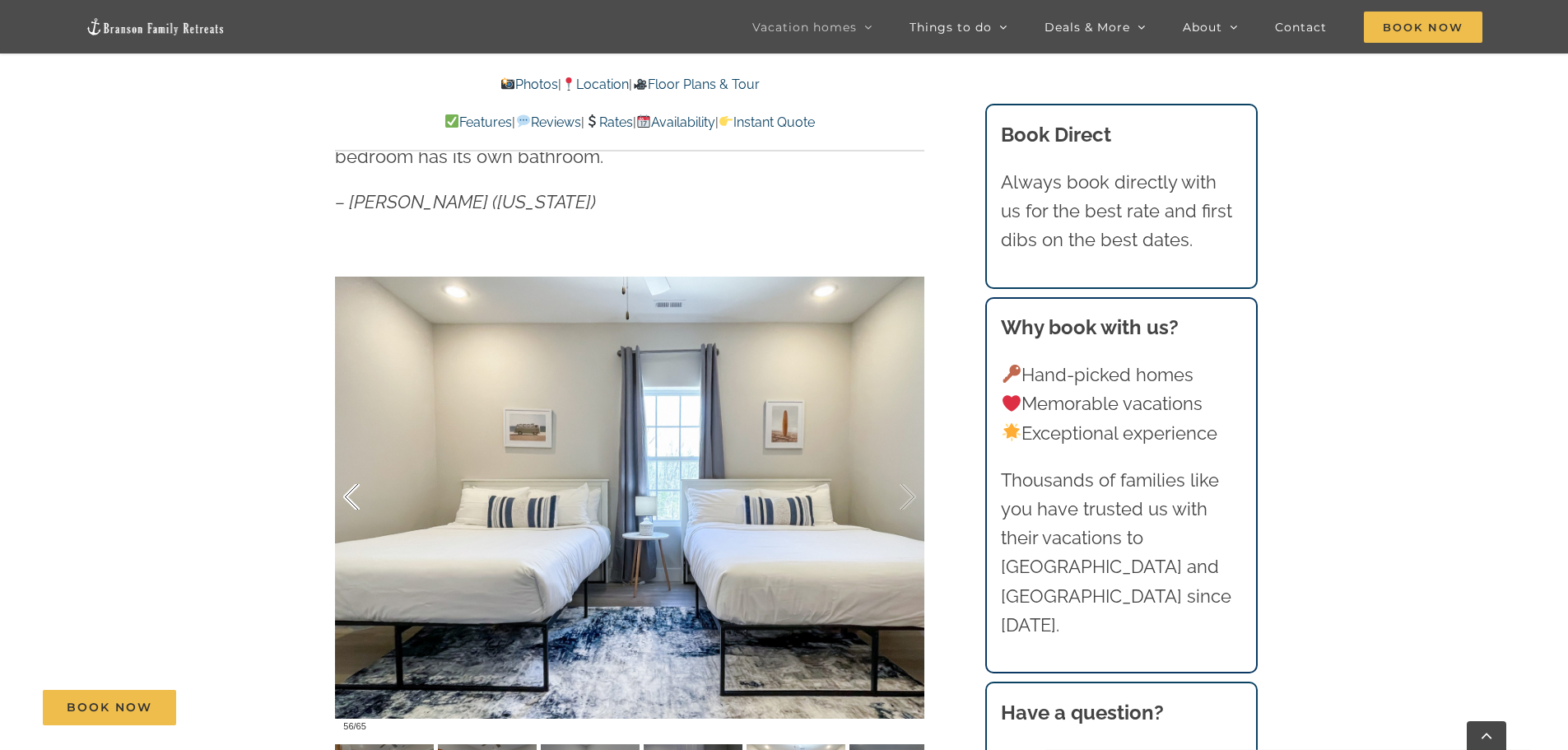
click at [362, 492] on div at bounding box center [368, 497] width 51 height 102
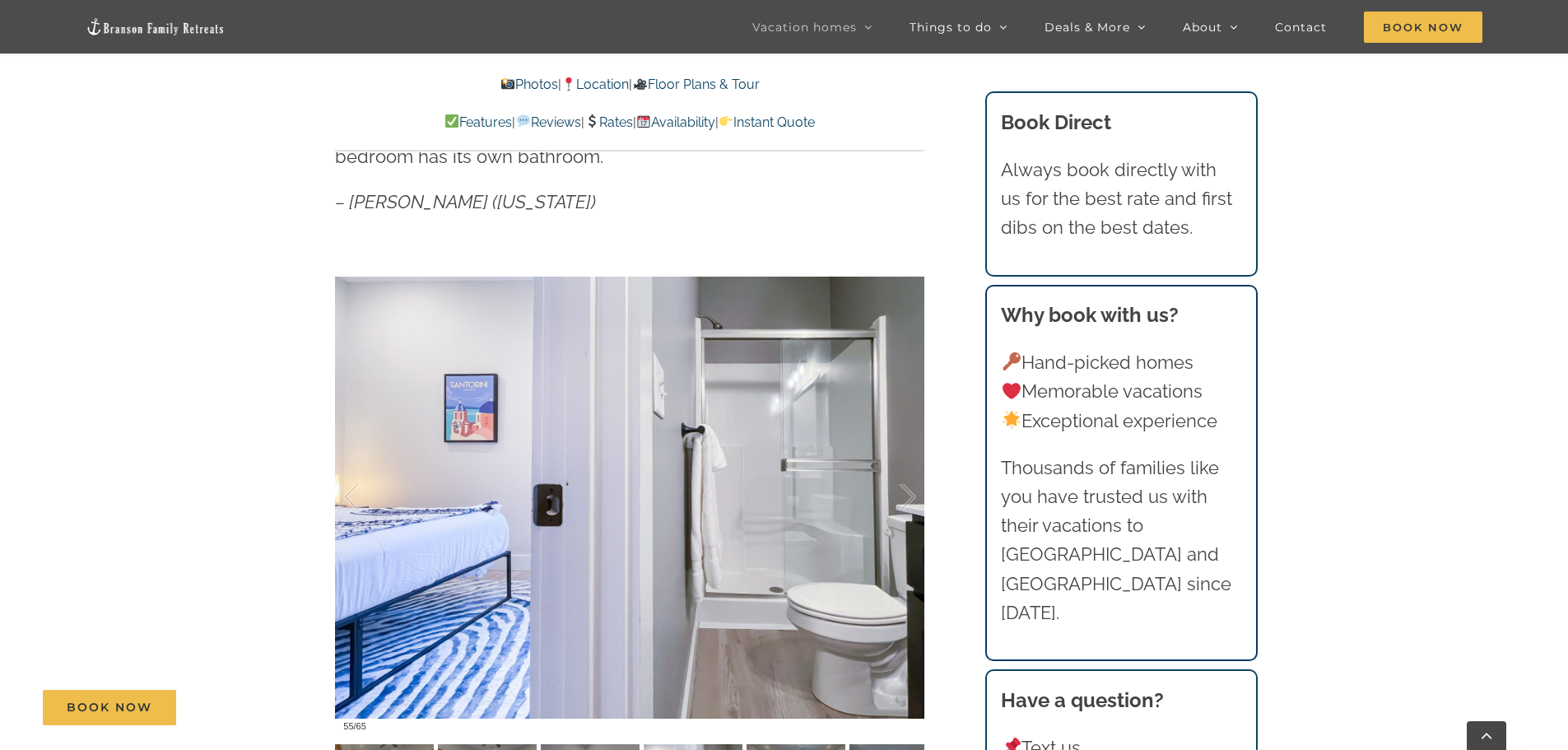
scroll to position [1153, 0]
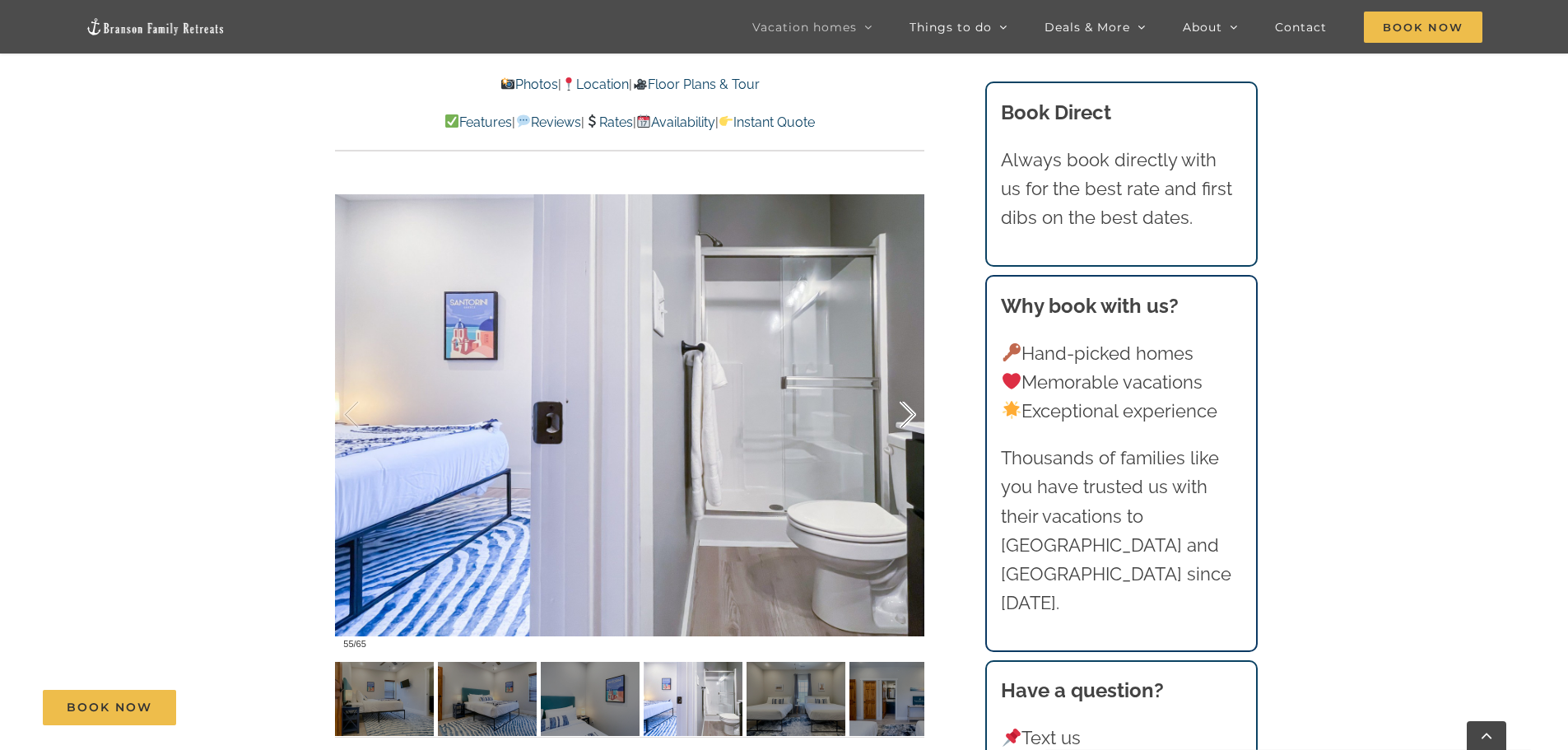
click at [909, 417] on div at bounding box center [890, 415] width 51 height 102
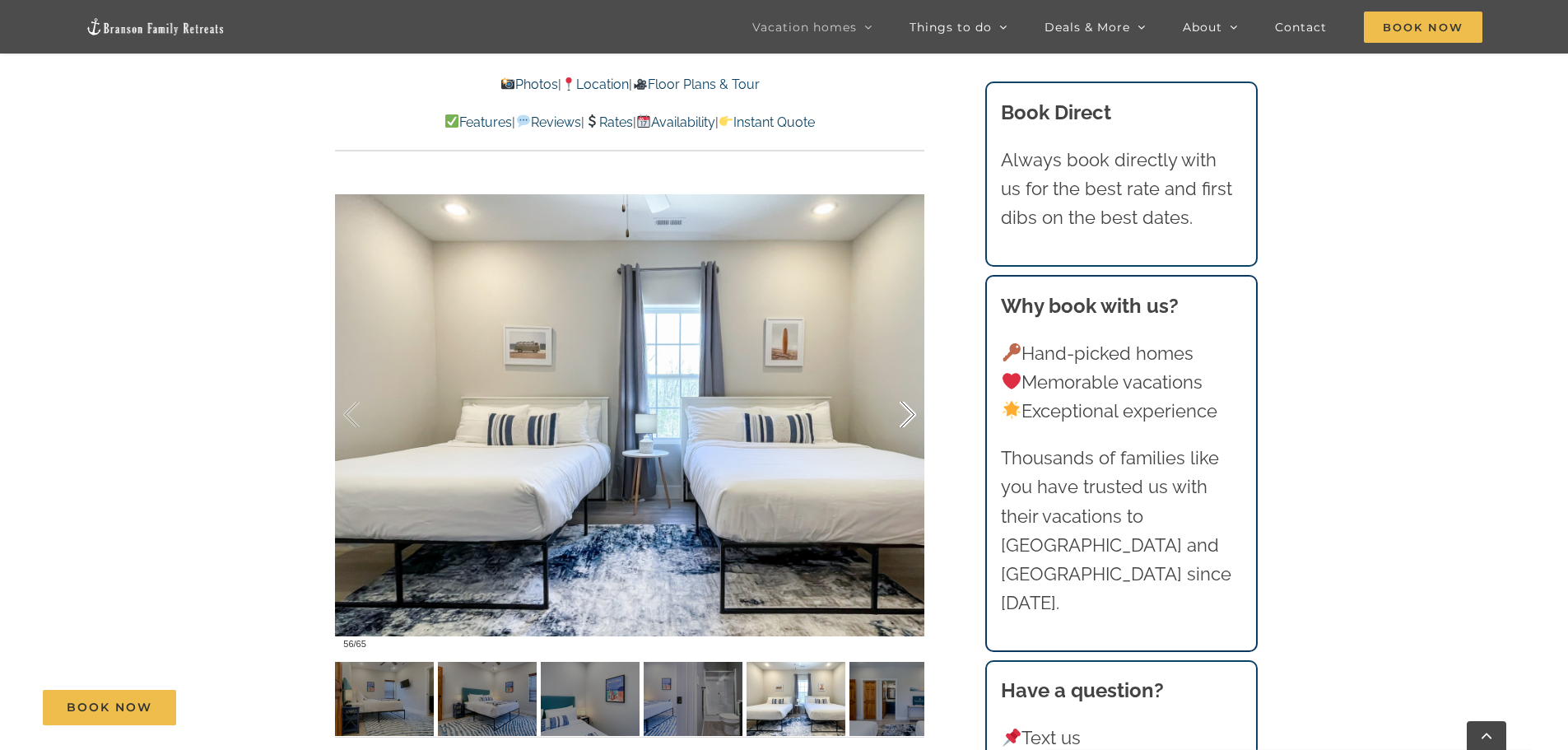
click at [909, 417] on div at bounding box center [890, 415] width 51 height 102
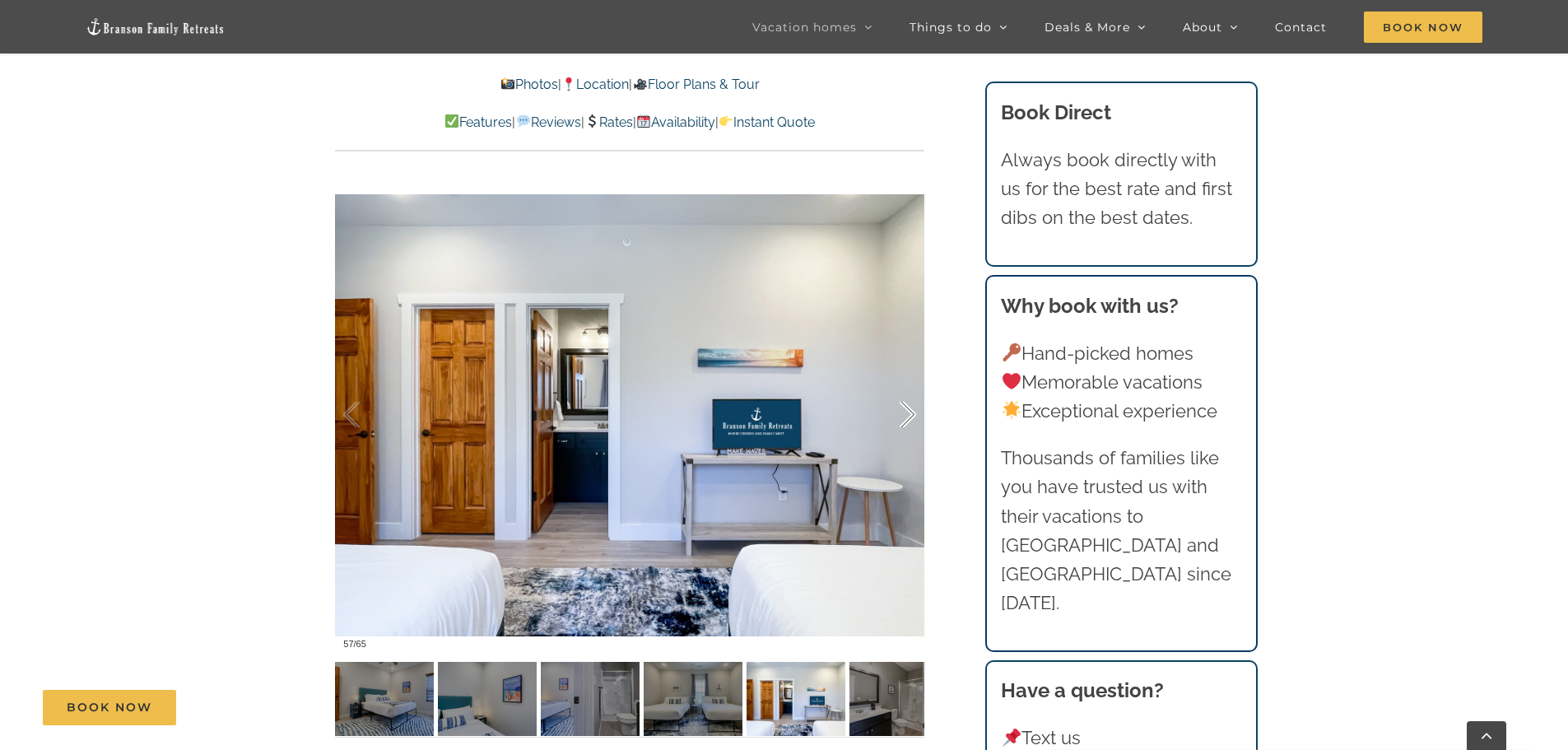
click at [909, 417] on div at bounding box center [890, 415] width 51 height 102
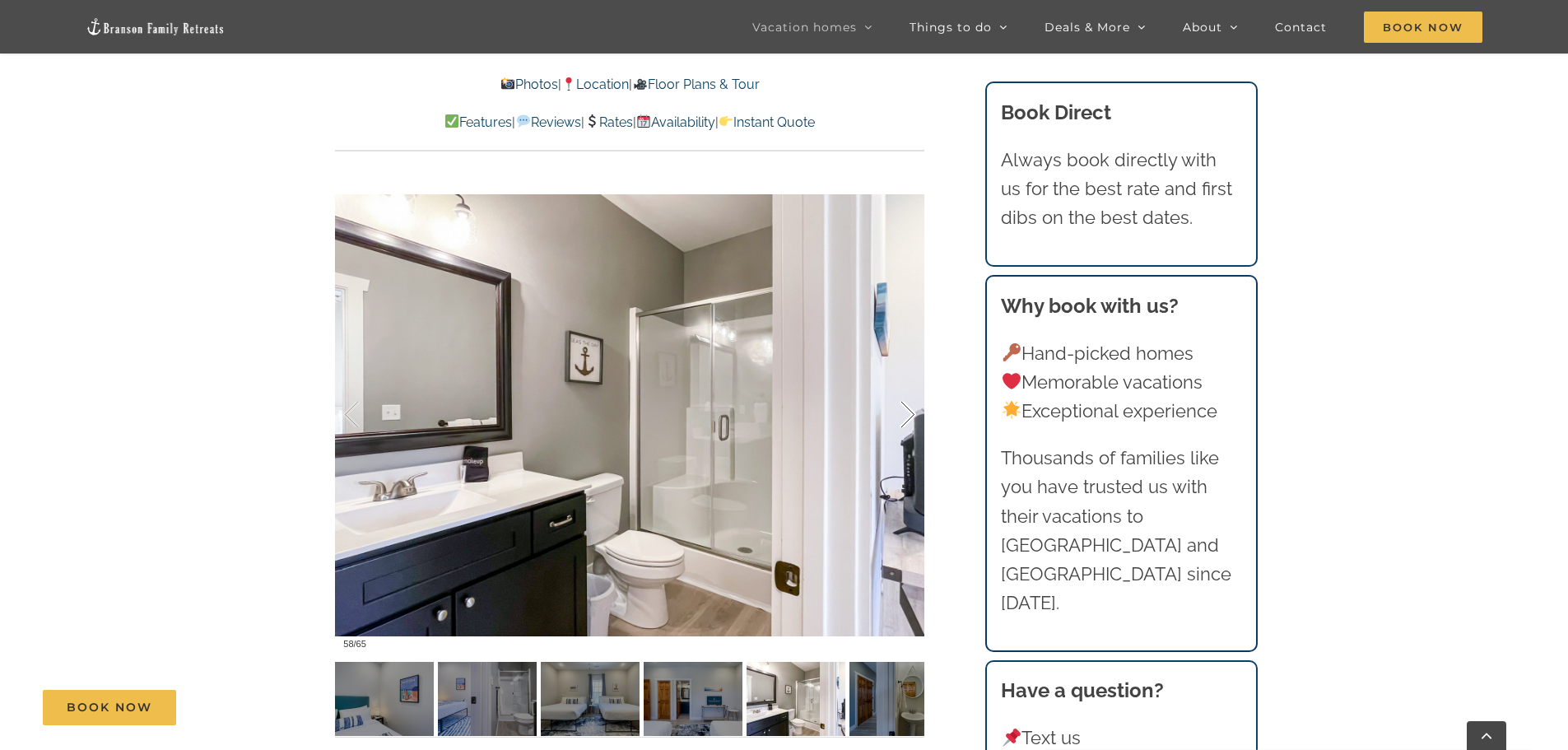
click at [909, 417] on div at bounding box center [890, 415] width 51 height 102
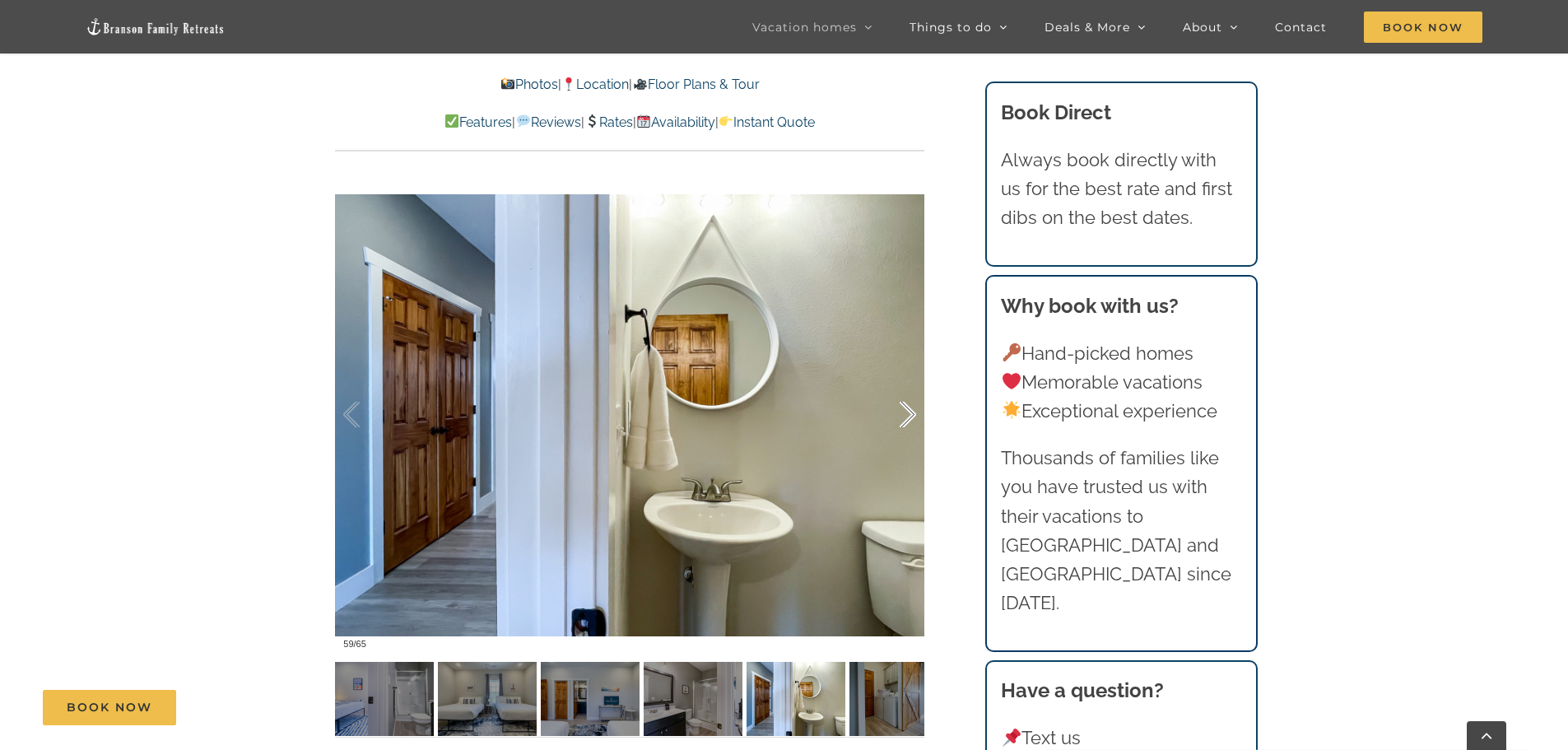
click at [909, 417] on div at bounding box center [890, 415] width 51 height 102
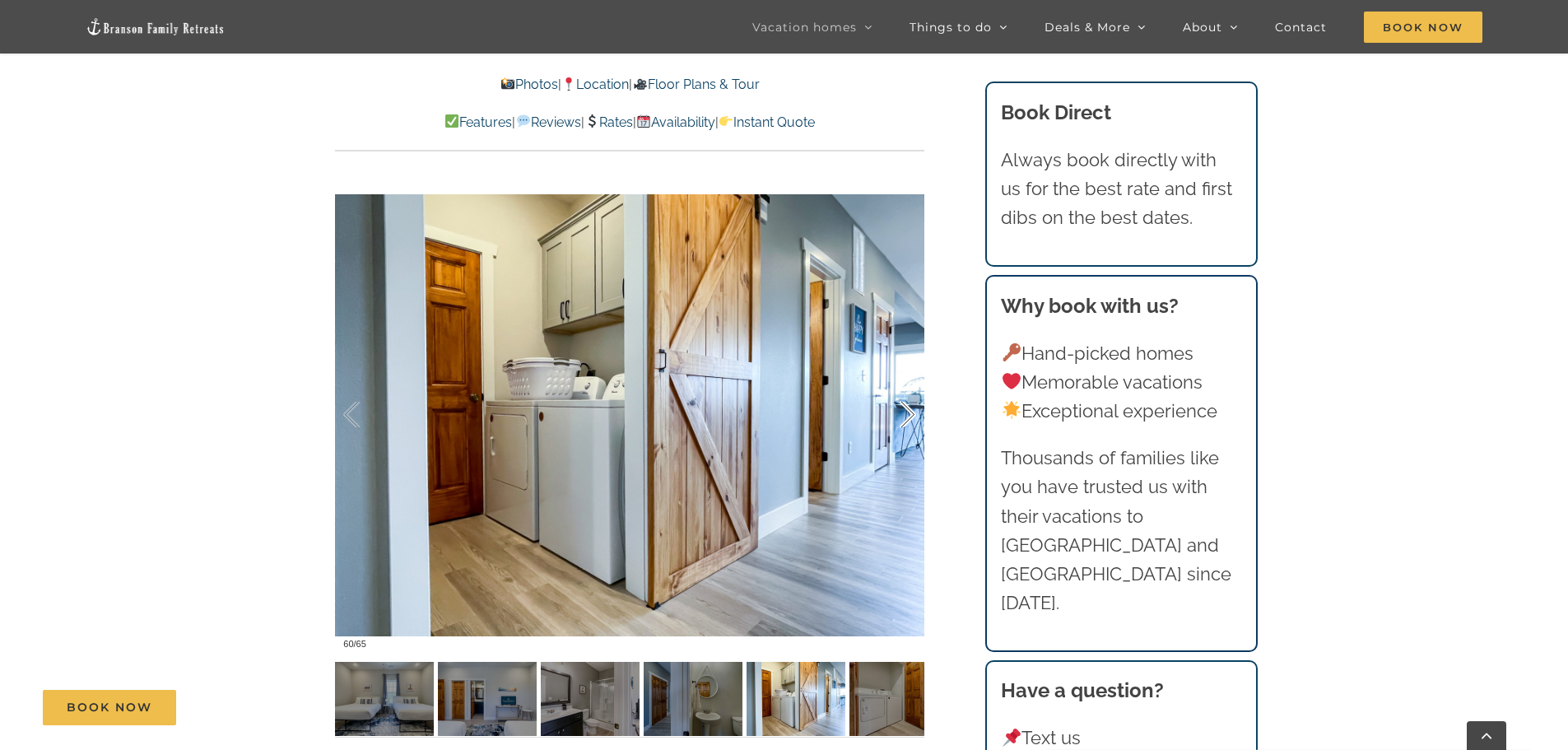
click at [909, 417] on div at bounding box center [890, 415] width 51 height 102
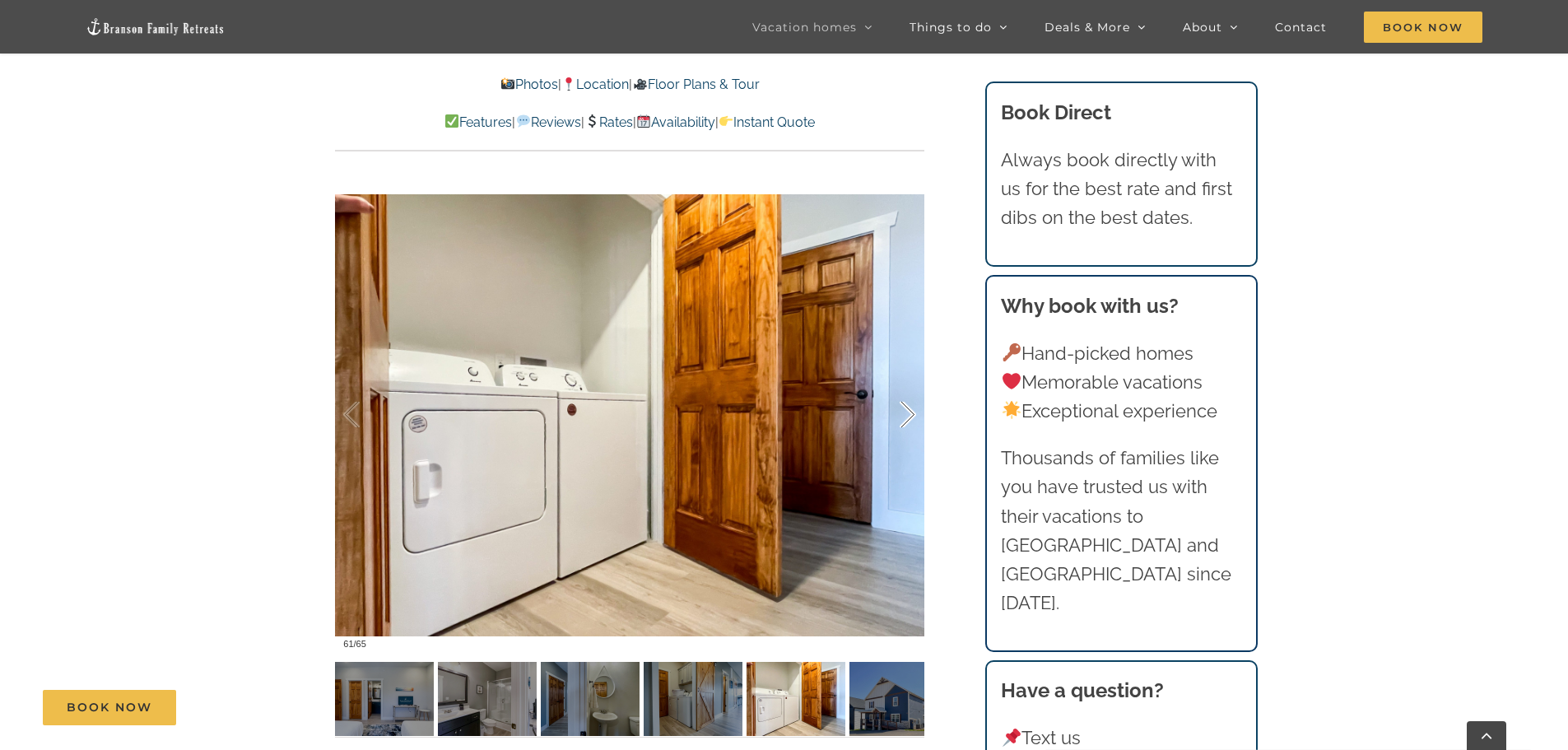
click at [909, 417] on div at bounding box center [890, 415] width 51 height 102
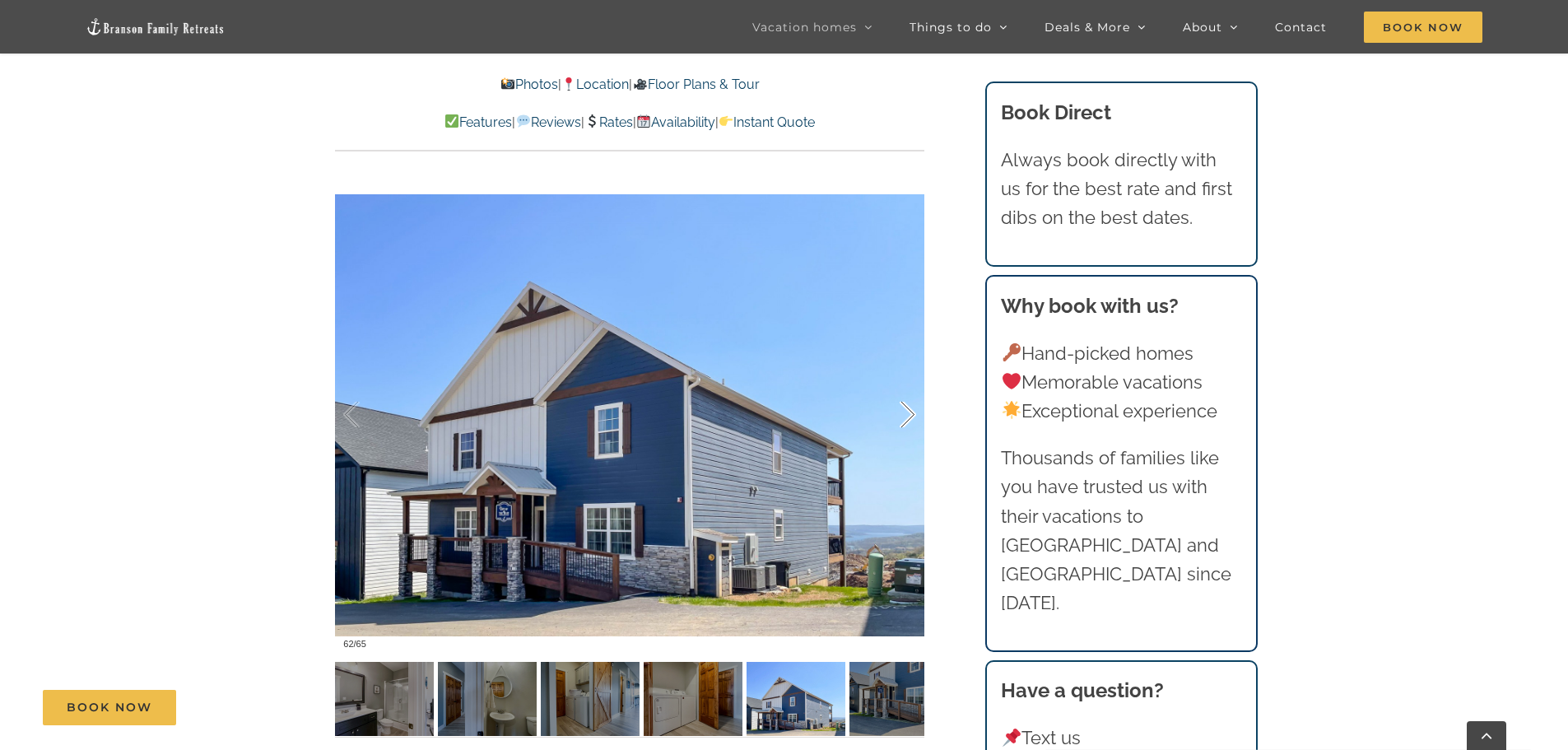
click at [909, 417] on div at bounding box center [890, 415] width 51 height 102
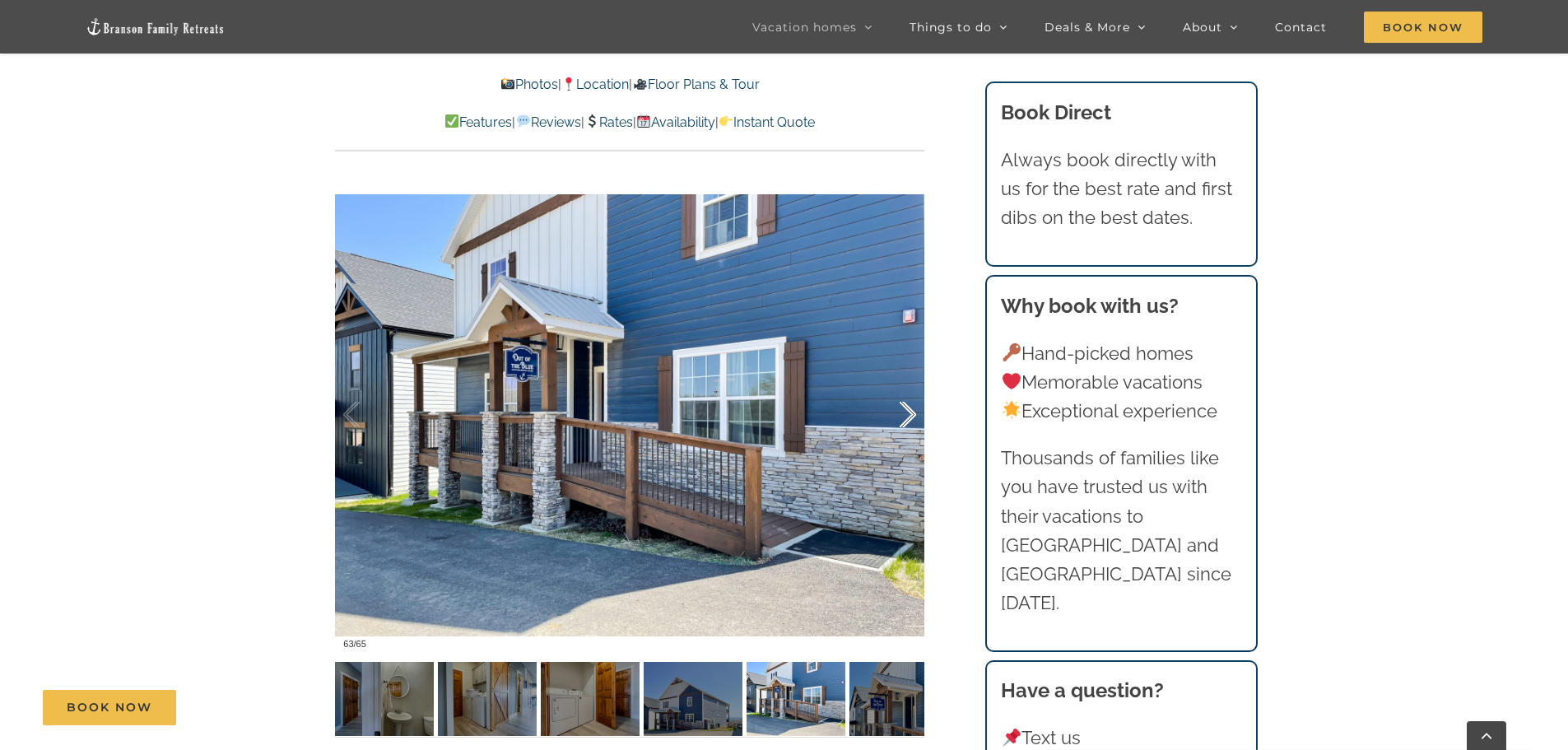
click at [909, 417] on div at bounding box center [890, 415] width 51 height 102
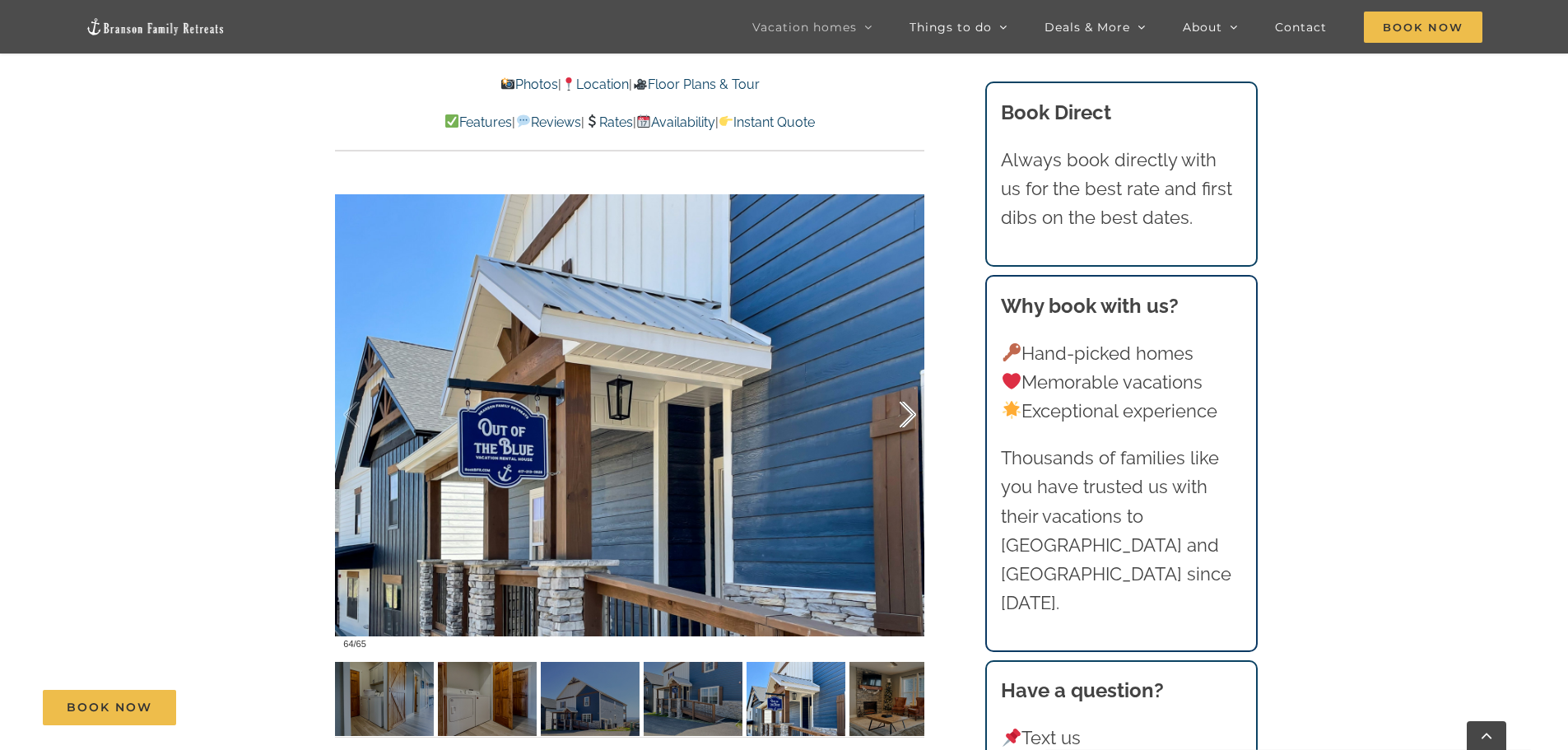
click at [909, 417] on div at bounding box center [890, 415] width 51 height 102
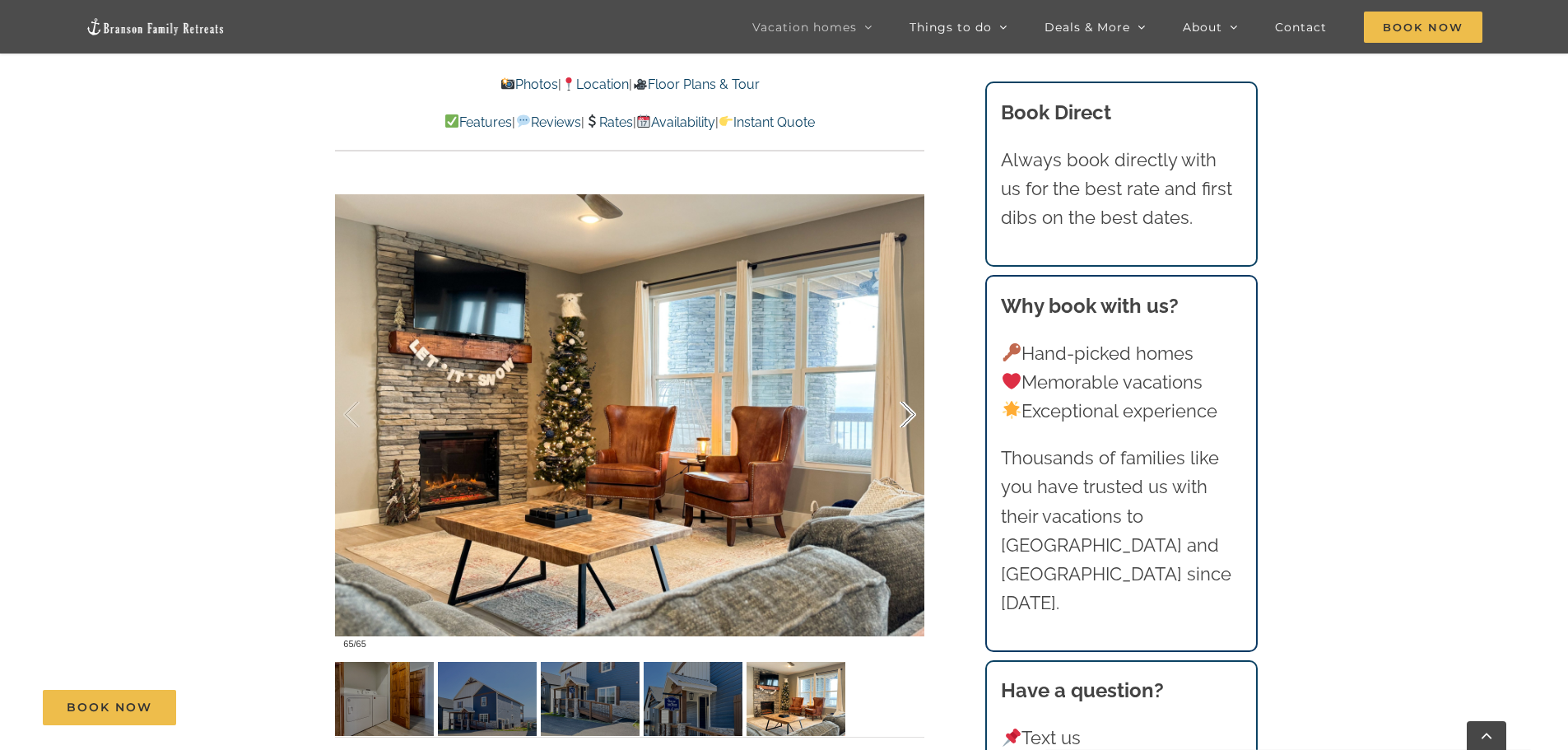
click at [909, 417] on div at bounding box center [890, 415] width 51 height 102
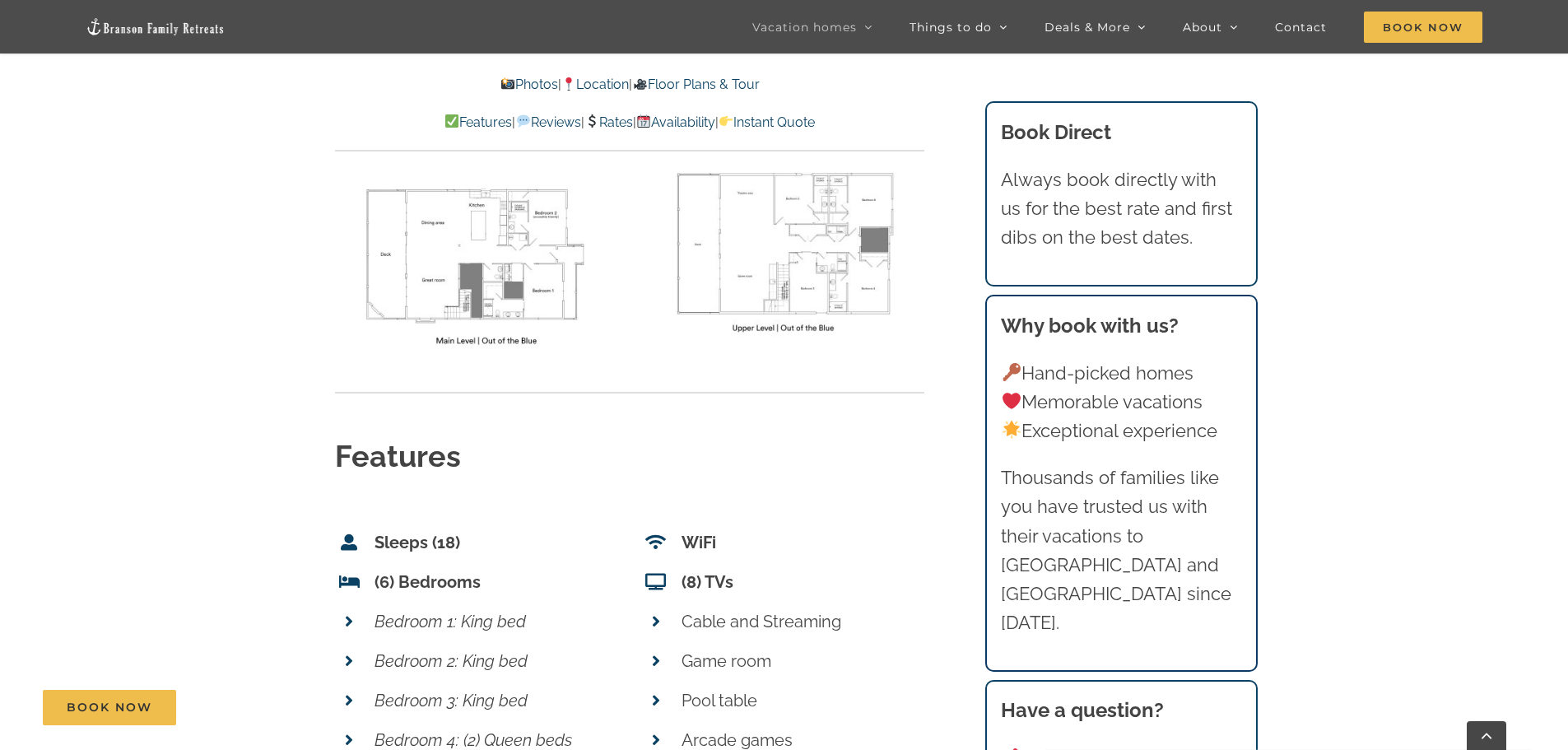
scroll to position [6176, 0]
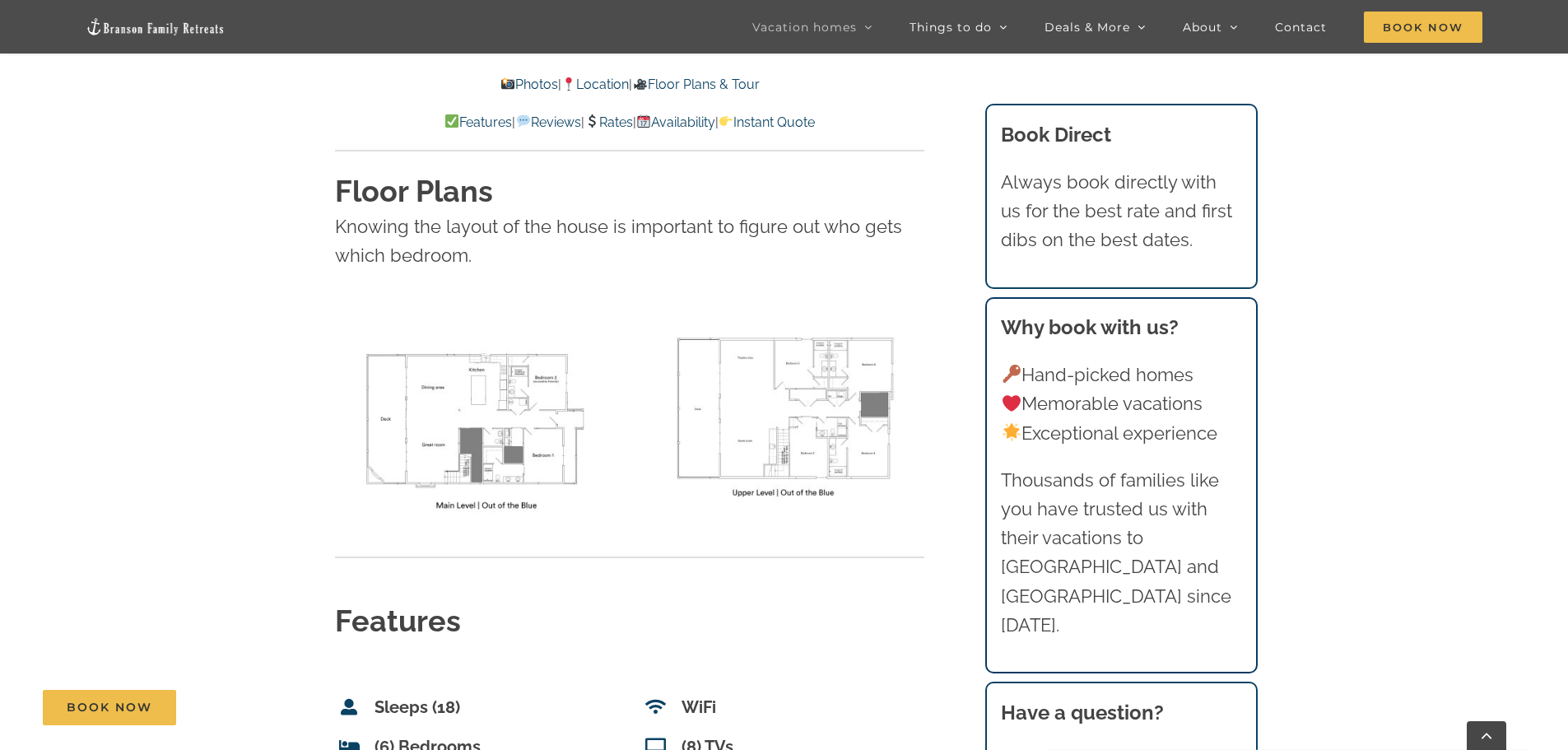
click at [812, 325] on img at bounding box center [783, 410] width 284 height 204
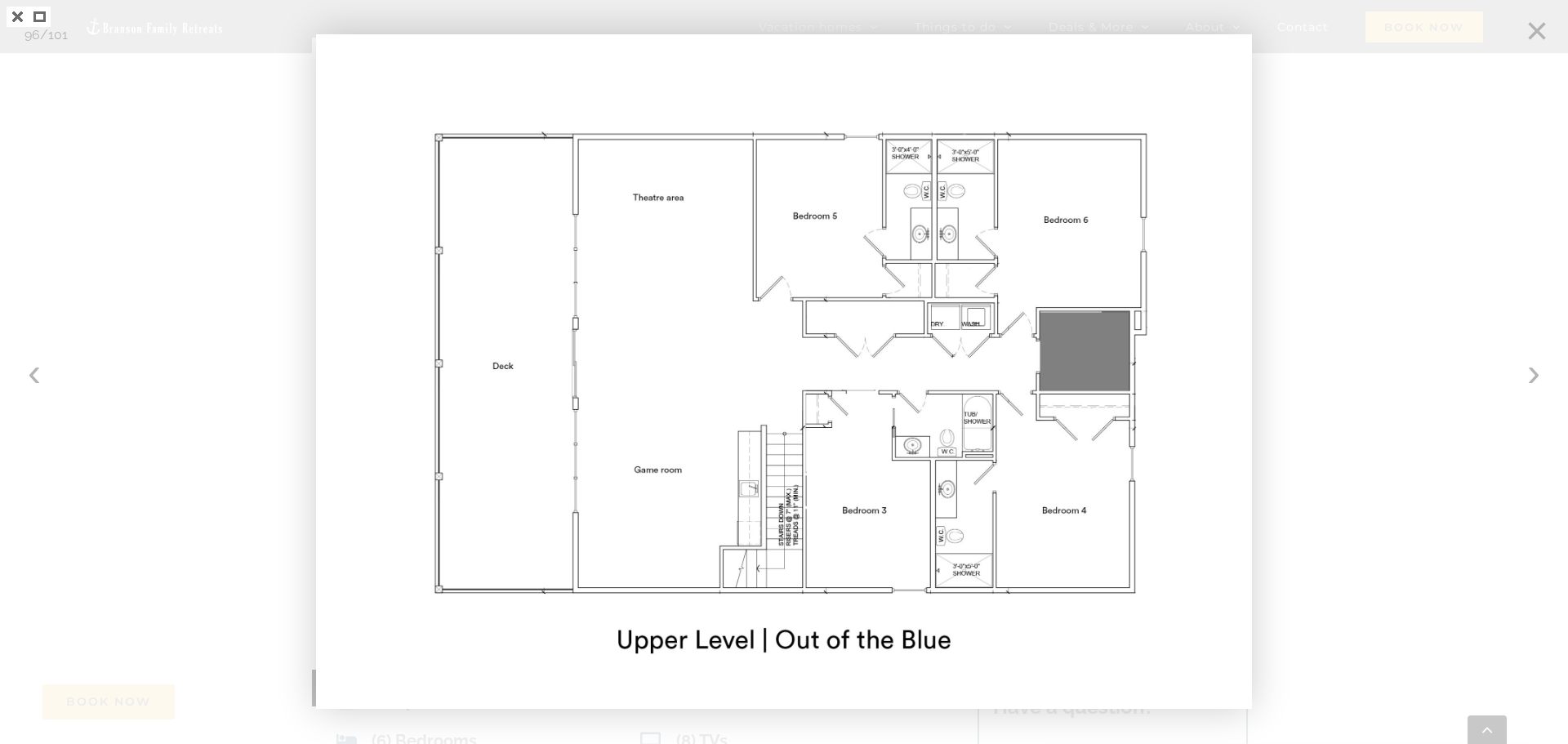
click at [32, 372] on div at bounding box center [784, 372] width 1568 height 744
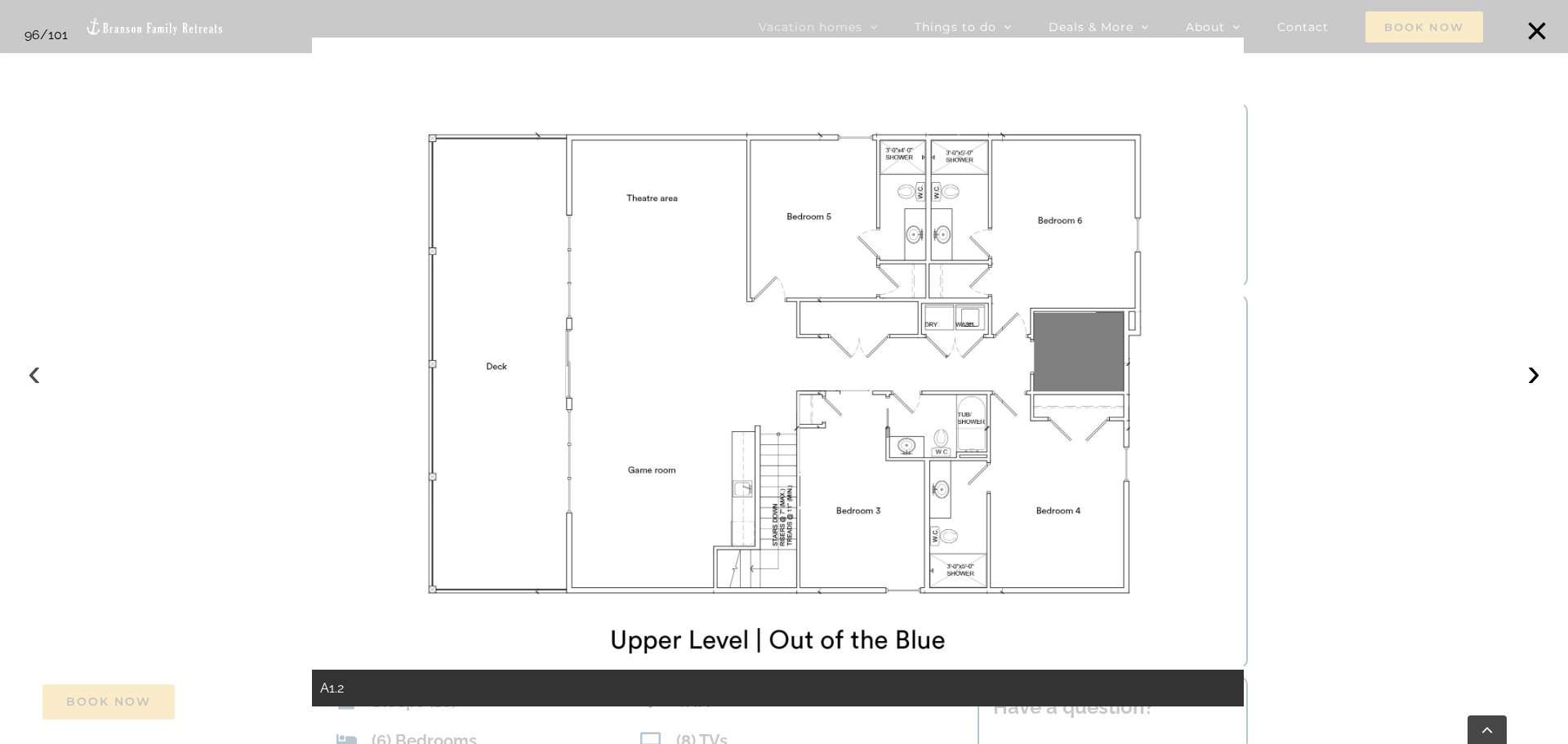
click at [32, 367] on button "‹" at bounding box center [34, 372] width 36 height 36
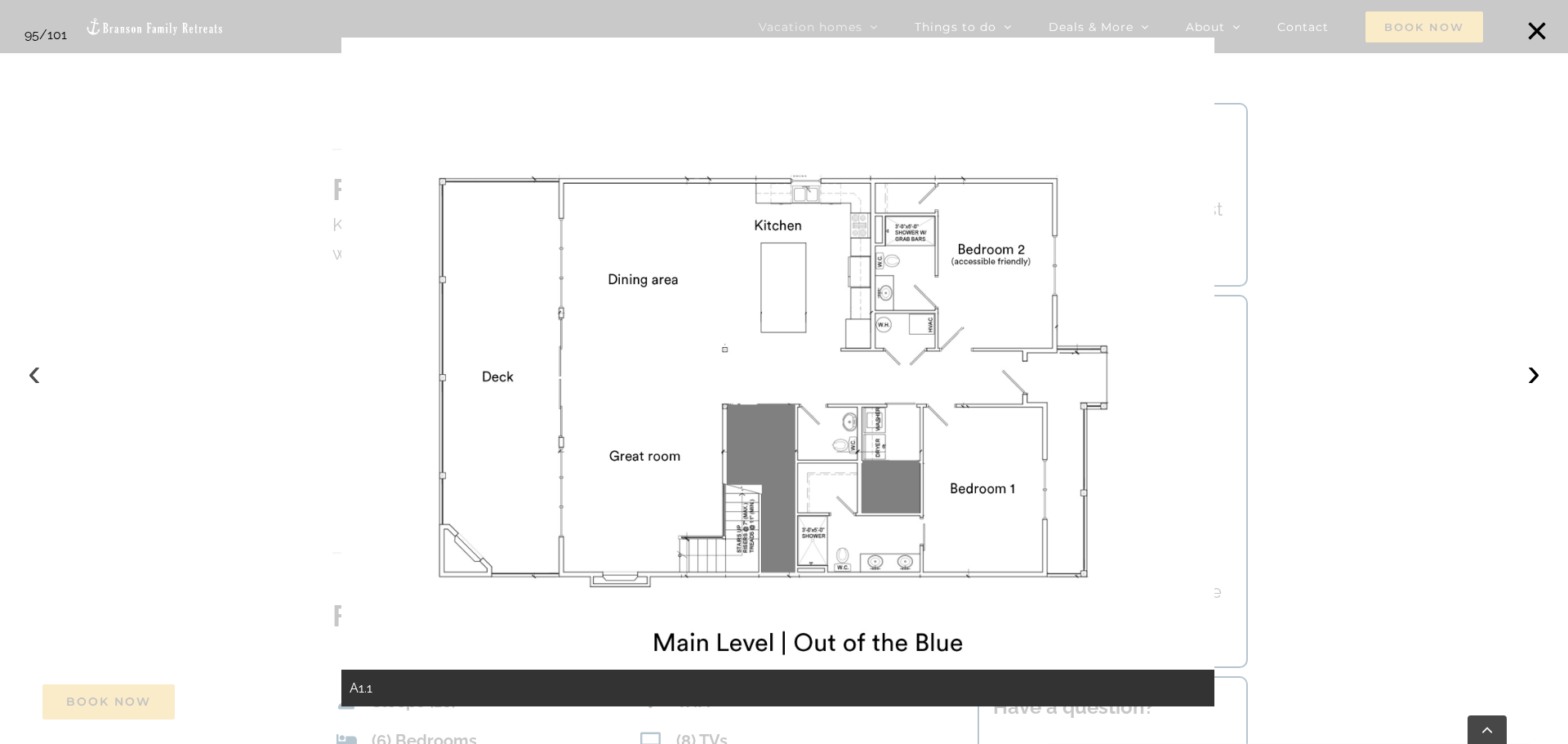
click at [28, 377] on button "‹" at bounding box center [34, 372] width 36 height 36
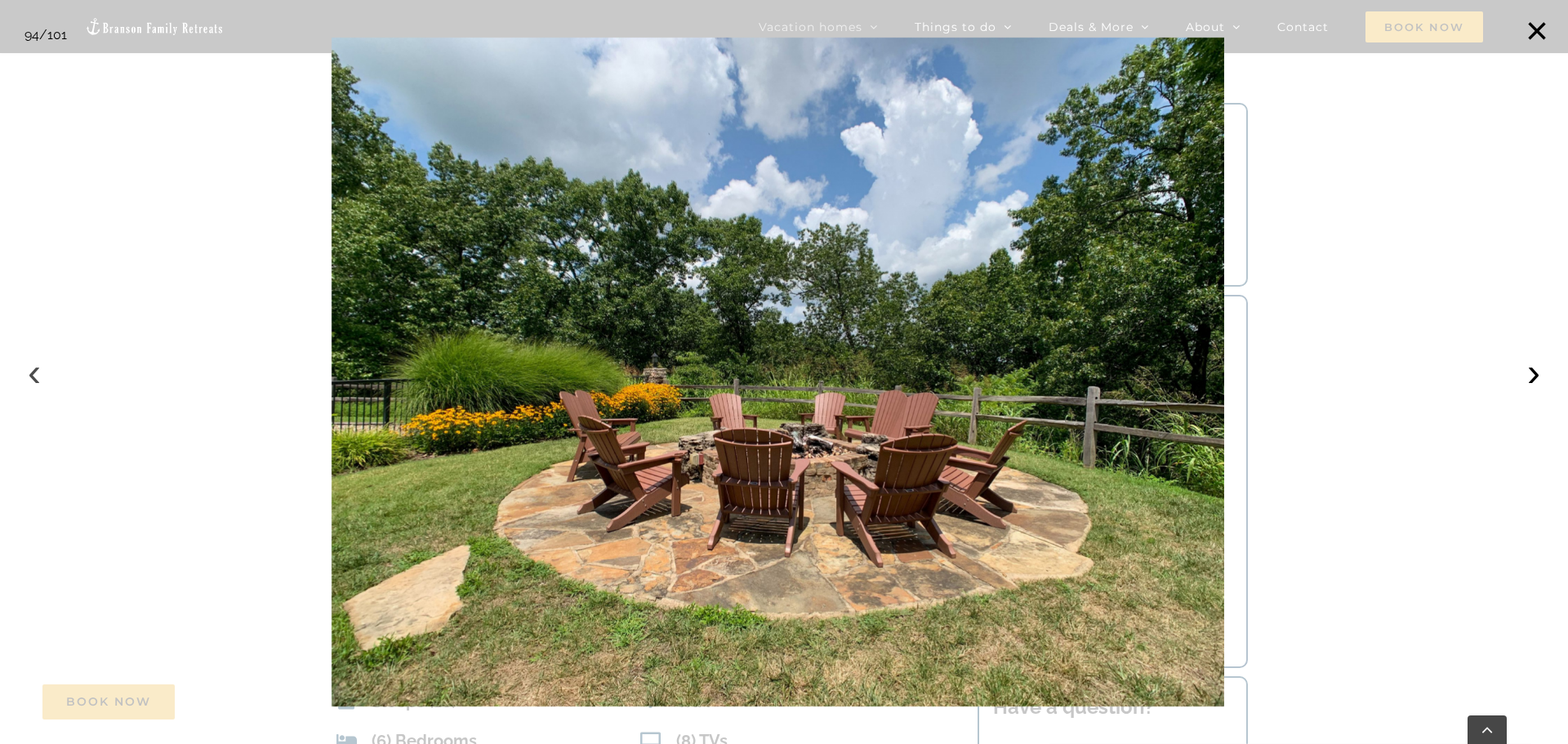
click at [39, 370] on button "‹" at bounding box center [34, 372] width 36 height 36
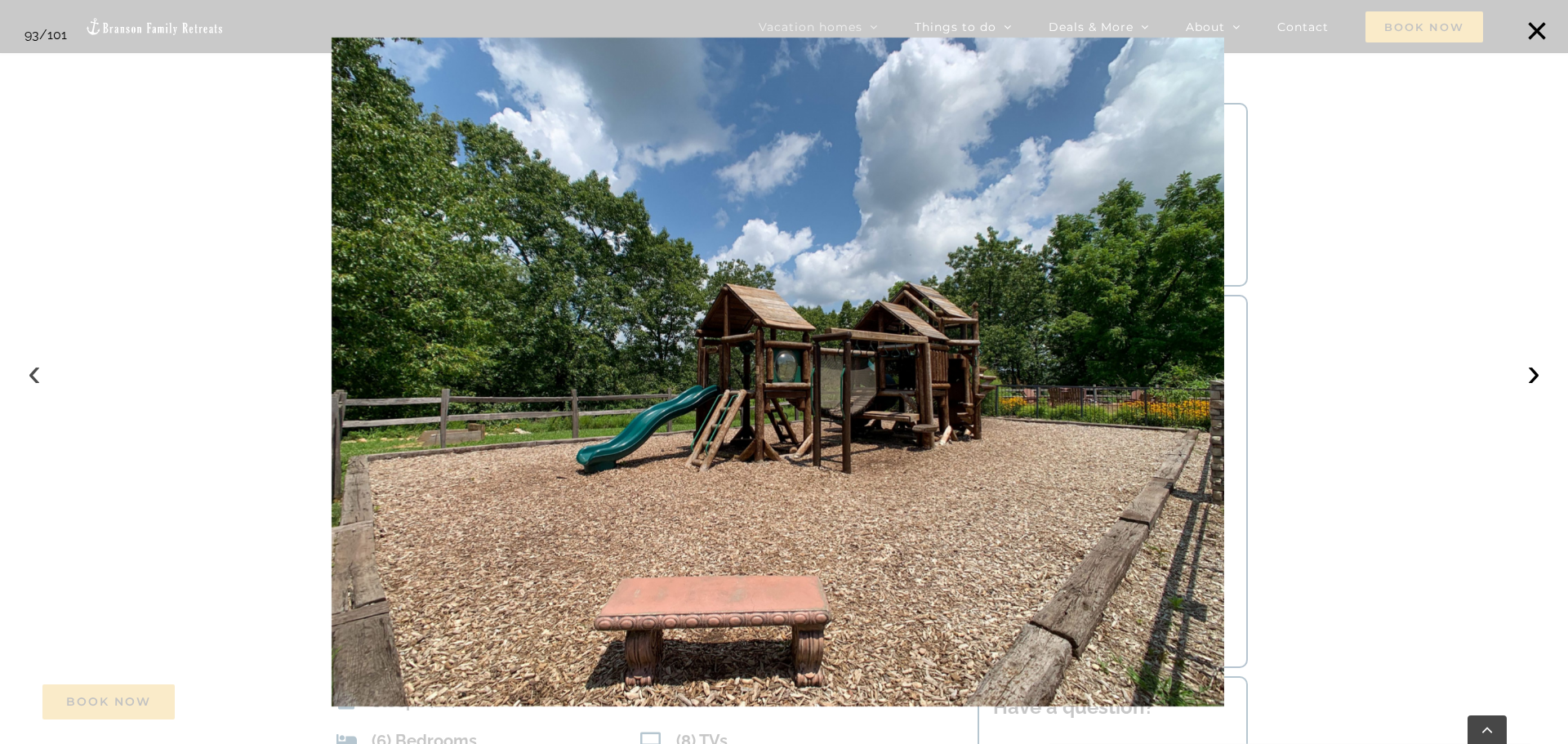
click at [39, 370] on button "‹" at bounding box center [34, 372] width 36 height 36
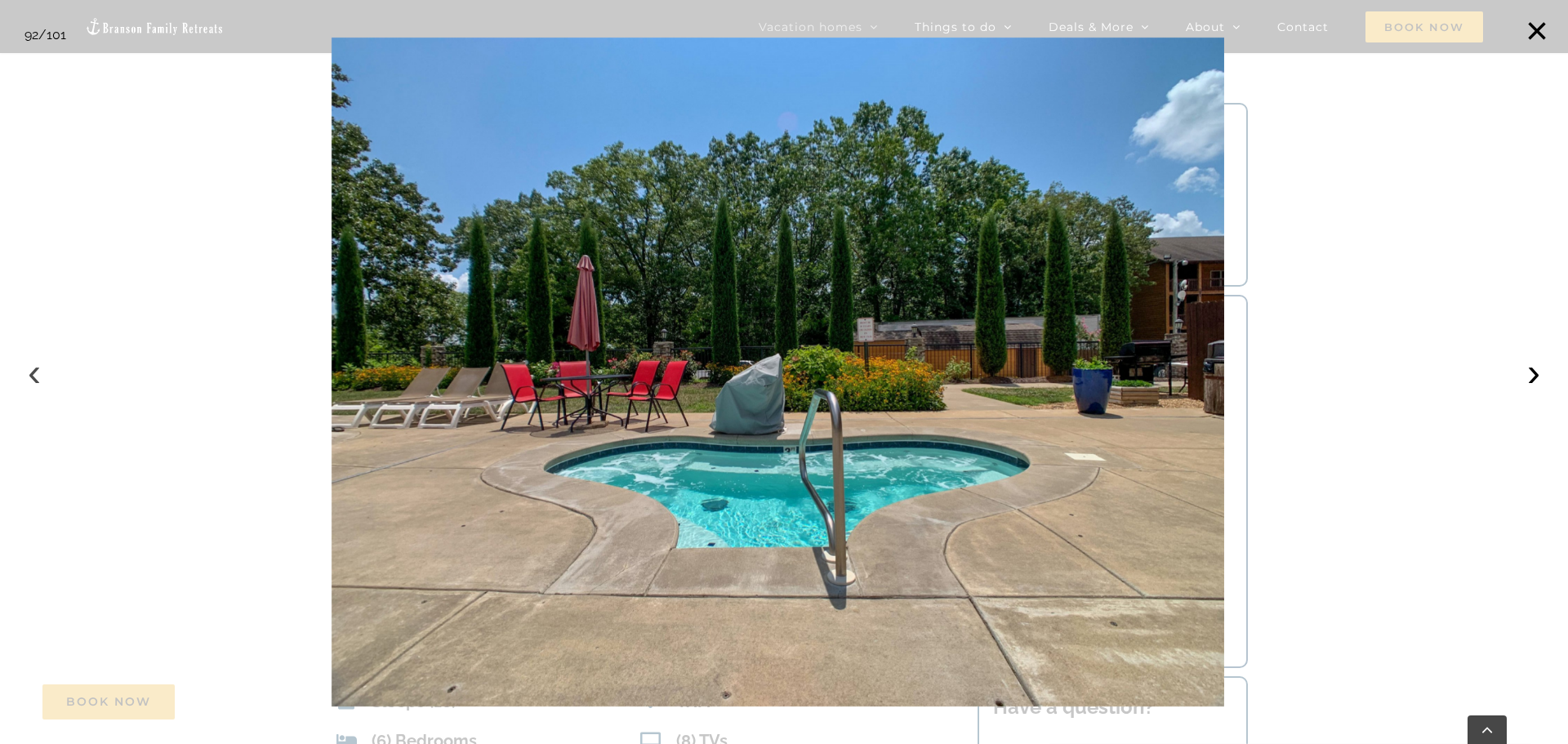
click at [37, 374] on button "‹" at bounding box center [34, 372] width 36 height 36
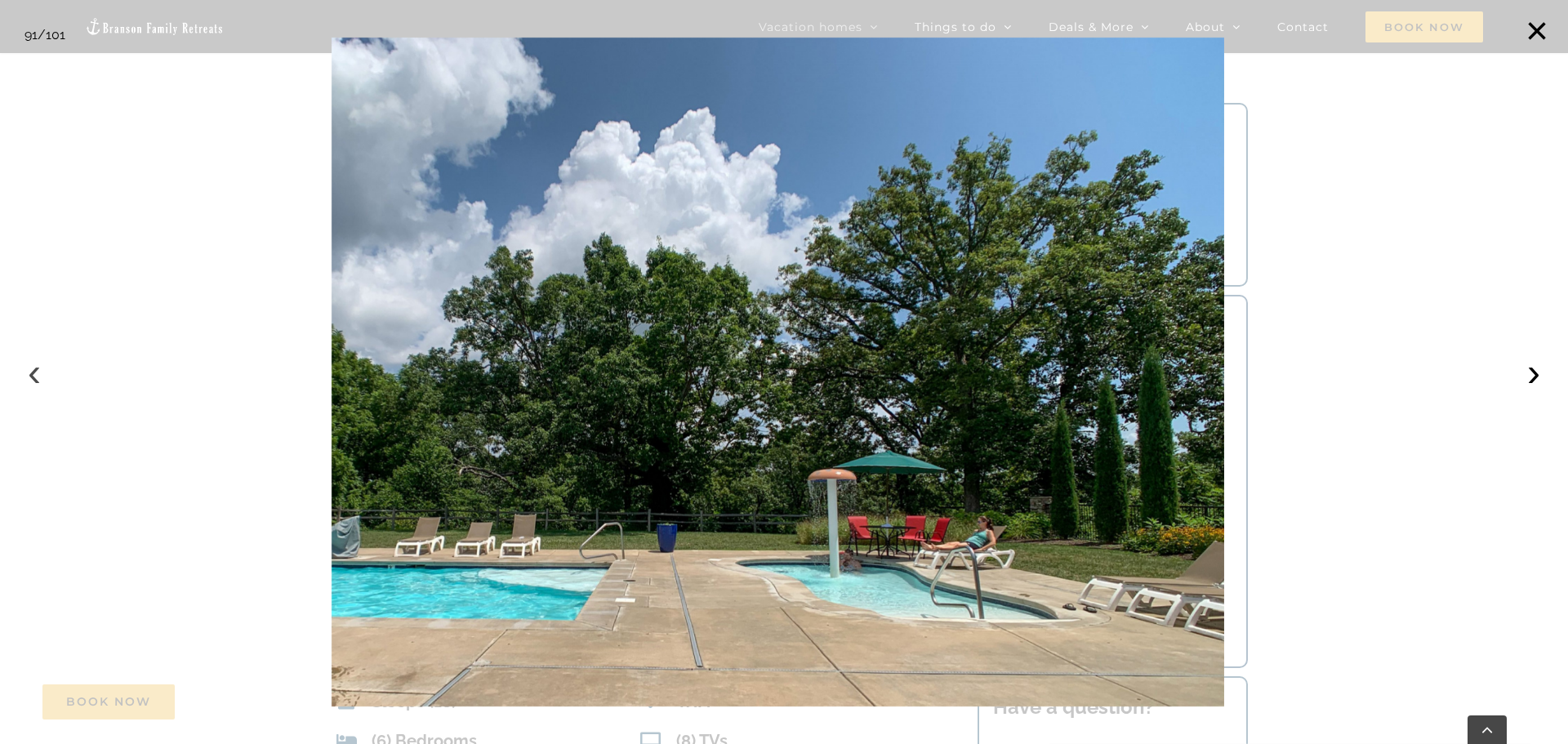
click at [37, 374] on button "‹" at bounding box center [34, 372] width 36 height 36
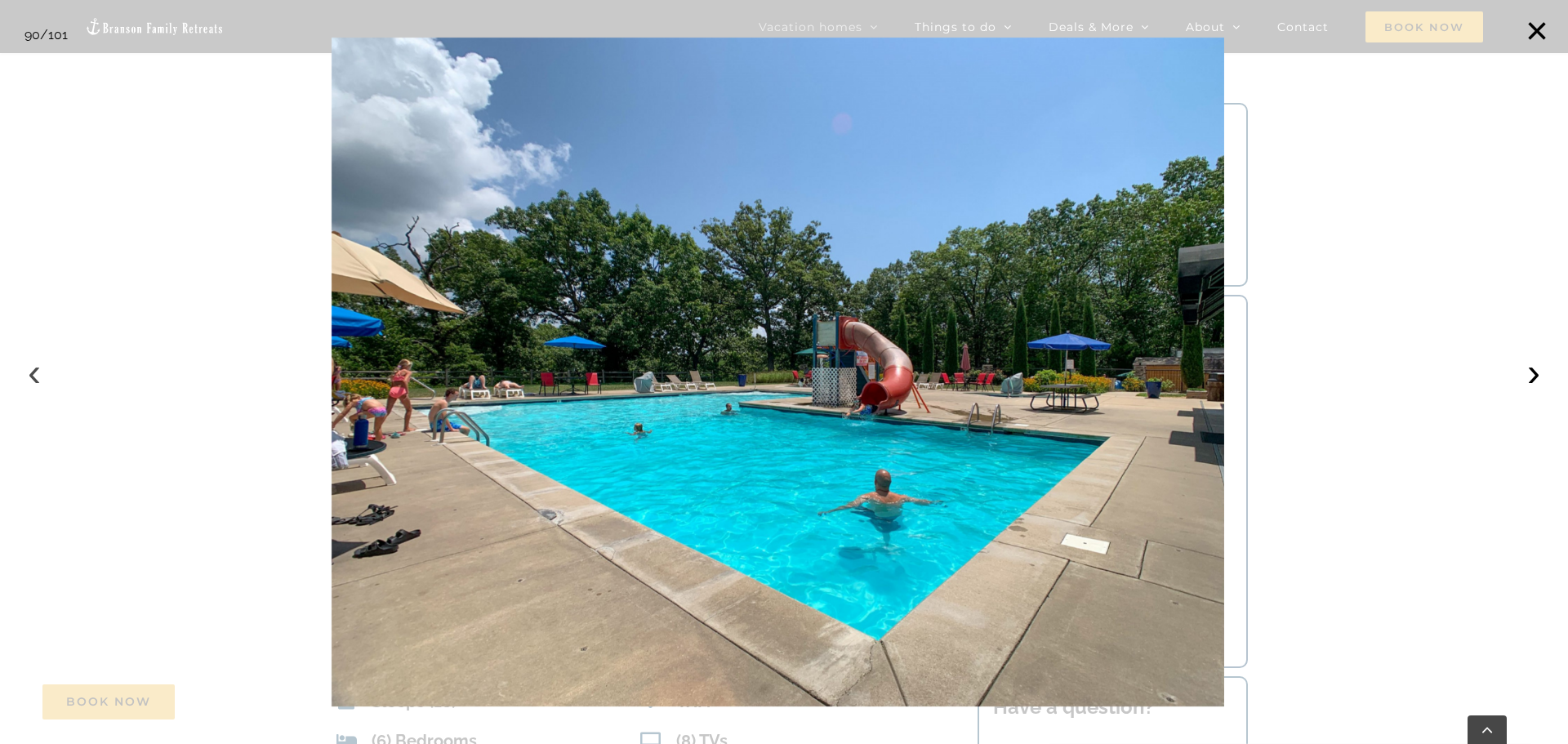
click at [37, 374] on button "‹" at bounding box center [34, 372] width 36 height 36
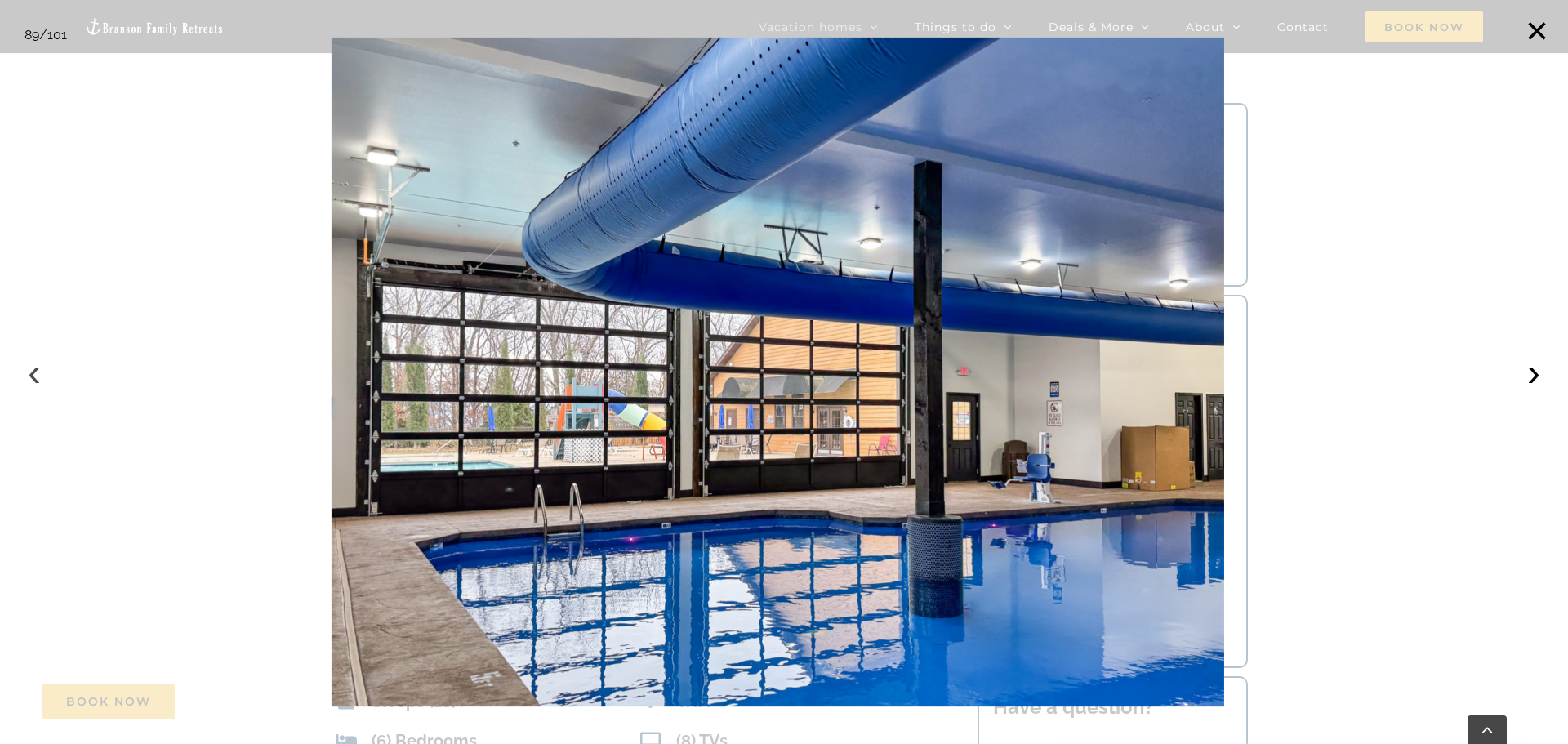
click at [37, 374] on button "‹" at bounding box center [34, 372] width 36 height 36
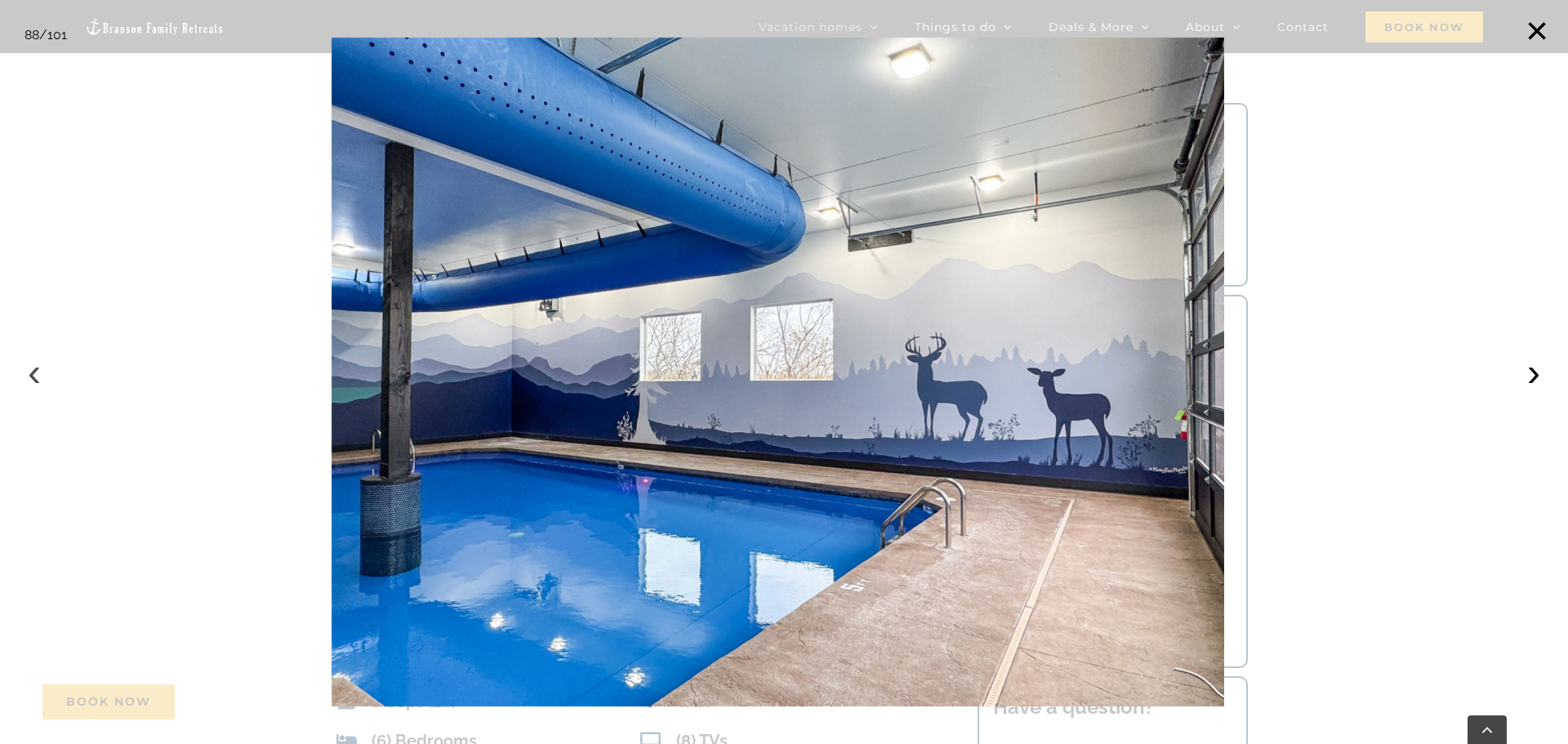
click at [37, 374] on button "‹" at bounding box center [34, 372] width 36 height 36
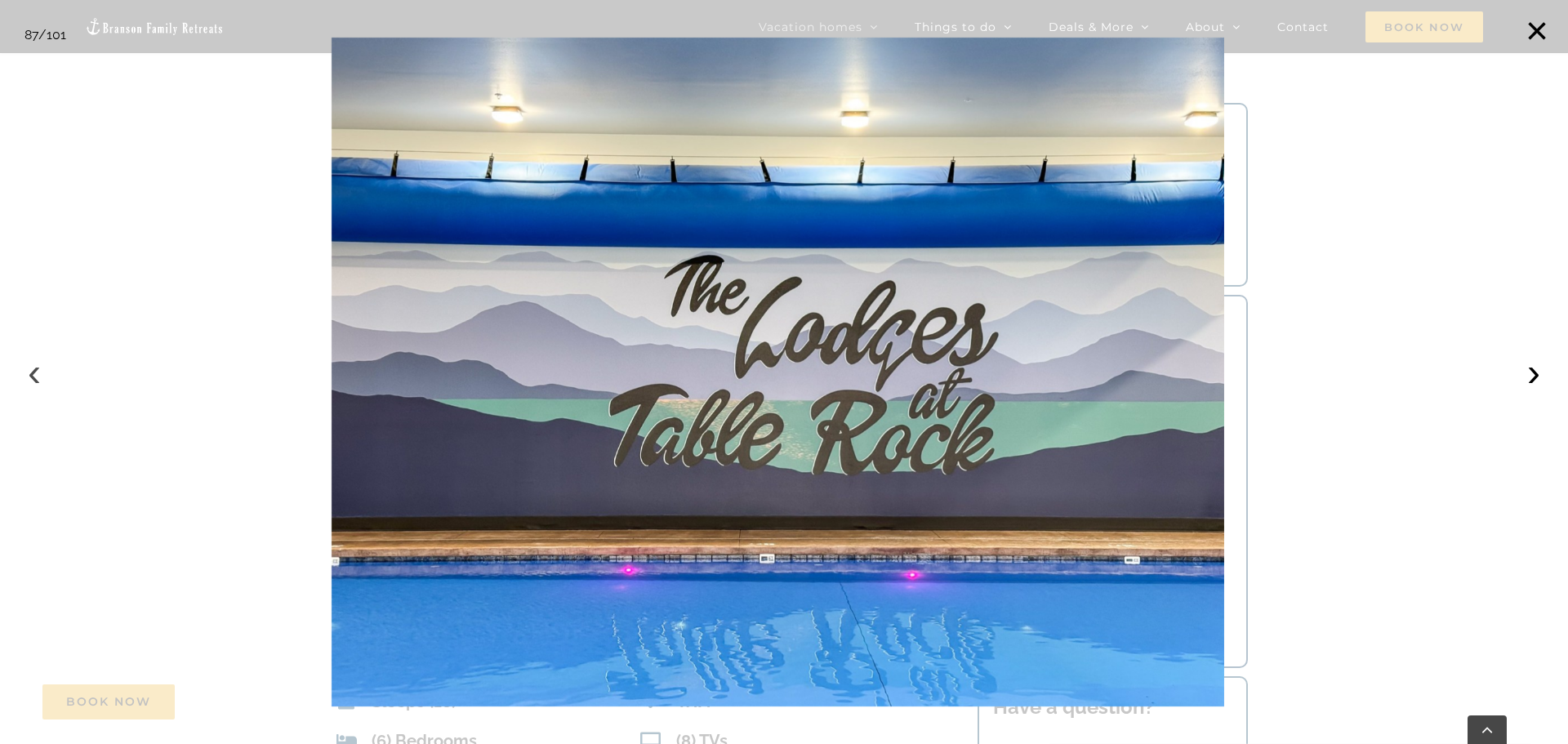
click at [37, 374] on button "‹" at bounding box center [34, 372] width 36 height 36
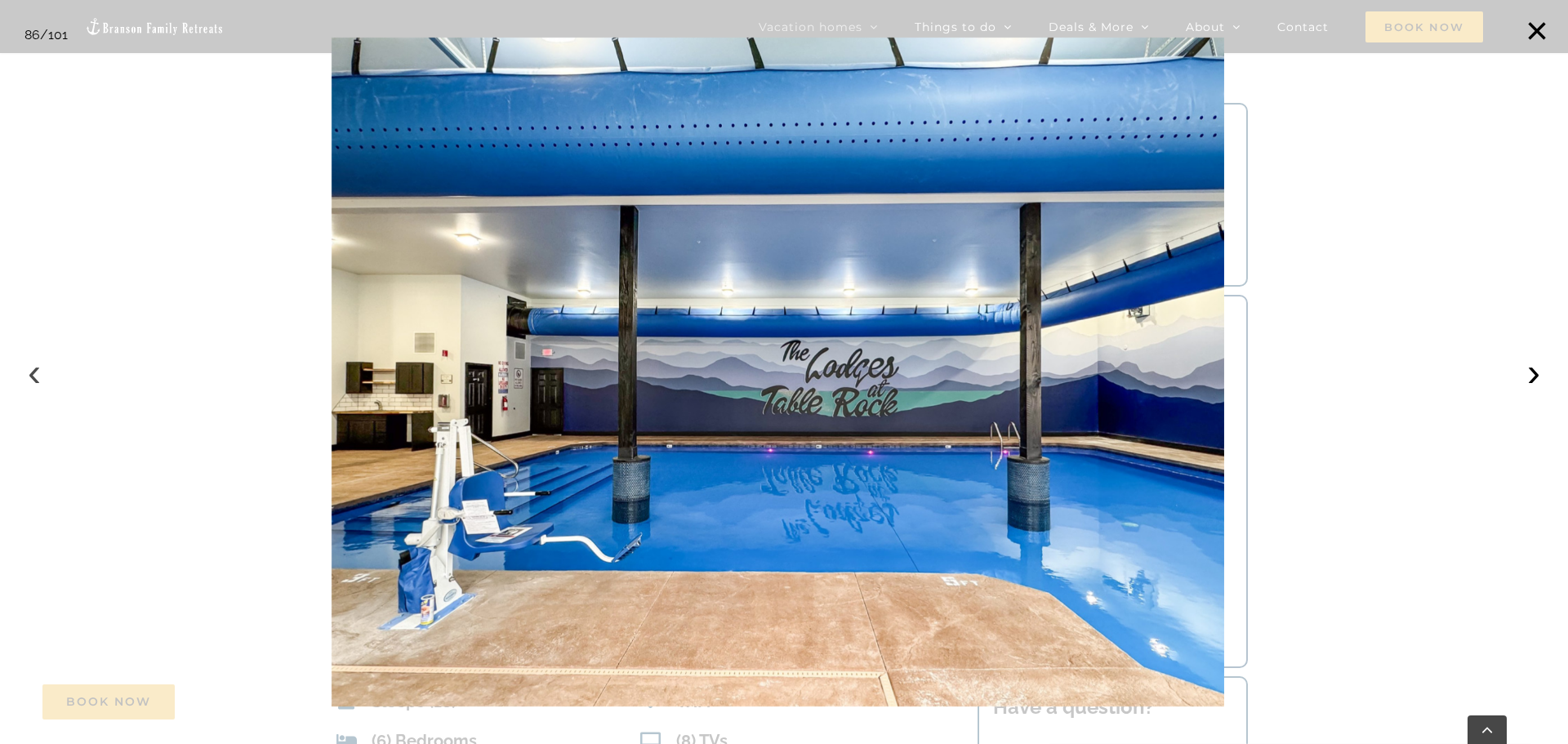
click at [37, 374] on button "‹" at bounding box center [34, 372] width 36 height 36
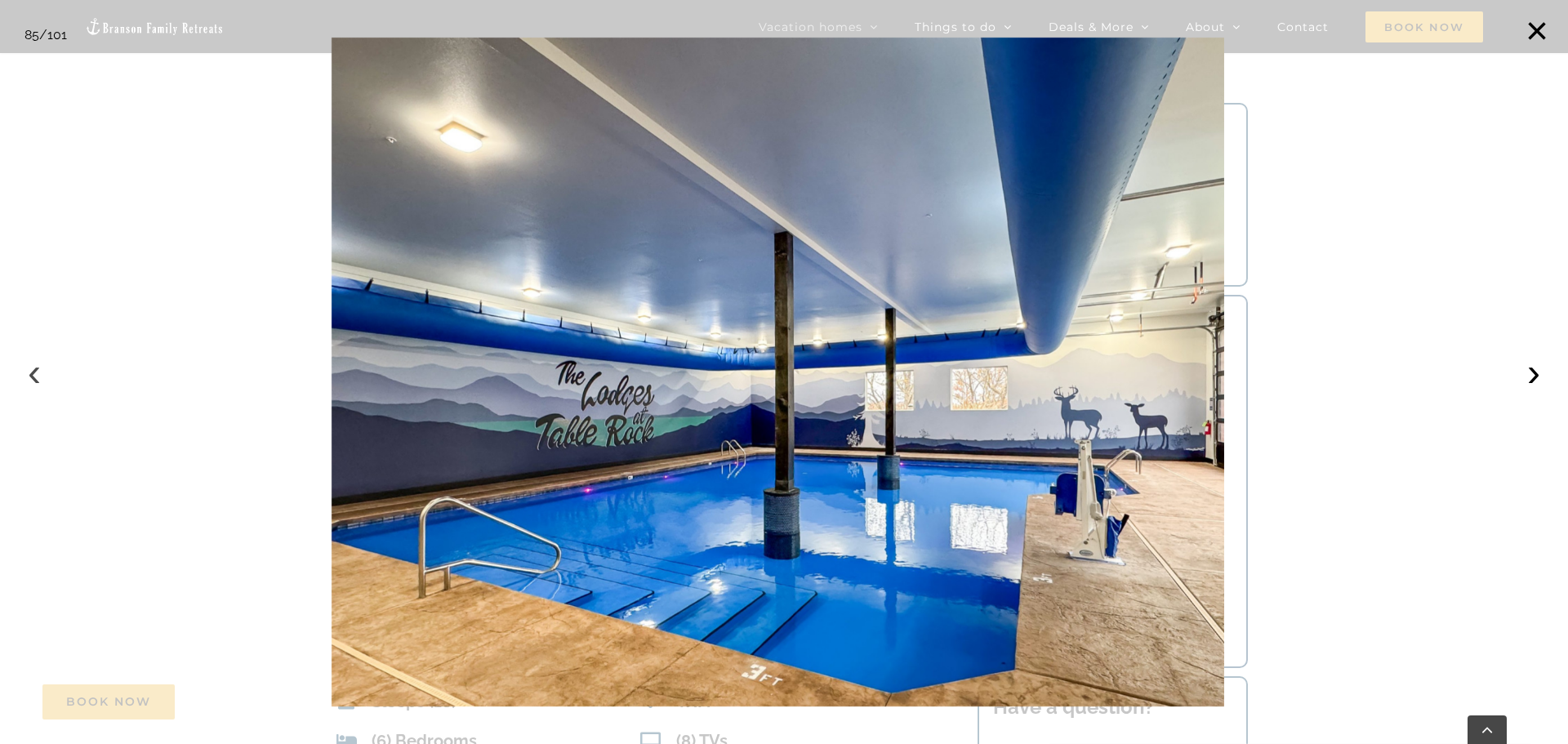
click at [37, 374] on button "‹" at bounding box center [34, 372] width 36 height 36
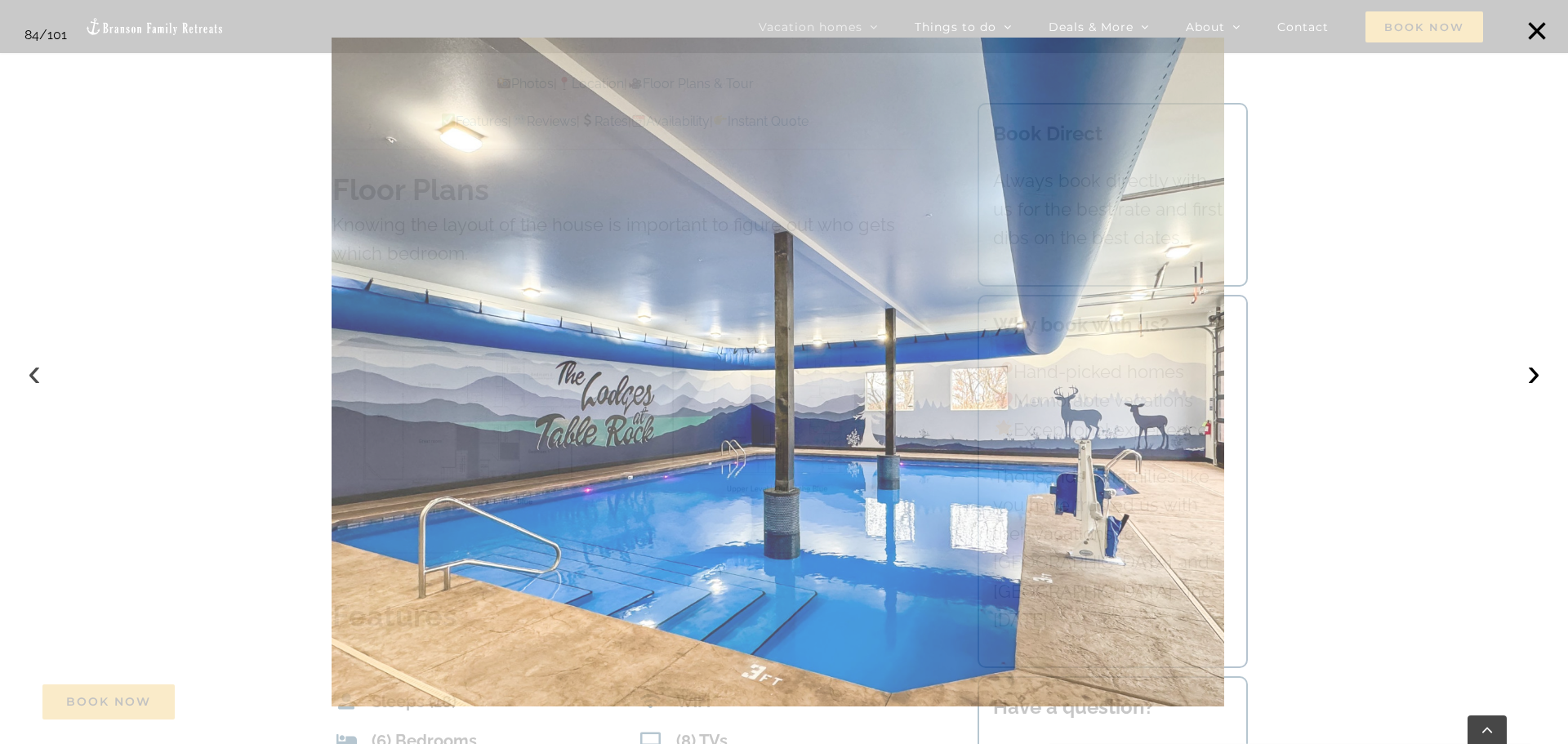
click at [37, 374] on button "‹" at bounding box center [34, 372] width 36 height 36
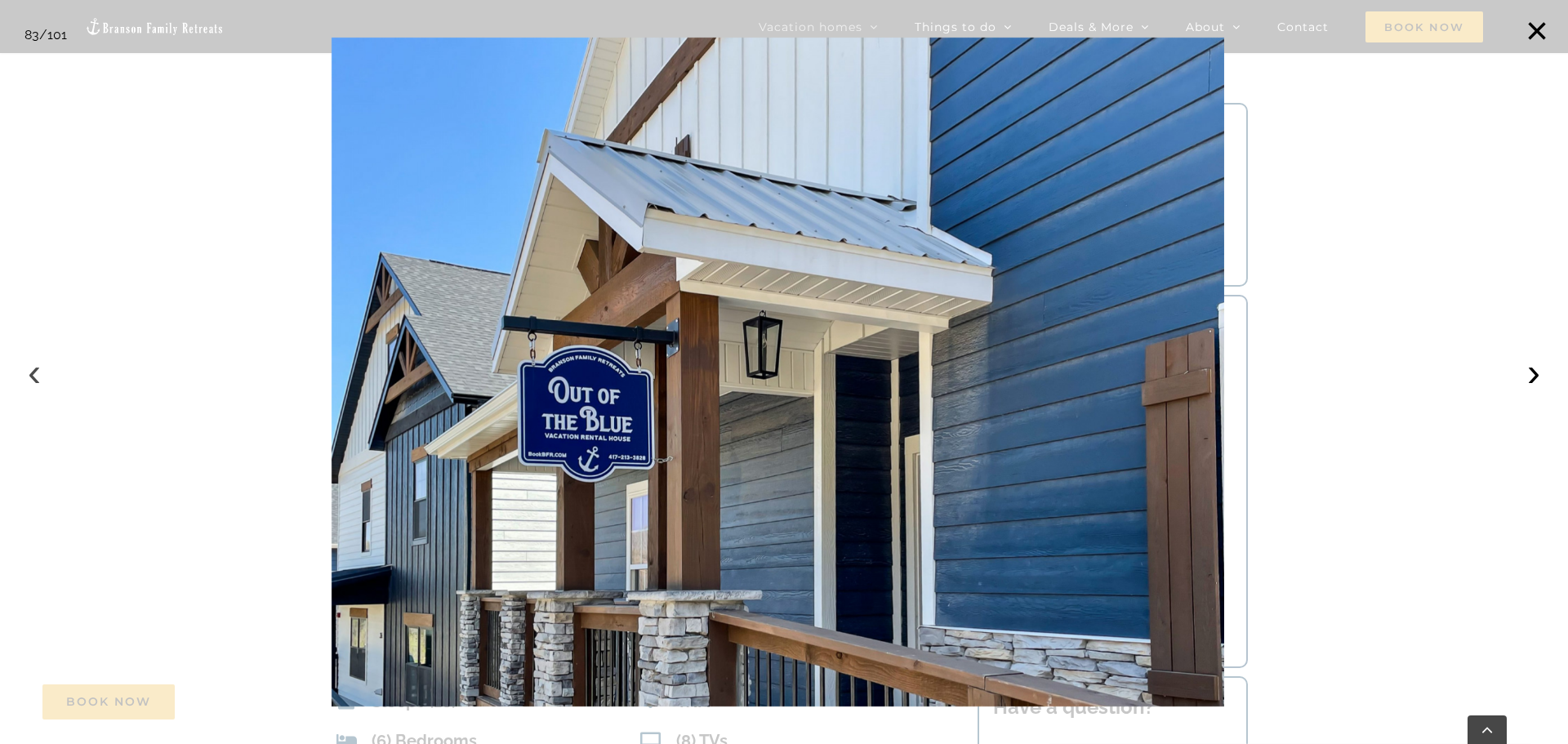
click at [37, 374] on button "‹" at bounding box center [34, 372] width 36 height 36
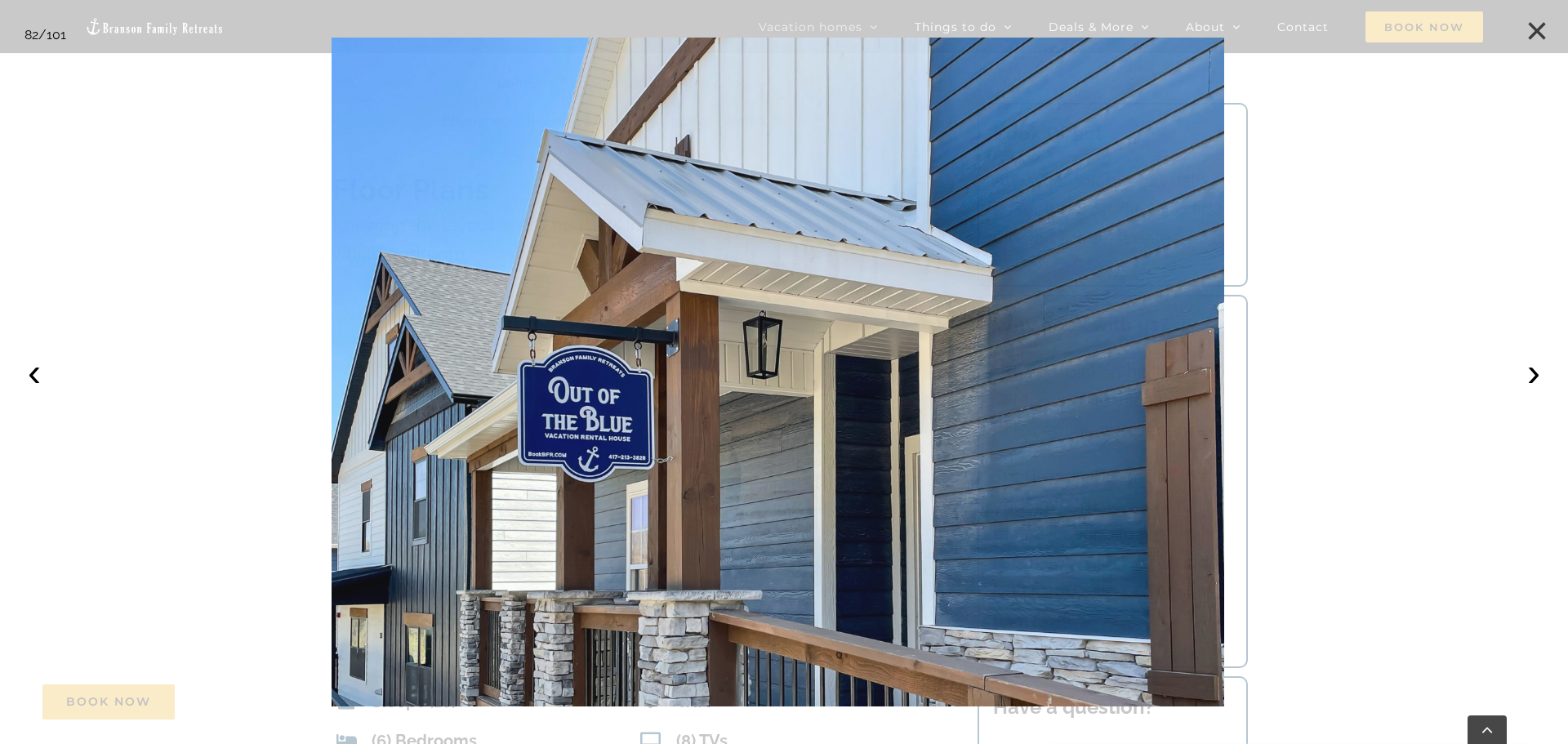
click at [1535, 31] on button "×" at bounding box center [1537, 31] width 36 height 36
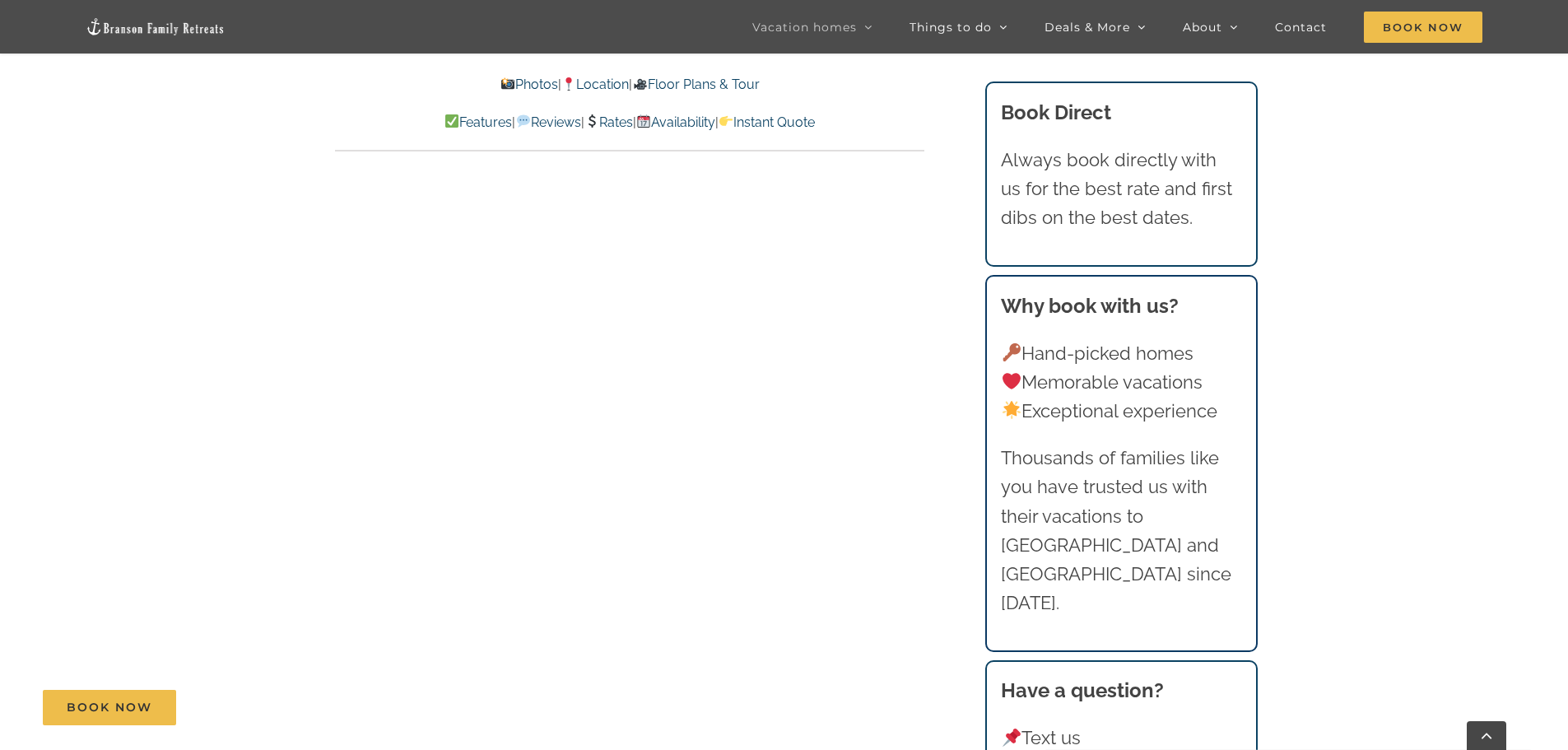
scroll to position [9140, 0]
click at [710, 117] on link "Availability" at bounding box center [675, 122] width 79 height 15
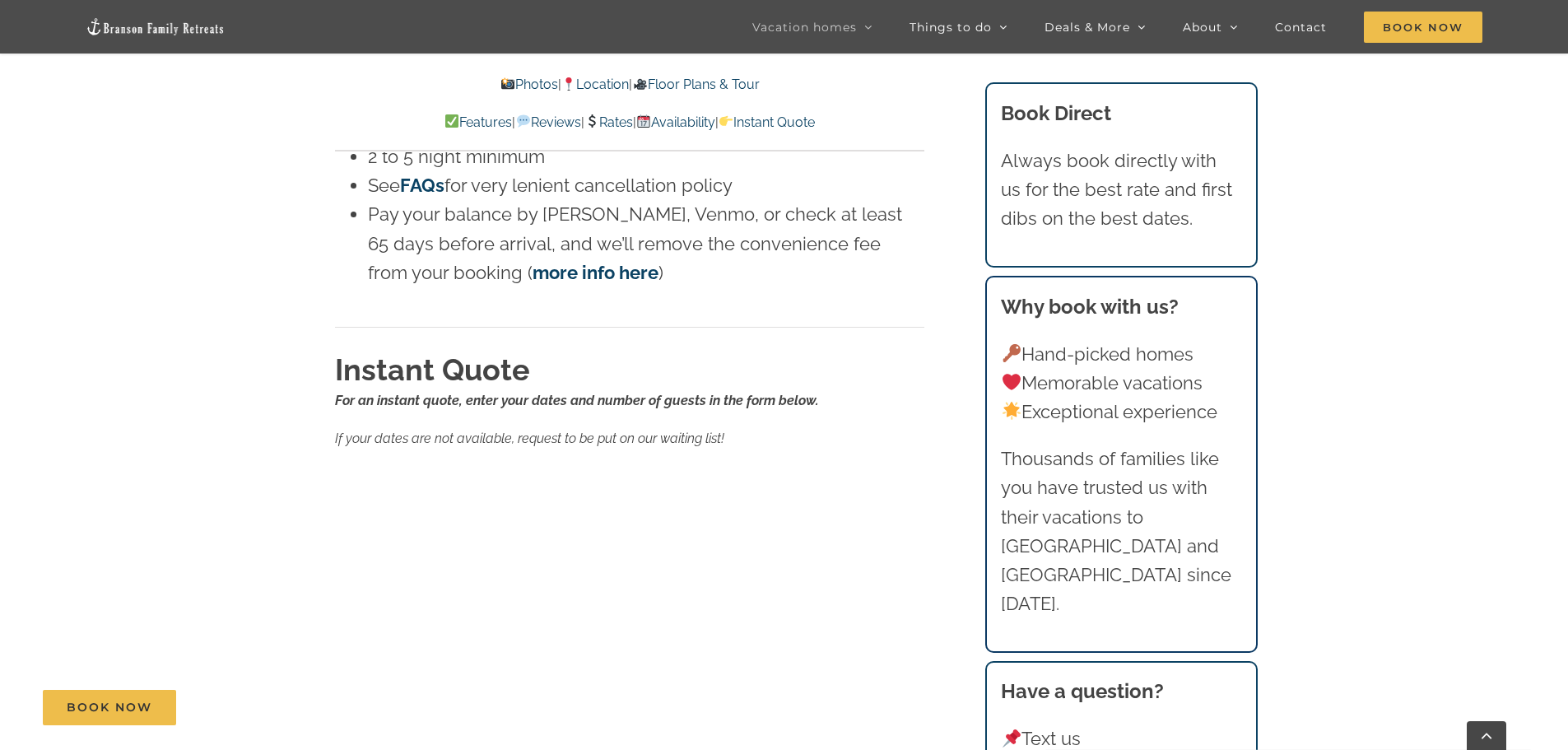
scroll to position [10350, 0]
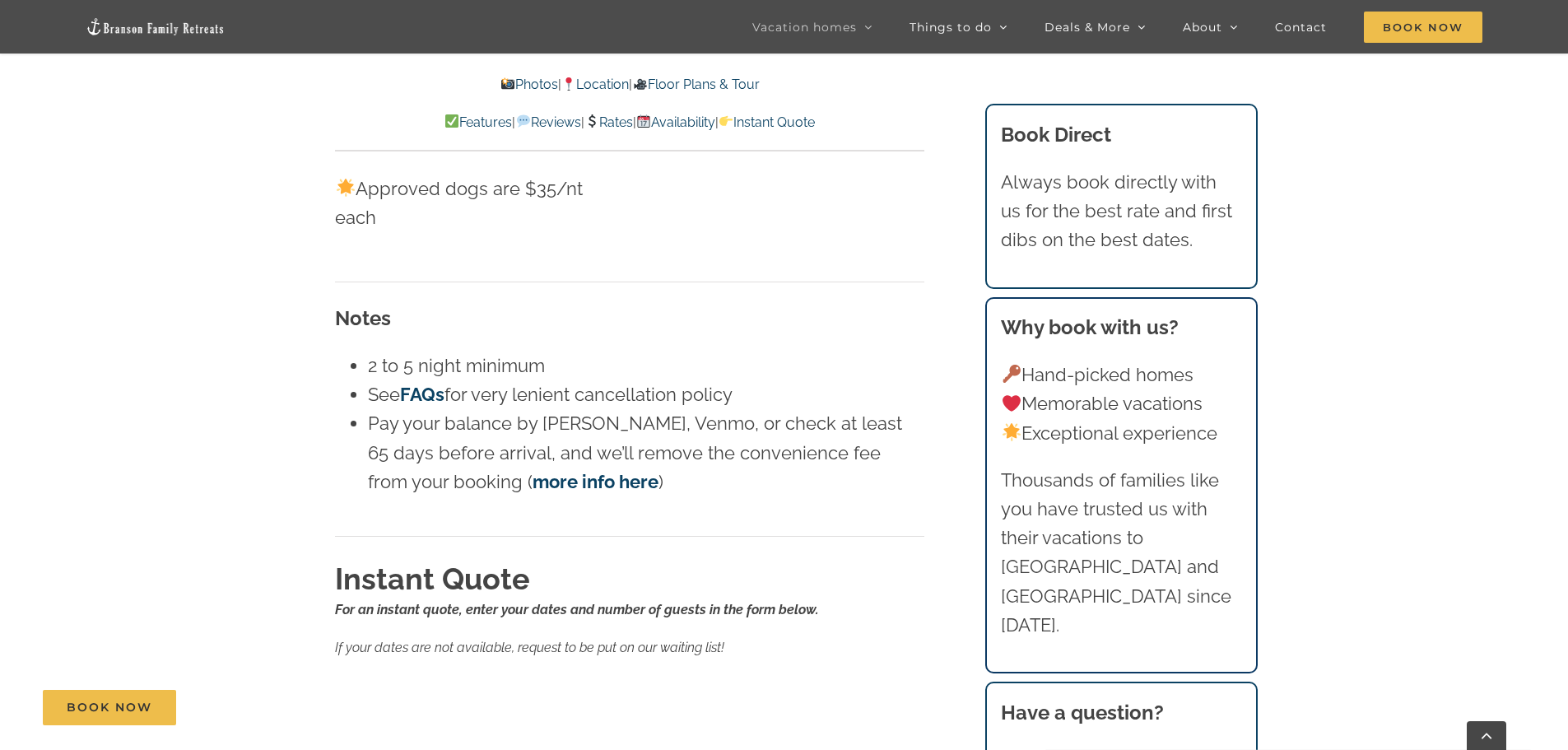
click at [604, 122] on link "Rates" at bounding box center [608, 122] width 49 height 15
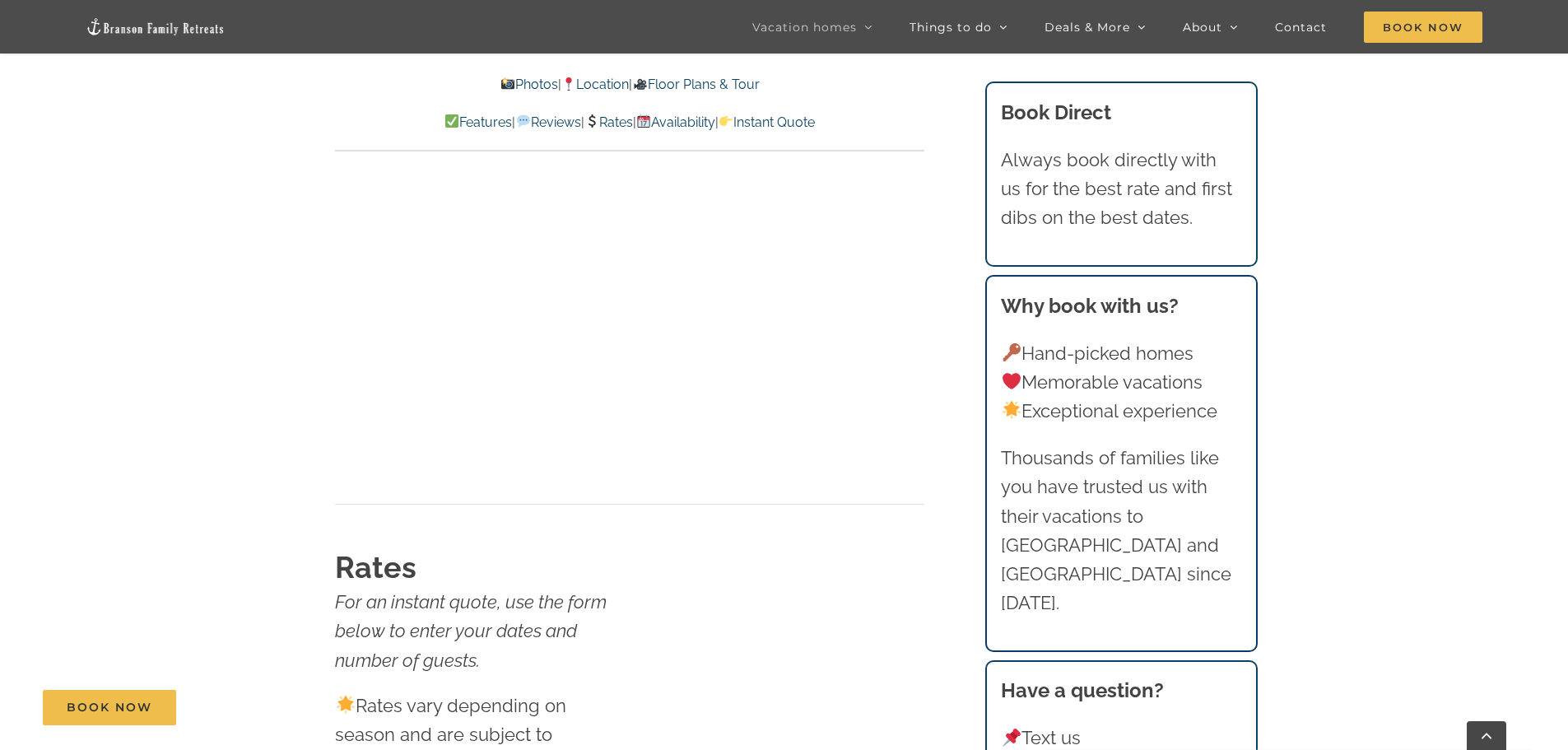
scroll to position [9773, 0]
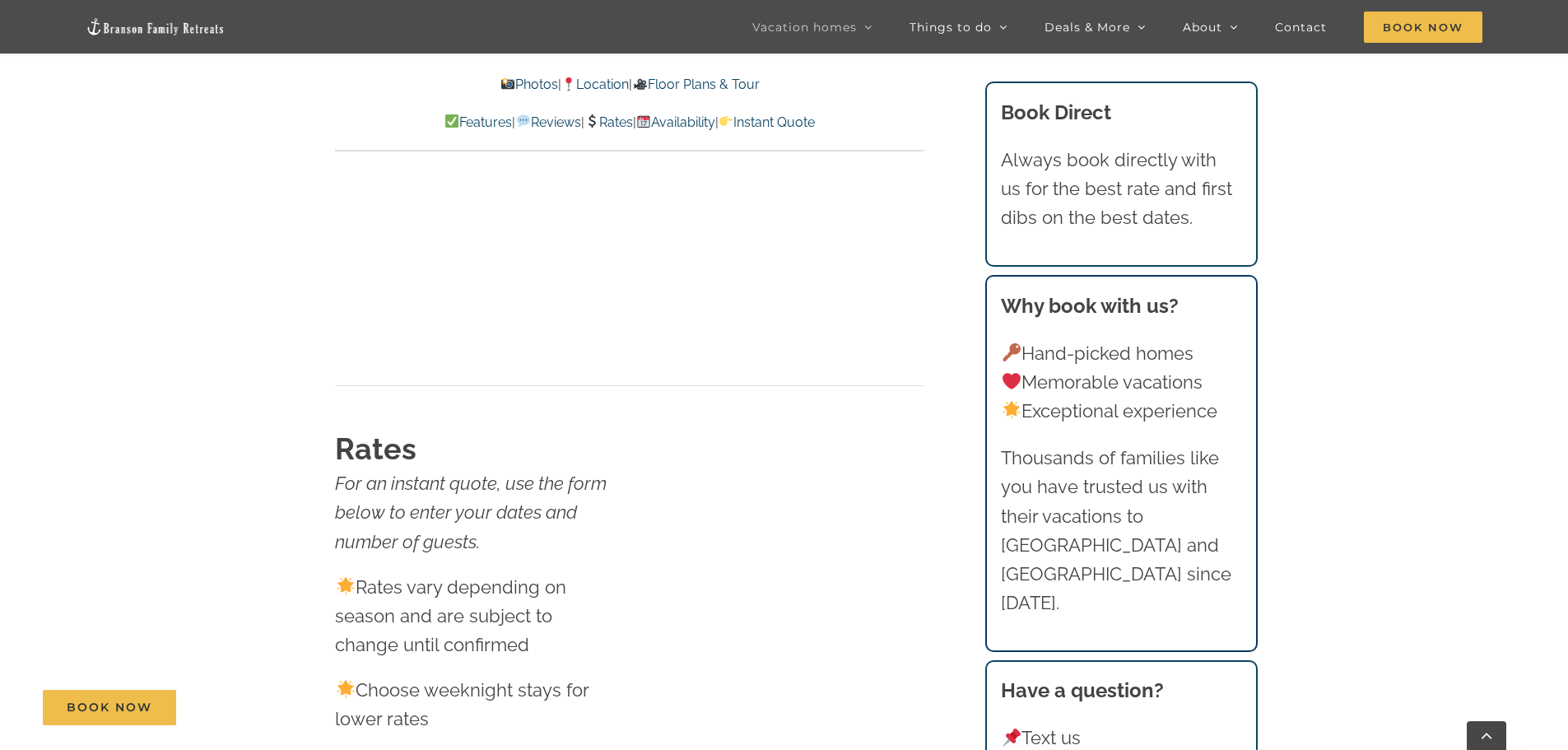
click at [600, 85] on link "Location" at bounding box center [595, 84] width 68 height 15
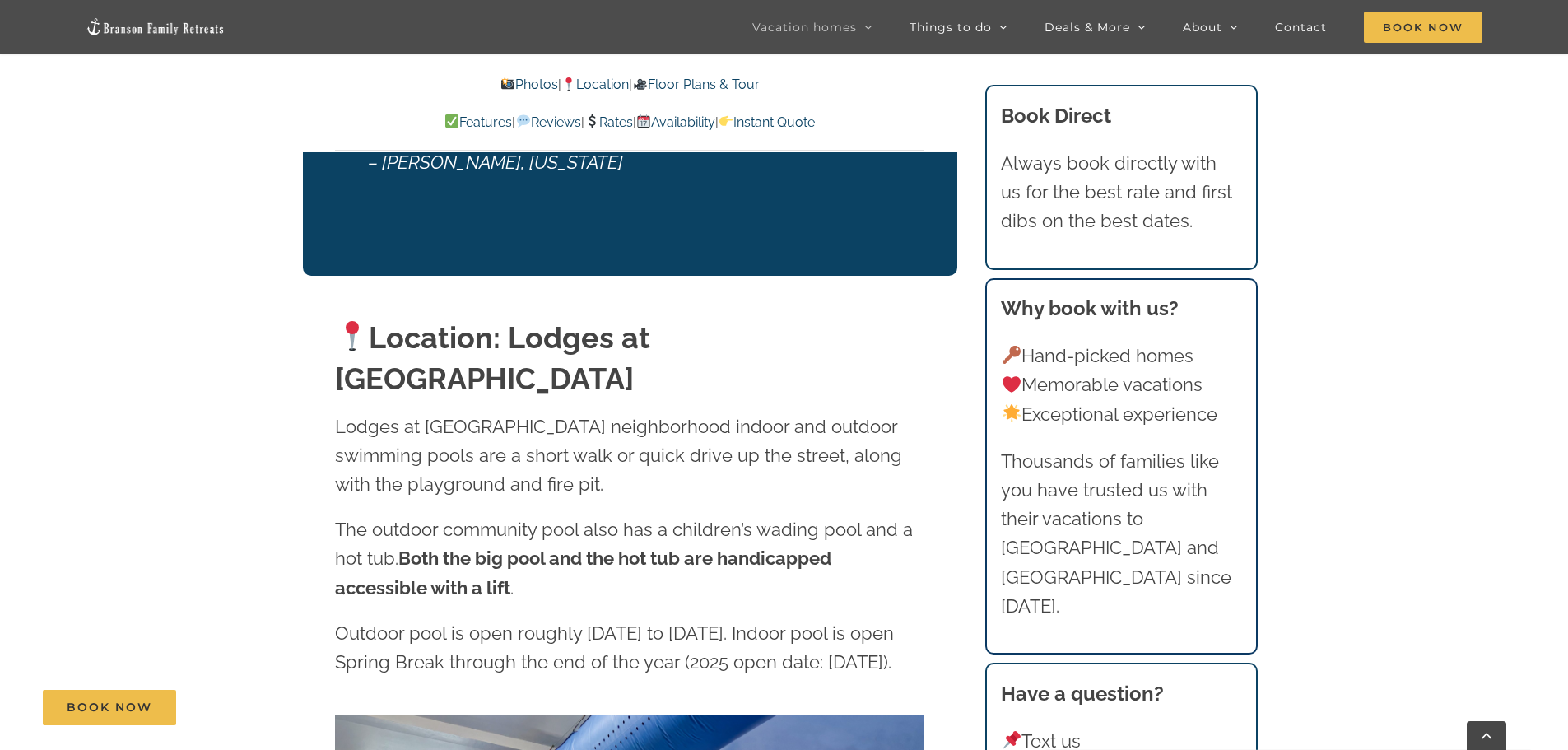
scroll to position [3668, 0]
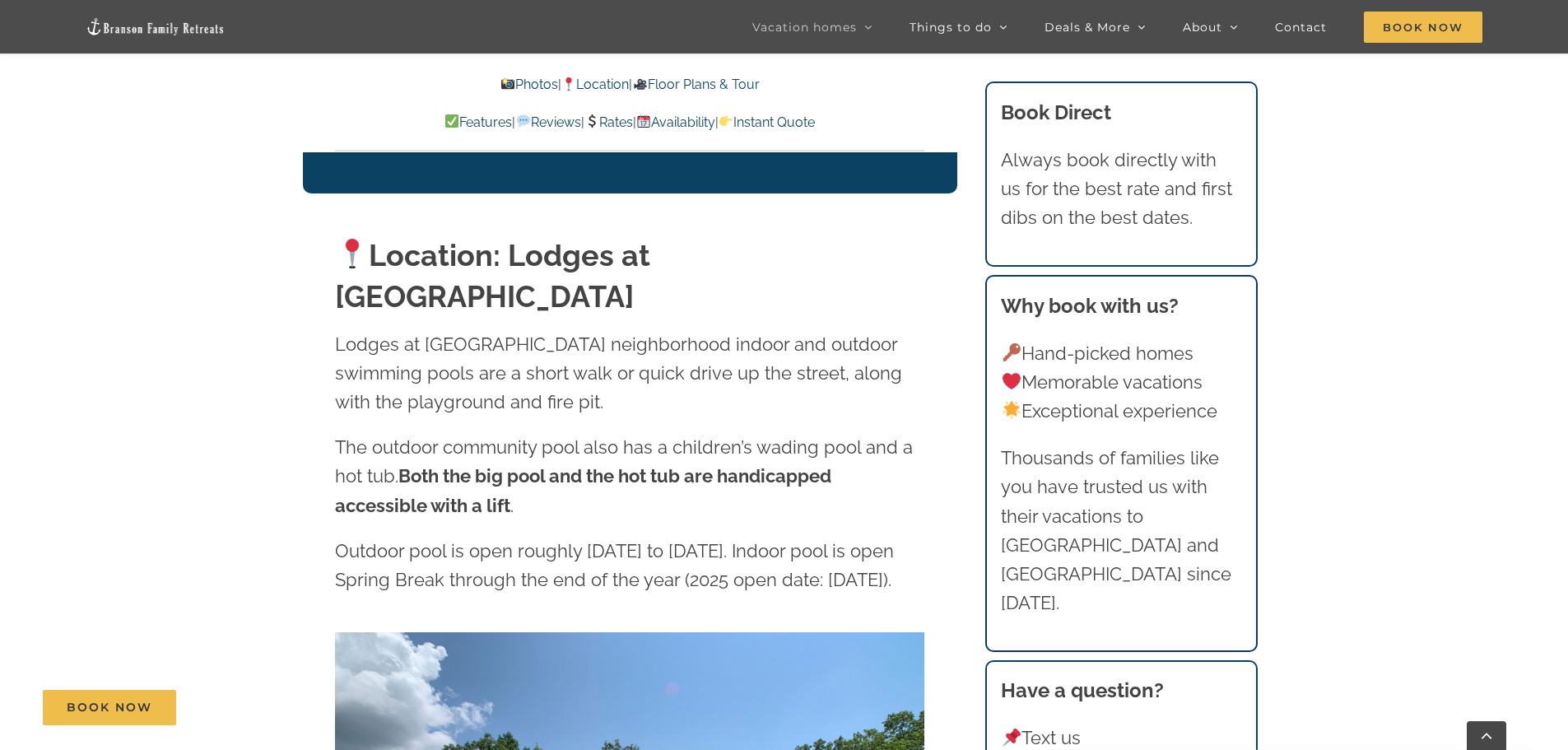
click at [590, 81] on link "Location" at bounding box center [595, 84] width 68 height 15
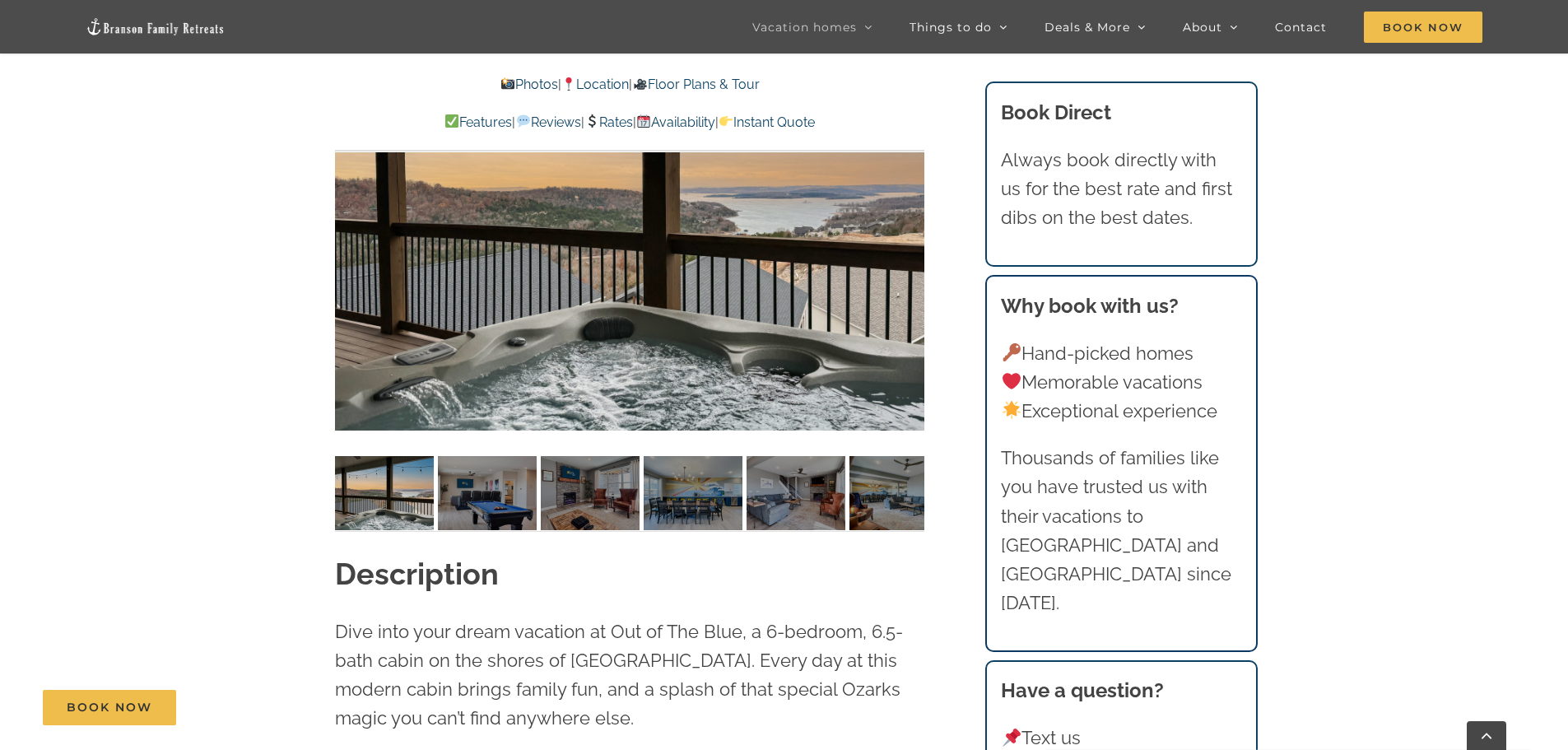
scroll to position [1362, 0]
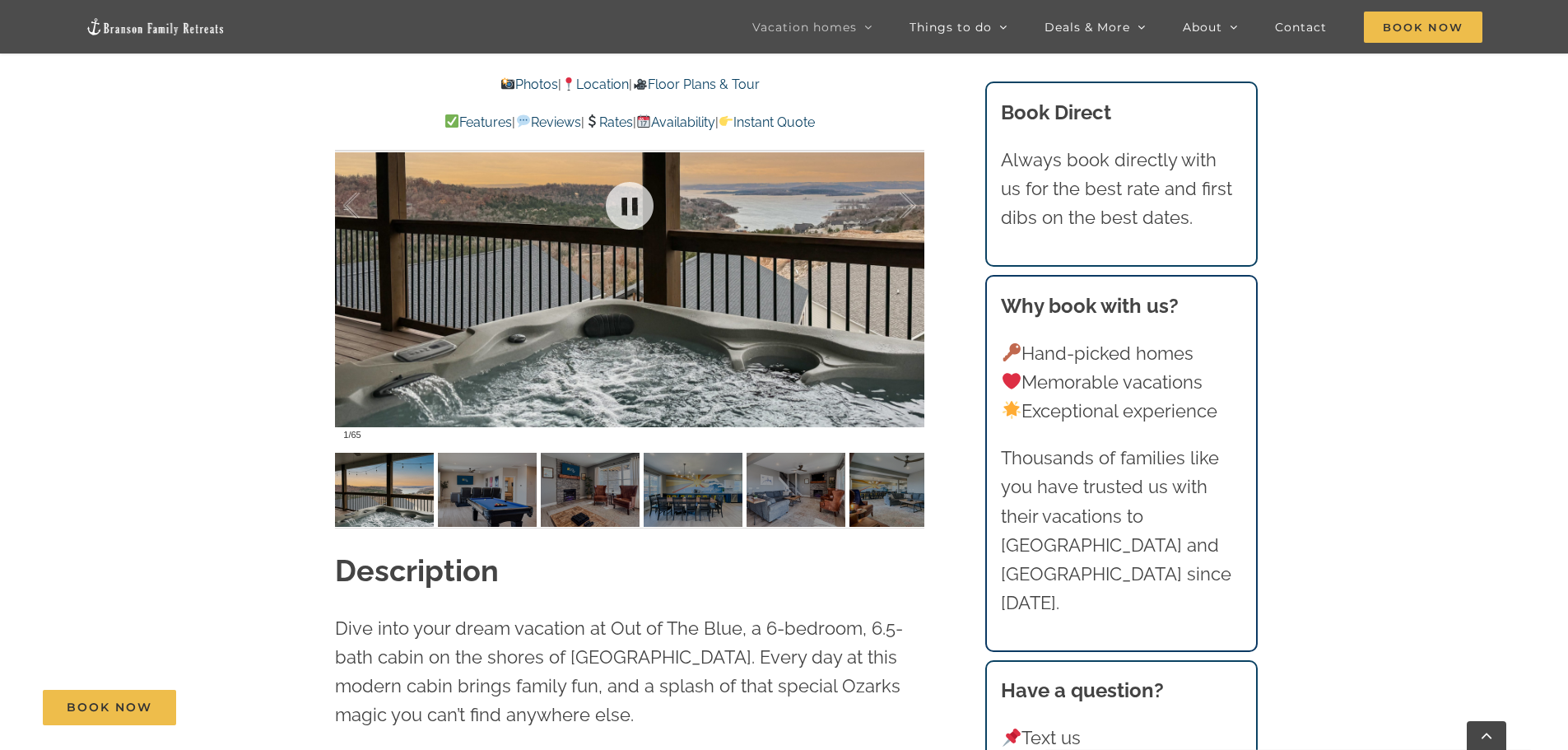
click at [832, 225] on div at bounding box center [629, 205] width 589 height 484
click at [915, 492] on div at bounding box center [915, 490] width 19 height 75
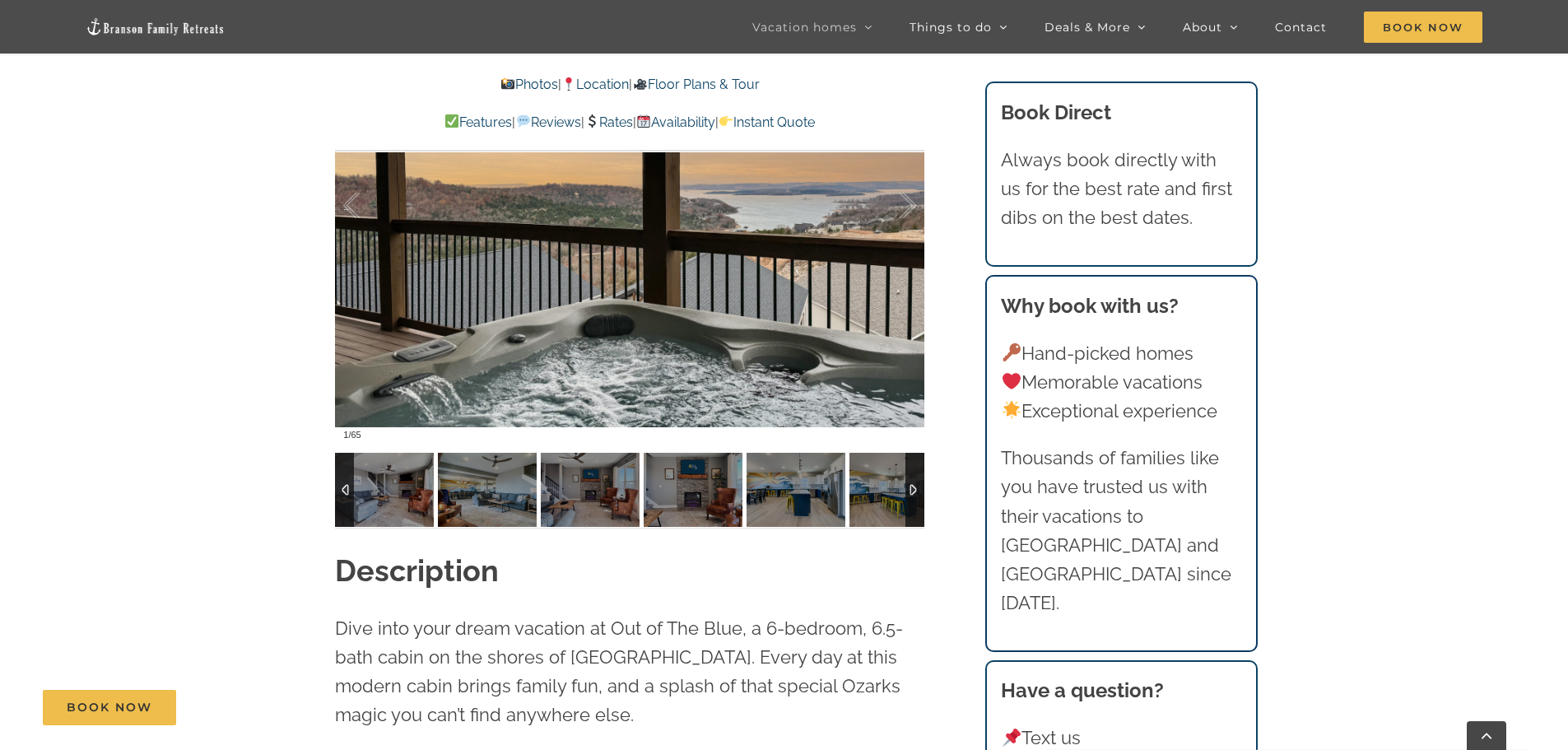
click at [915, 492] on div at bounding box center [915, 490] width 19 height 75
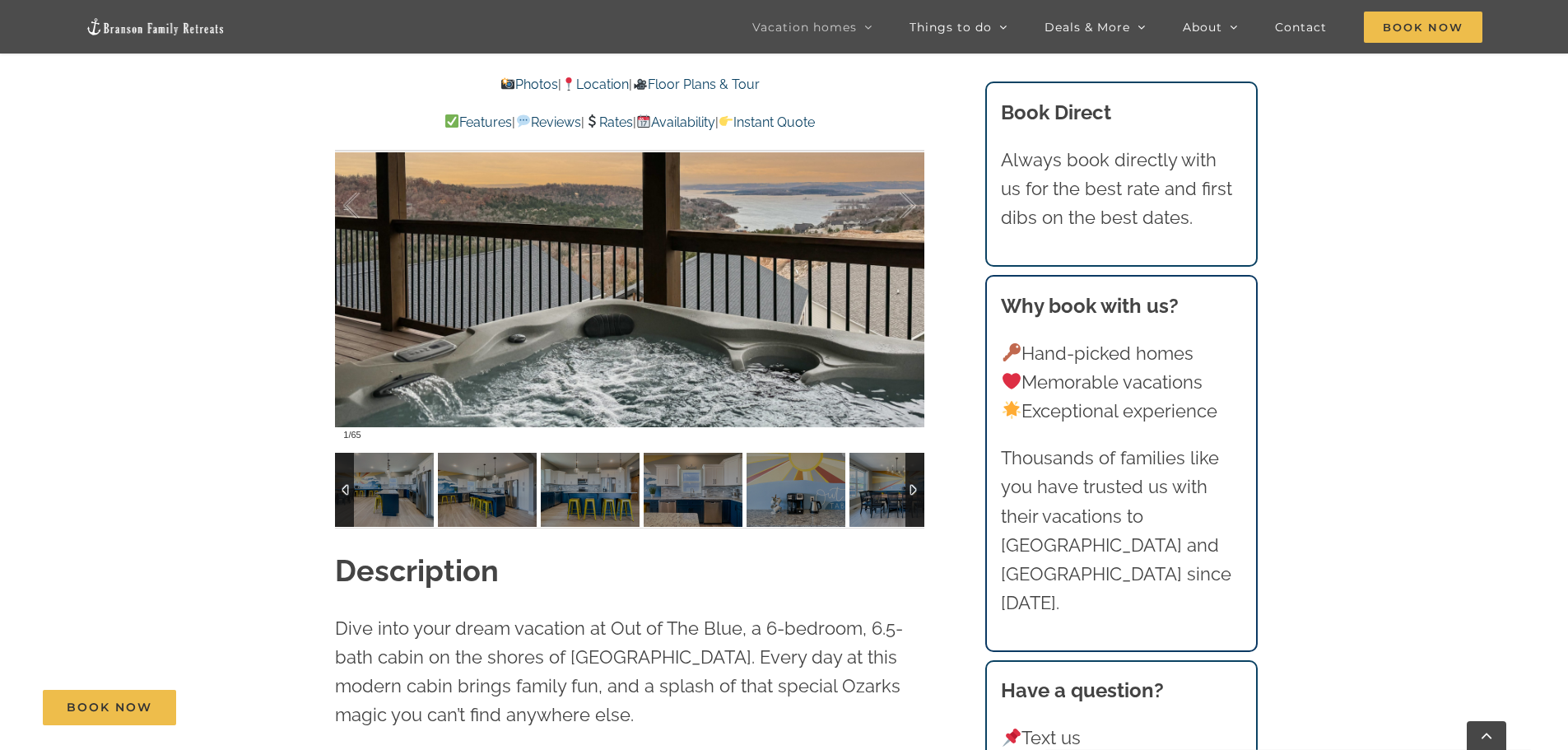
click at [915, 492] on div at bounding box center [915, 490] width 19 height 75
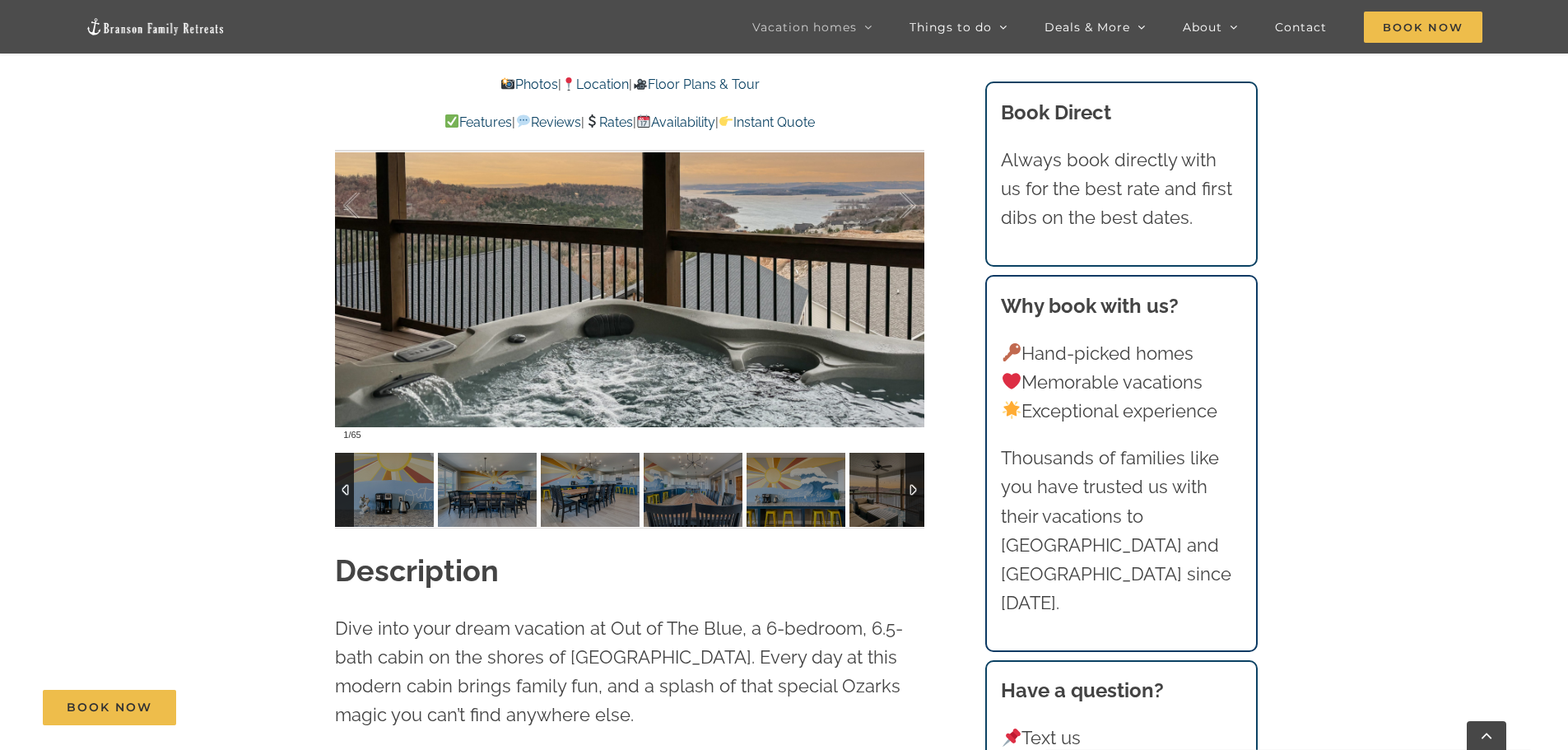
click at [915, 492] on div at bounding box center [915, 490] width 19 height 75
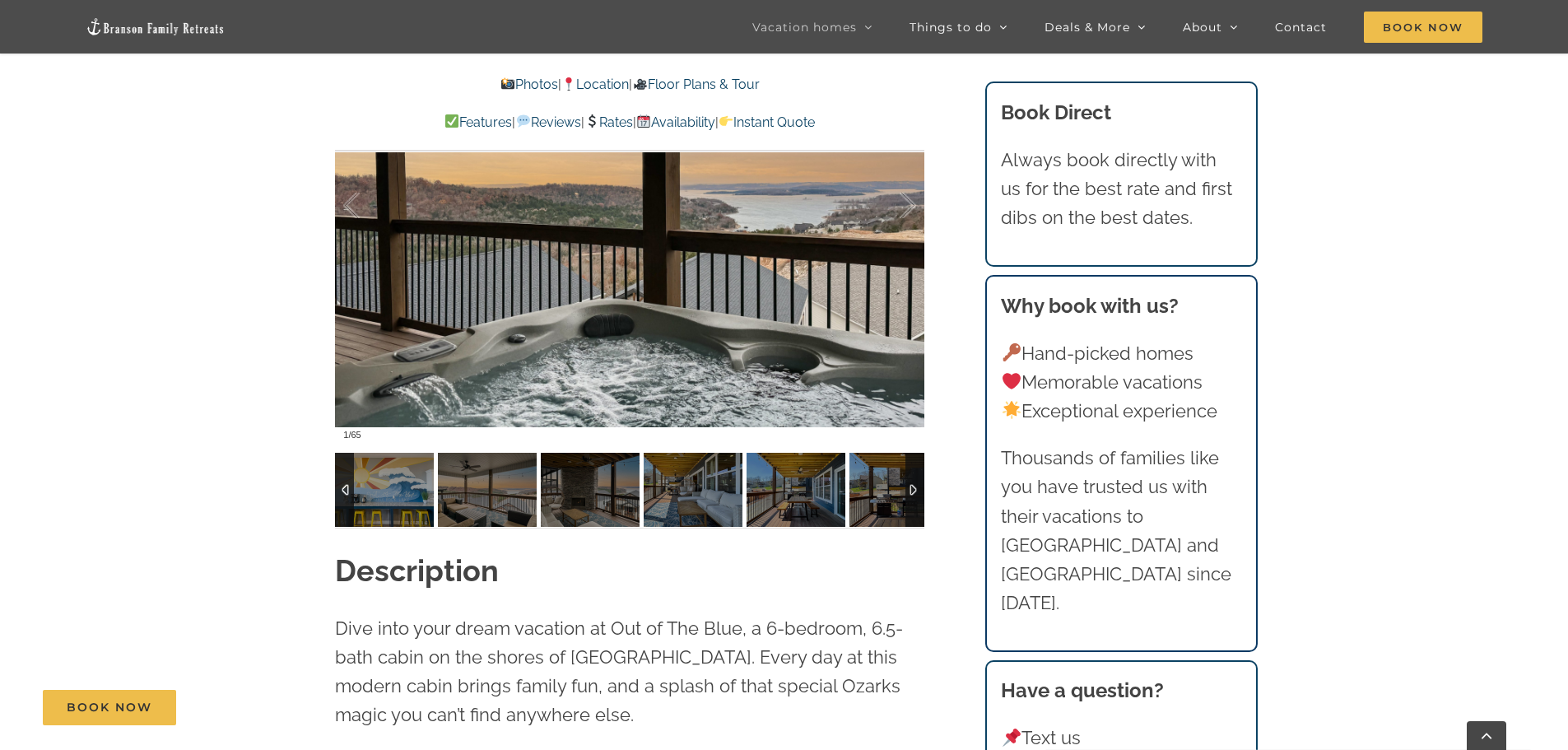
click at [915, 492] on div at bounding box center [915, 490] width 19 height 75
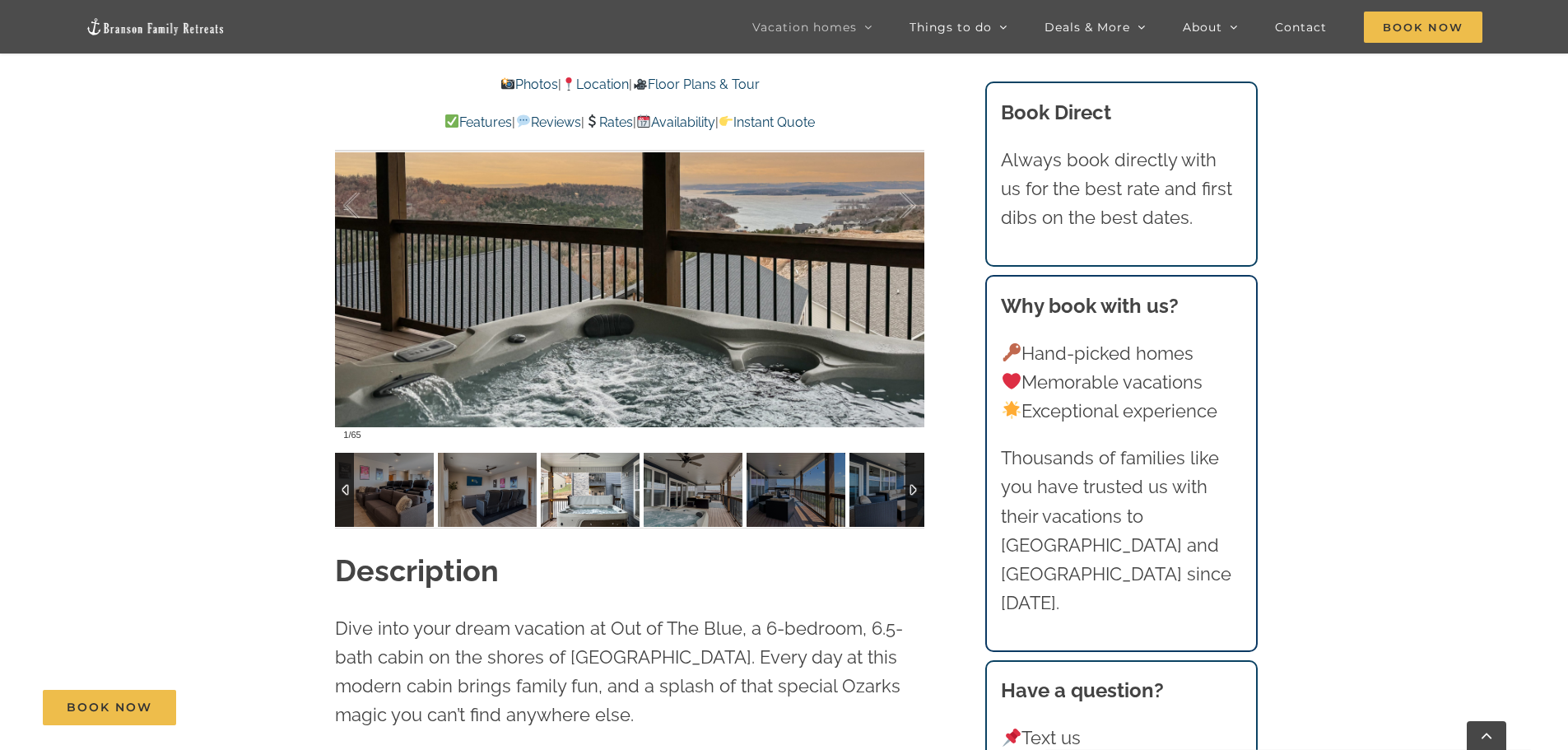
click at [594, 506] on img at bounding box center [589, 490] width 98 height 75
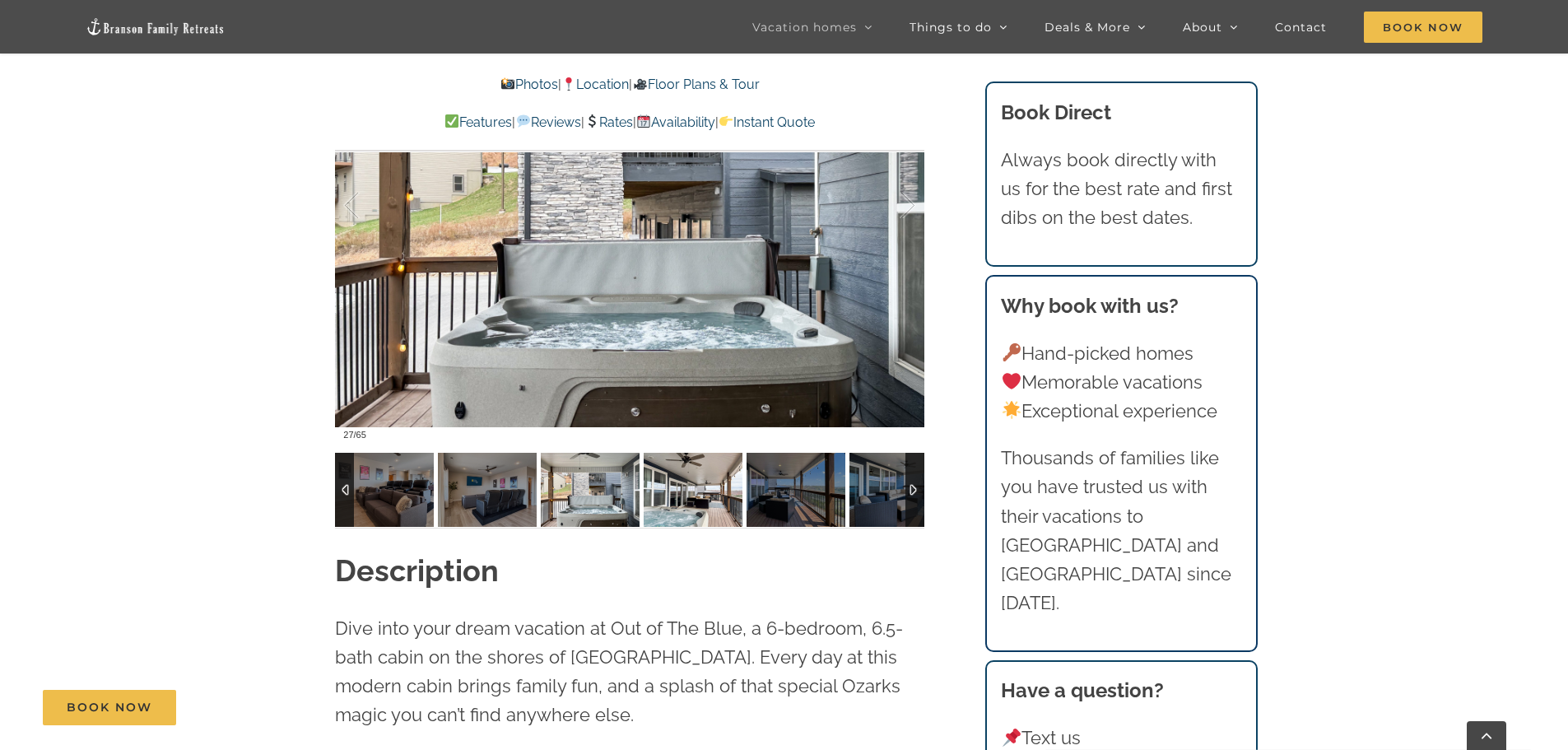
click at [717, 485] on img at bounding box center [692, 490] width 98 height 75
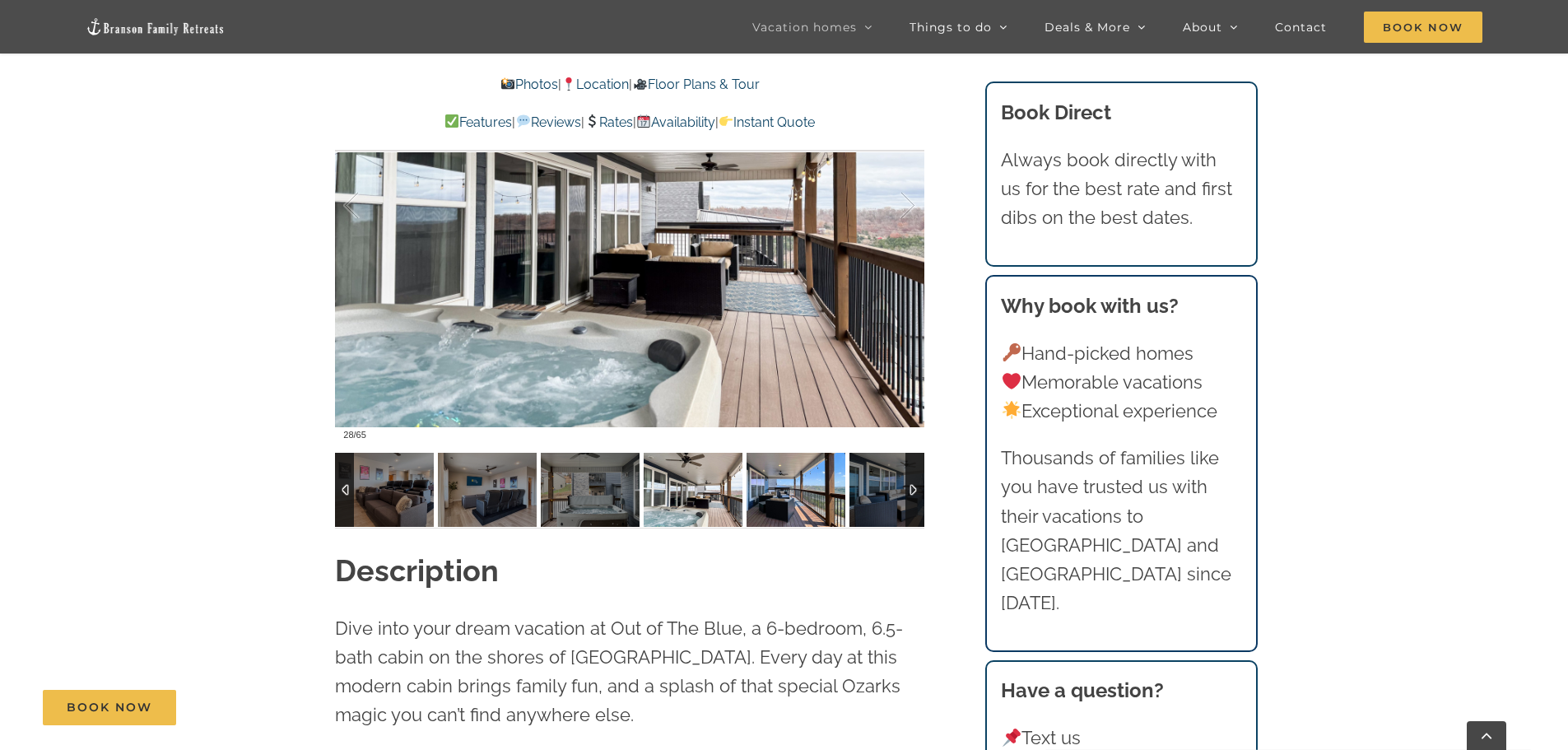
click at [798, 484] on img at bounding box center [795, 490] width 98 height 75
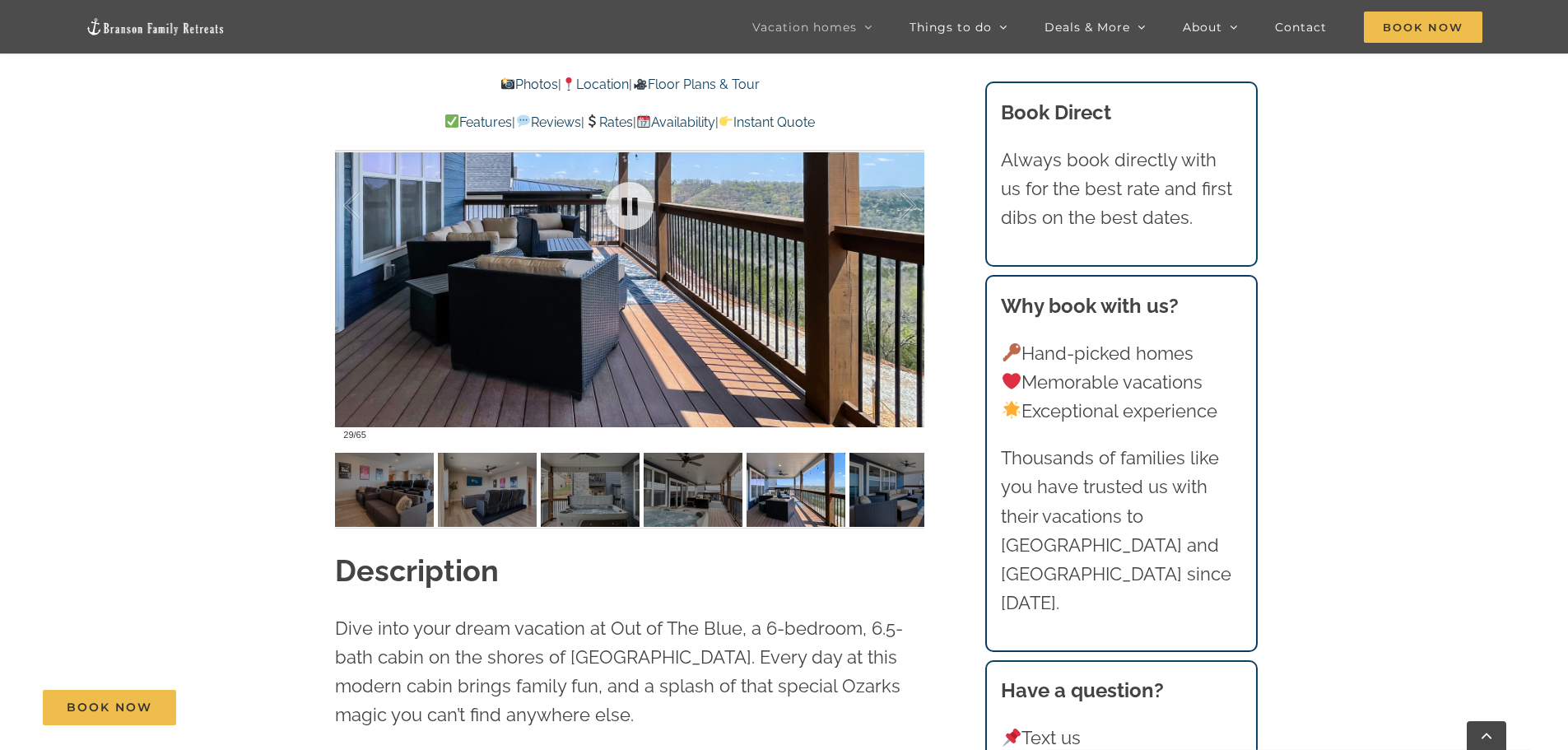
click at [754, 298] on div at bounding box center [629, 205] width 589 height 484
drag, startPoint x: 687, startPoint y: 251, endPoint x: 509, endPoint y: 277, distance: 179.9
click at [510, 277] on div at bounding box center [629, 205] width 589 height 484
click at [723, 402] on div at bounding box center [629, 205] width 589 height 484
click at [911, 205] on div at bounding box center [890, 205] width 51 height 102
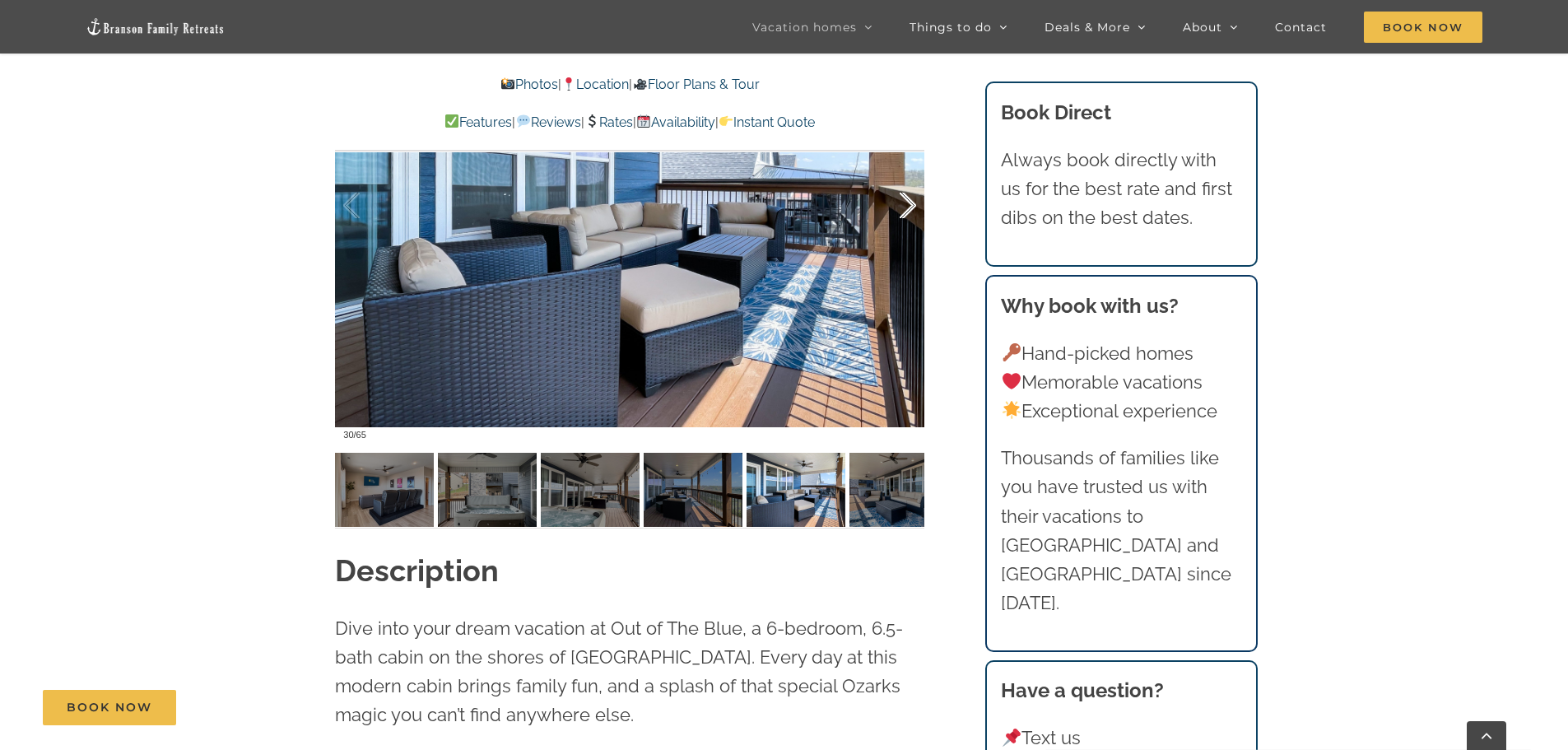
click at [911, 205] on div at bounding box center [890, 205] width 51 height 102
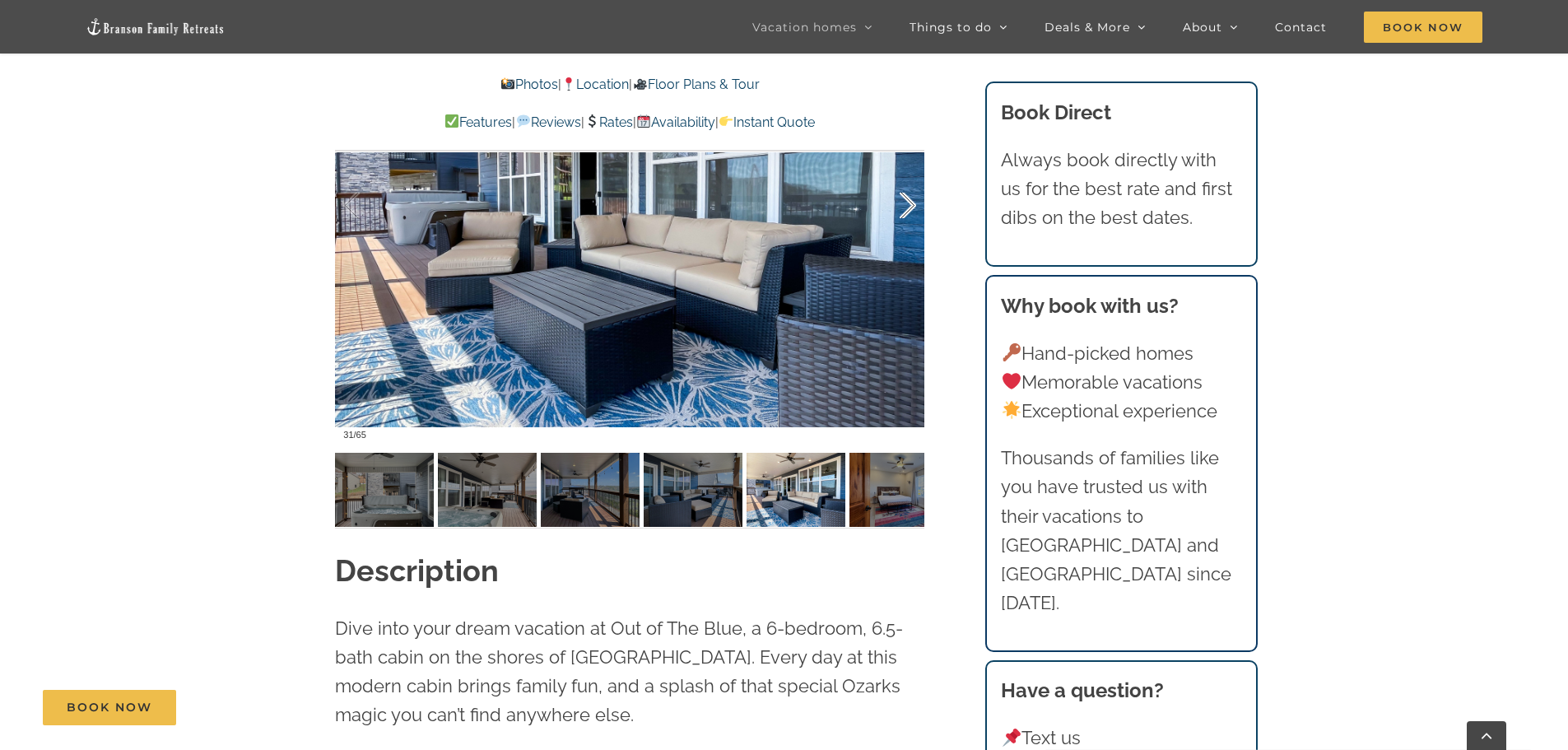
click at [911, 205] on div at bounding box center [890, 205] width 51 height 102
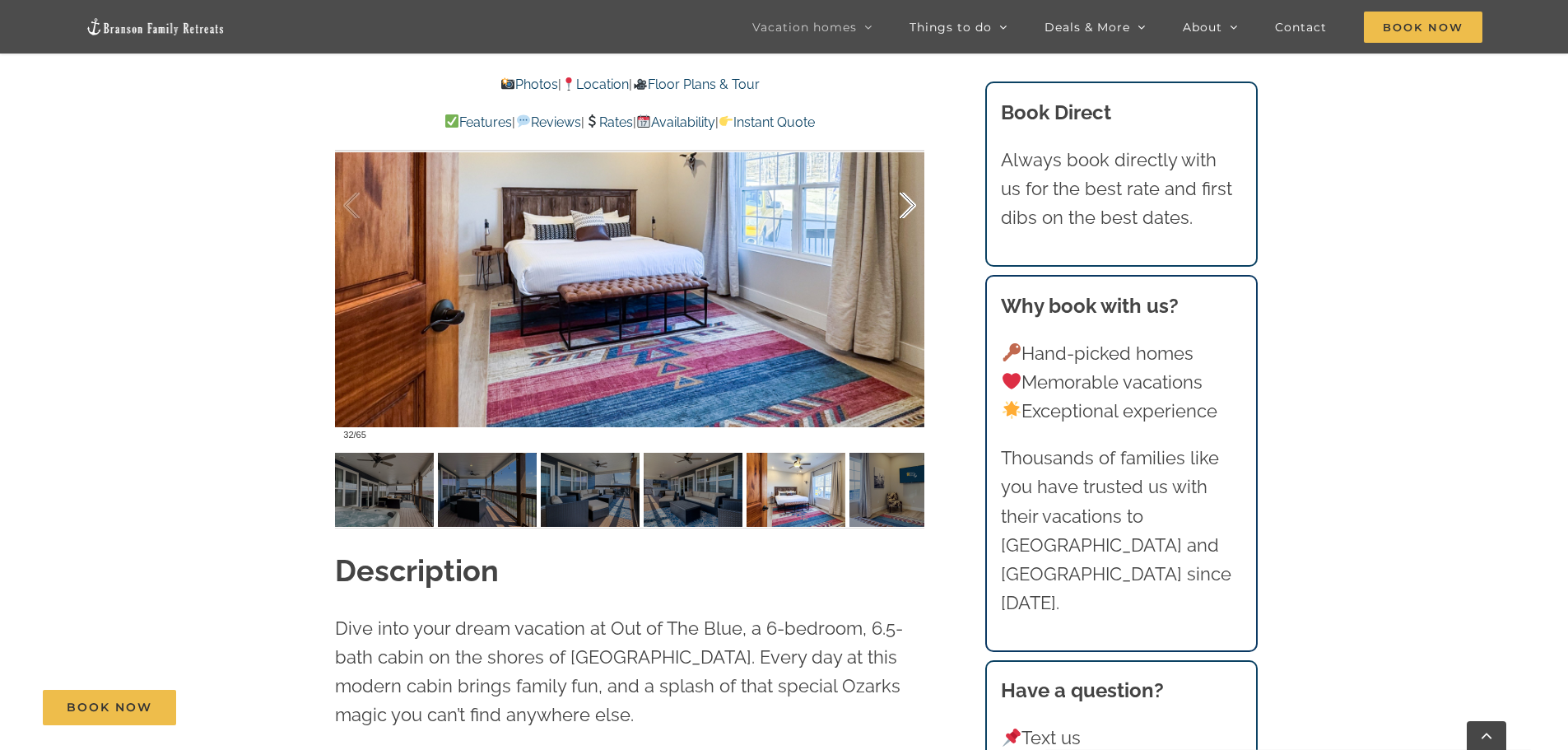
click at [911, 205] on div at bounding box center [890, 205] width 51 height 102
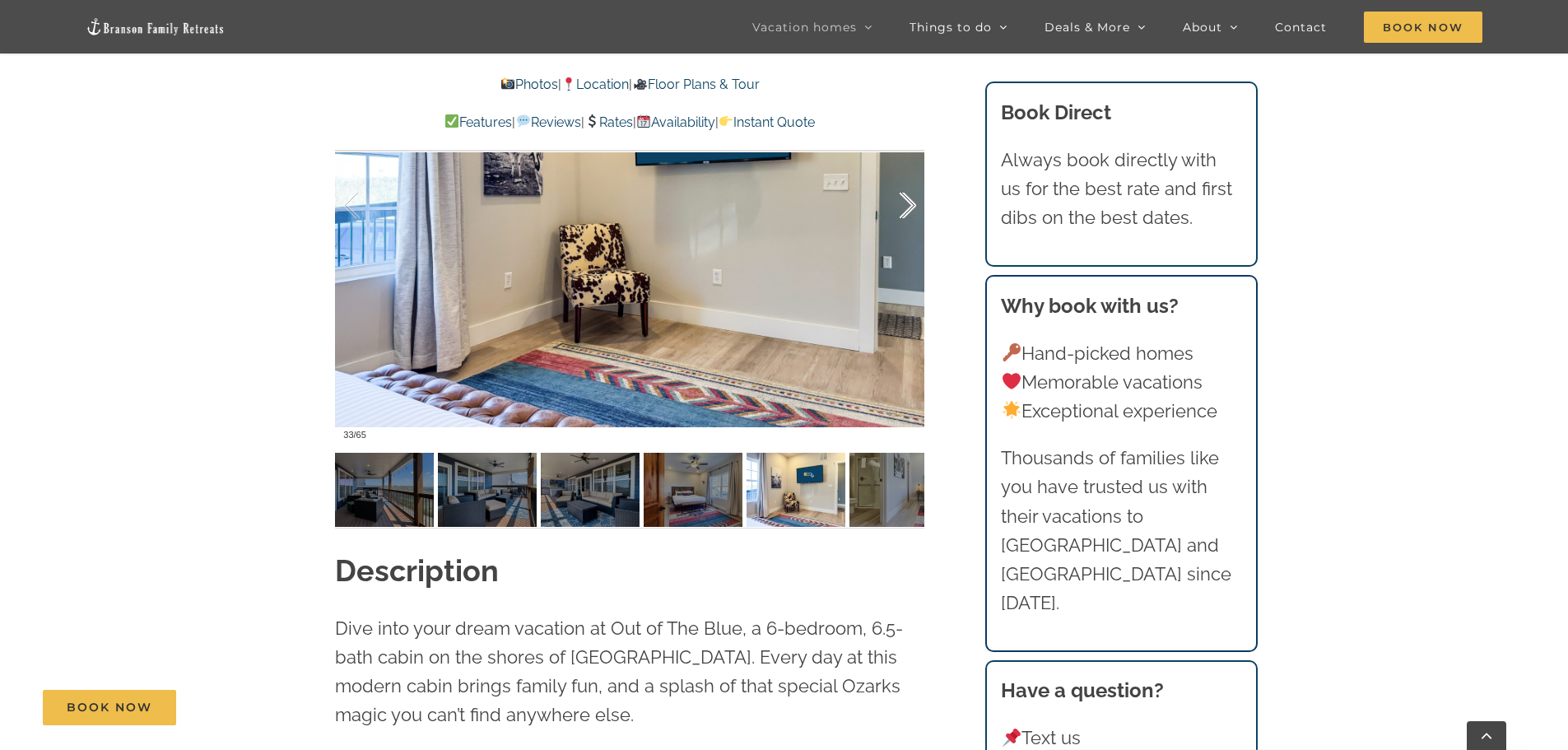
click at [911, 205] on div at bounding box center [890, 205] width 51 height 102
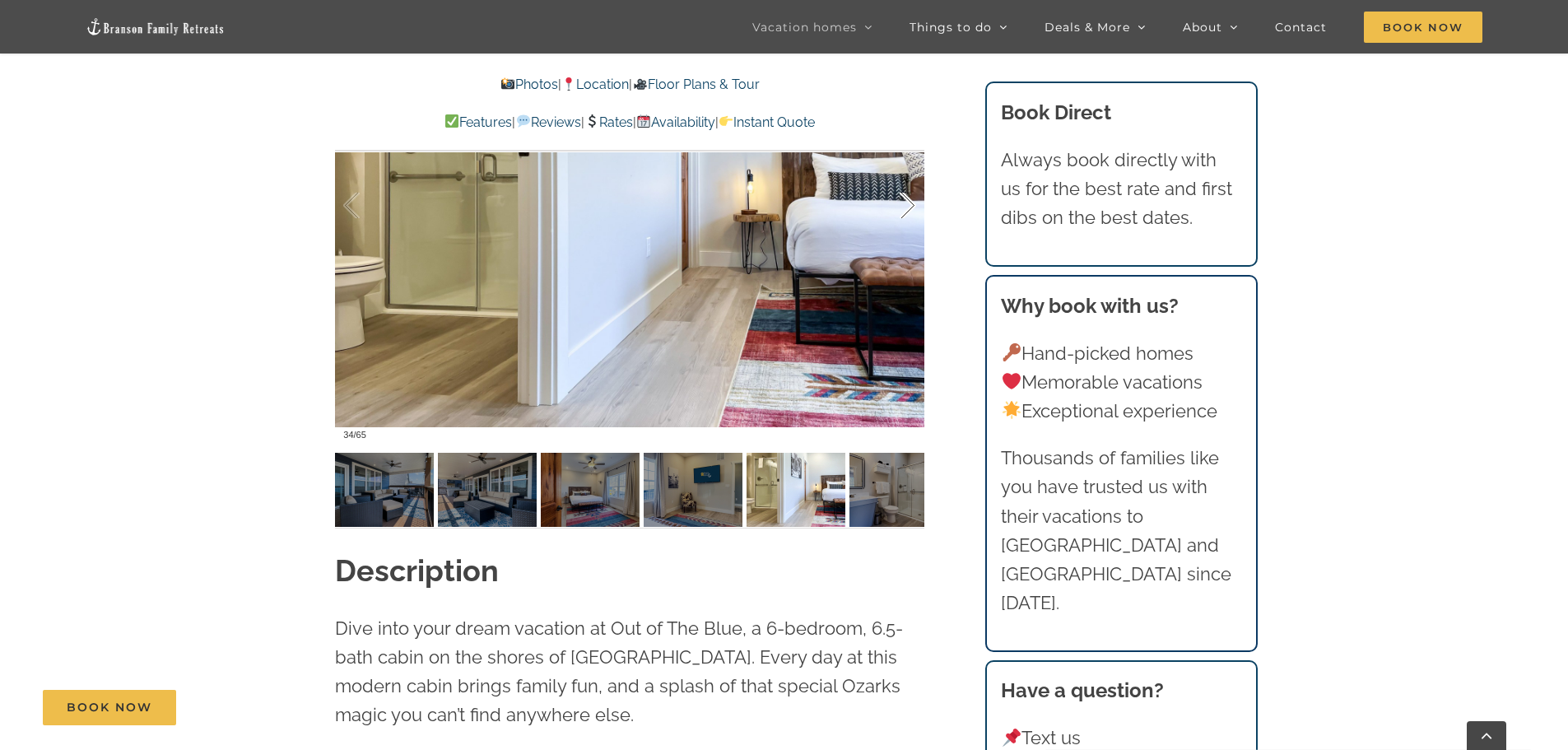
click at [911, 205] on div at bounding box center [890, 205] width 51 height 102
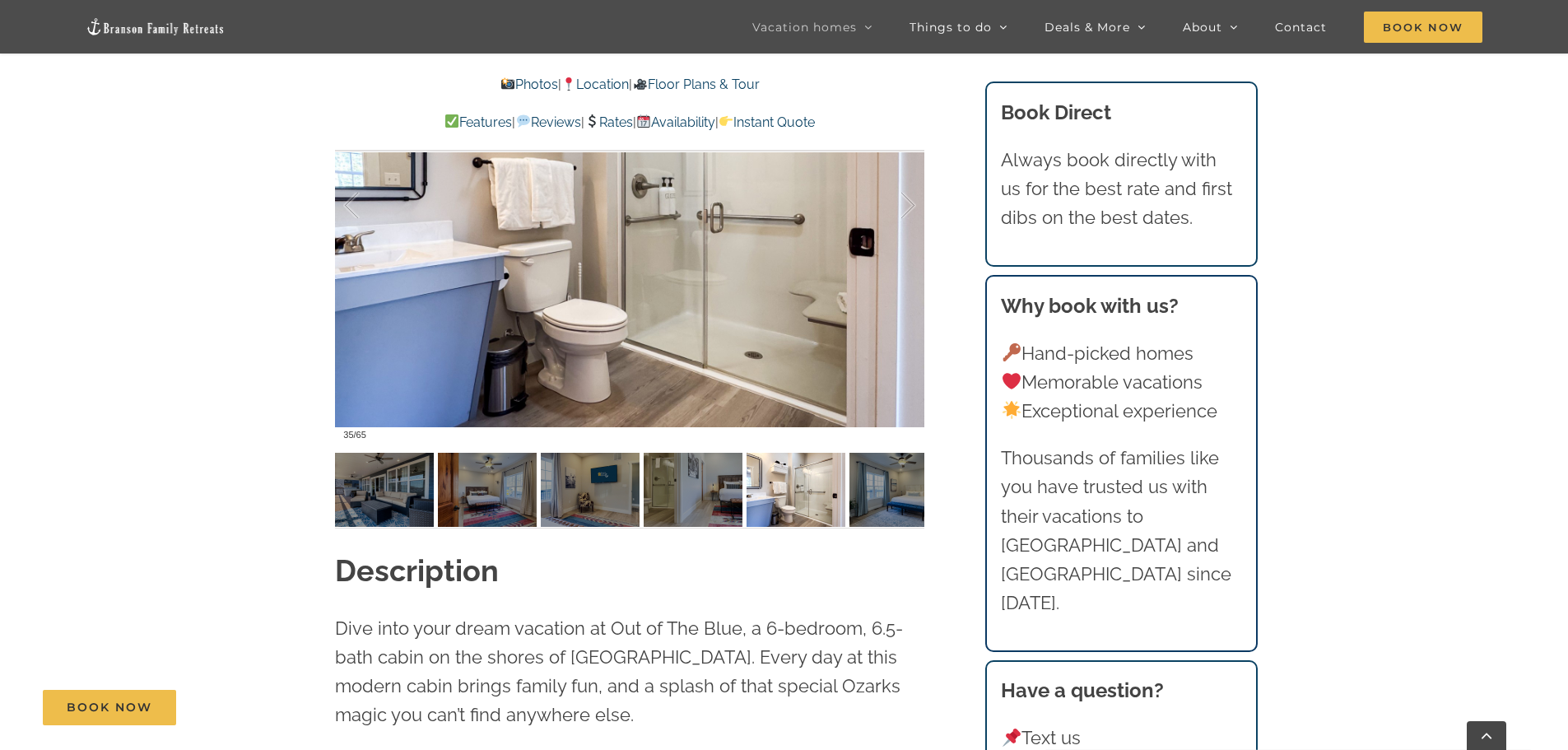
click at [511, 81] on link "Photos" at bounding box center [529, 84] width 57 height 15
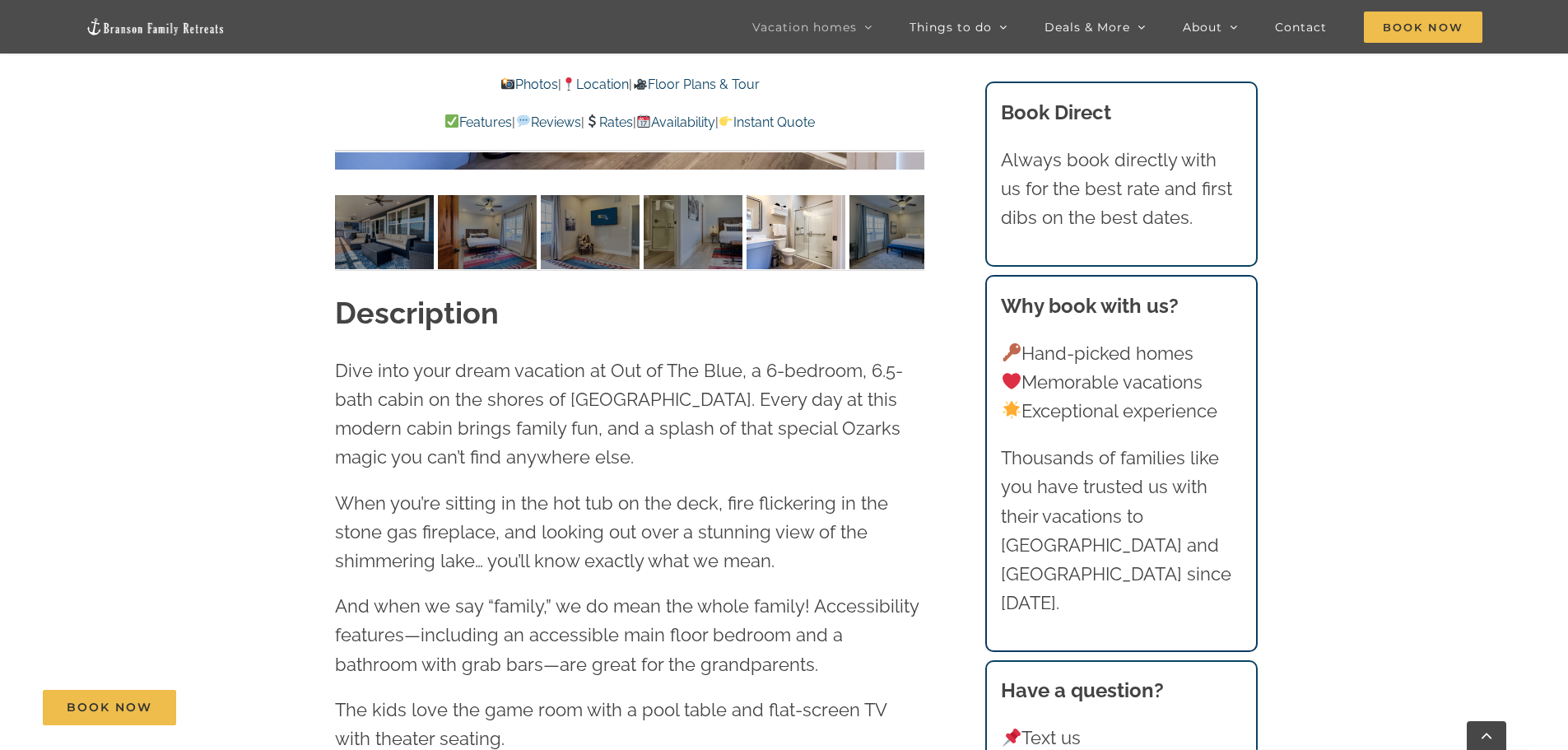
scroll to position [1933, 0]
